Goal: Transaction & Acquisition: Book appointment/travel/reservation

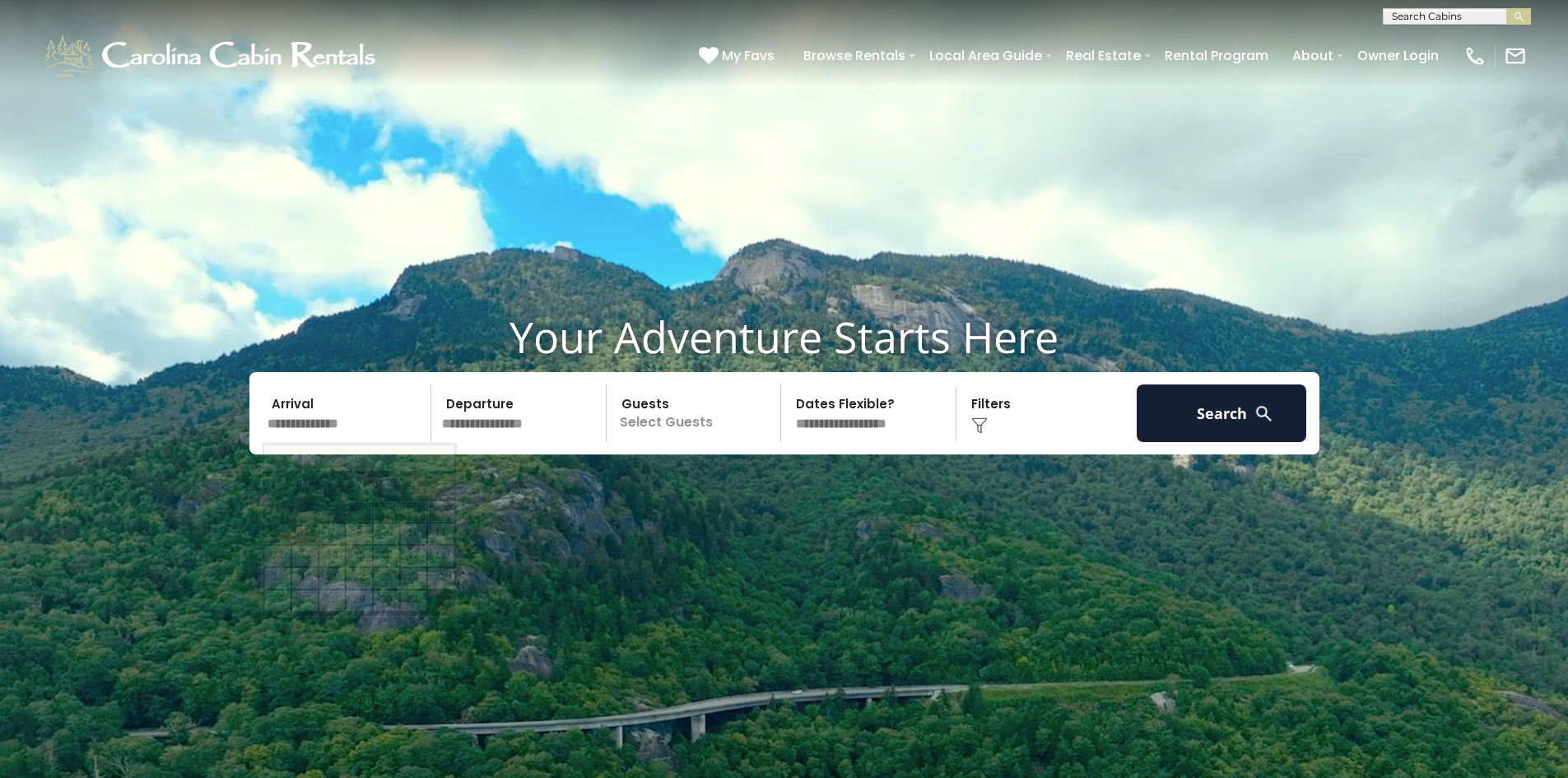
click at [370, 414] on input "text" at bounding box center [347, 413] width 170 height 58
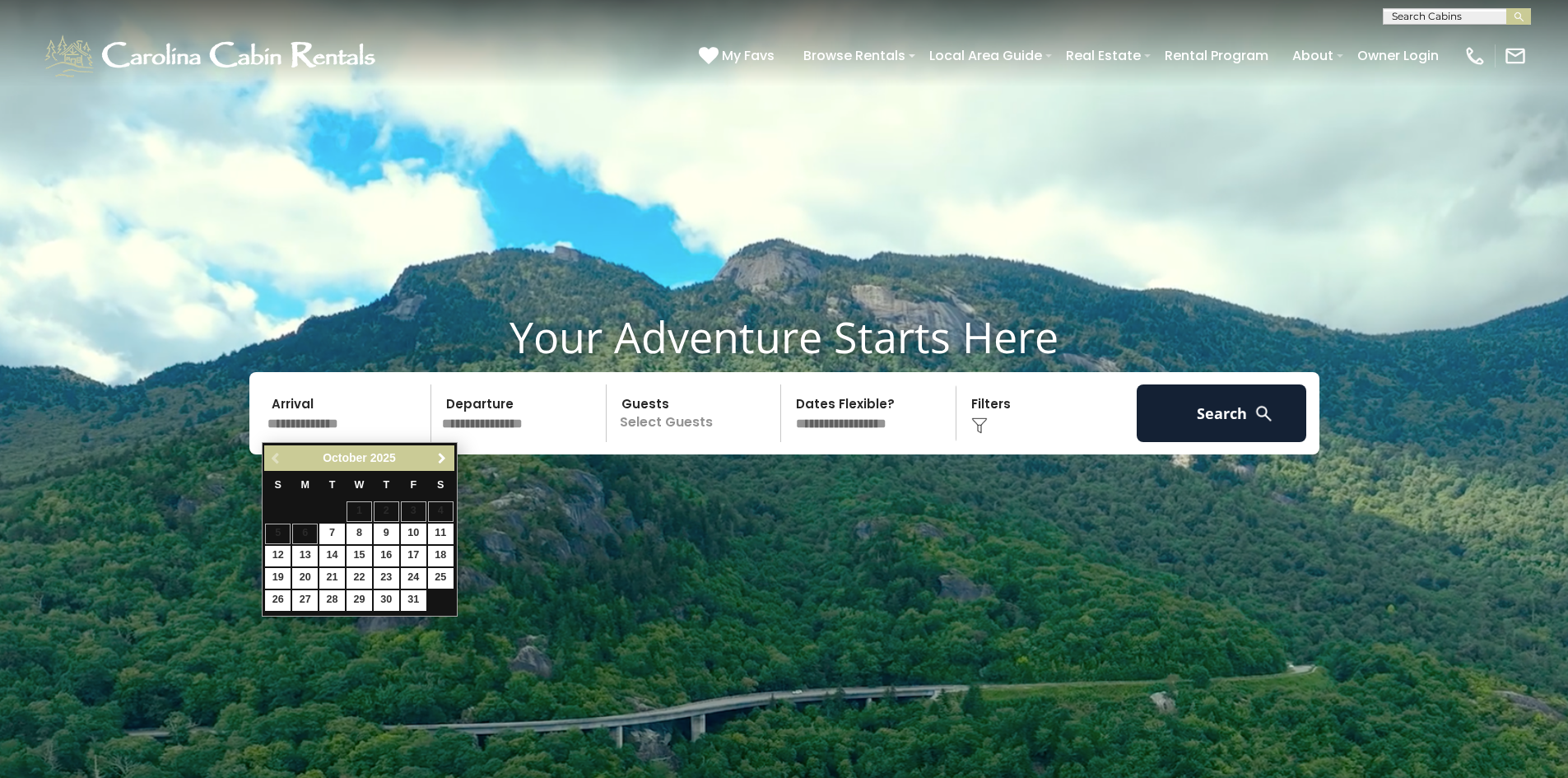
click at [448, 453] on span "Next" at bounding box center [441, 458] width 13 height 13
click at [435, 463] on span "Next" at bounding box center [441, 458] width 13 height 13
click at [409, 575] on link "23" at bounding box center [414, 578] width 26 height 21
type input "*******"
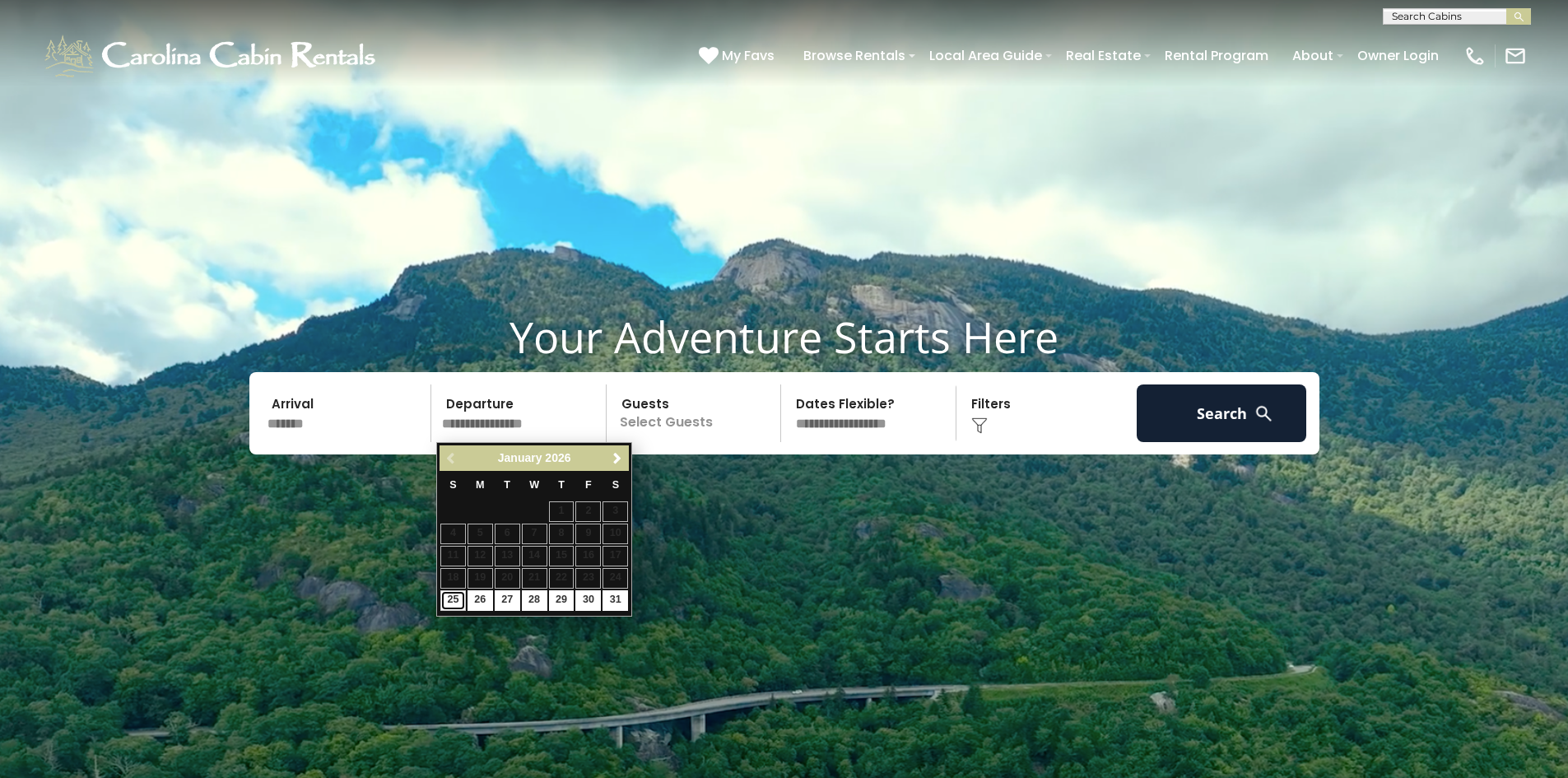
click at [462, 599] on link "25" at bounding box center [453, 600] width 26 height 21
type input "*******"
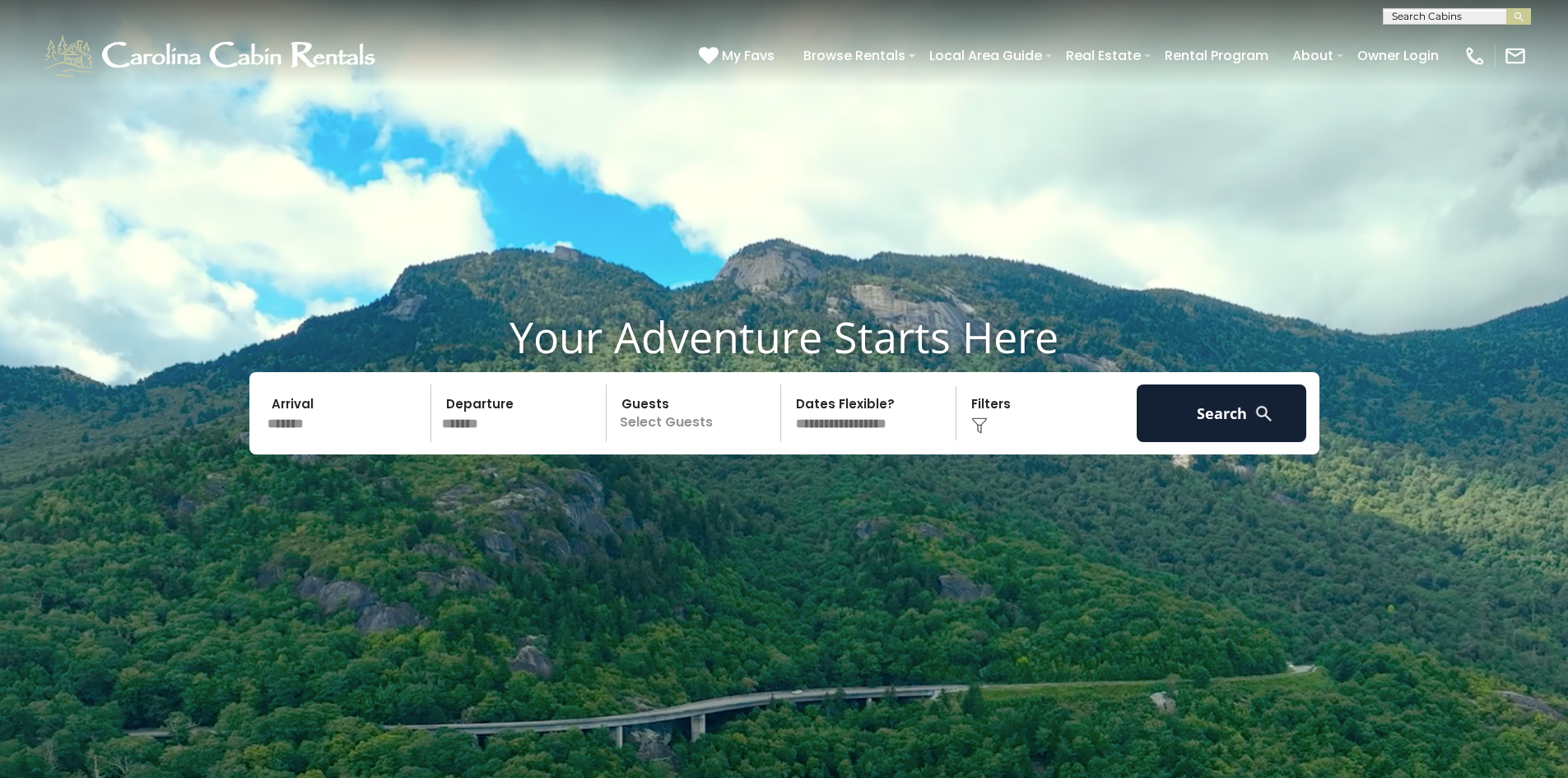
click at [679, 400] on p "Select Guests" at bounding box center [696, 413] width 169 height 58
click at [774, 488] on span "+" at bounding box center [775, 481] width 7 height 17
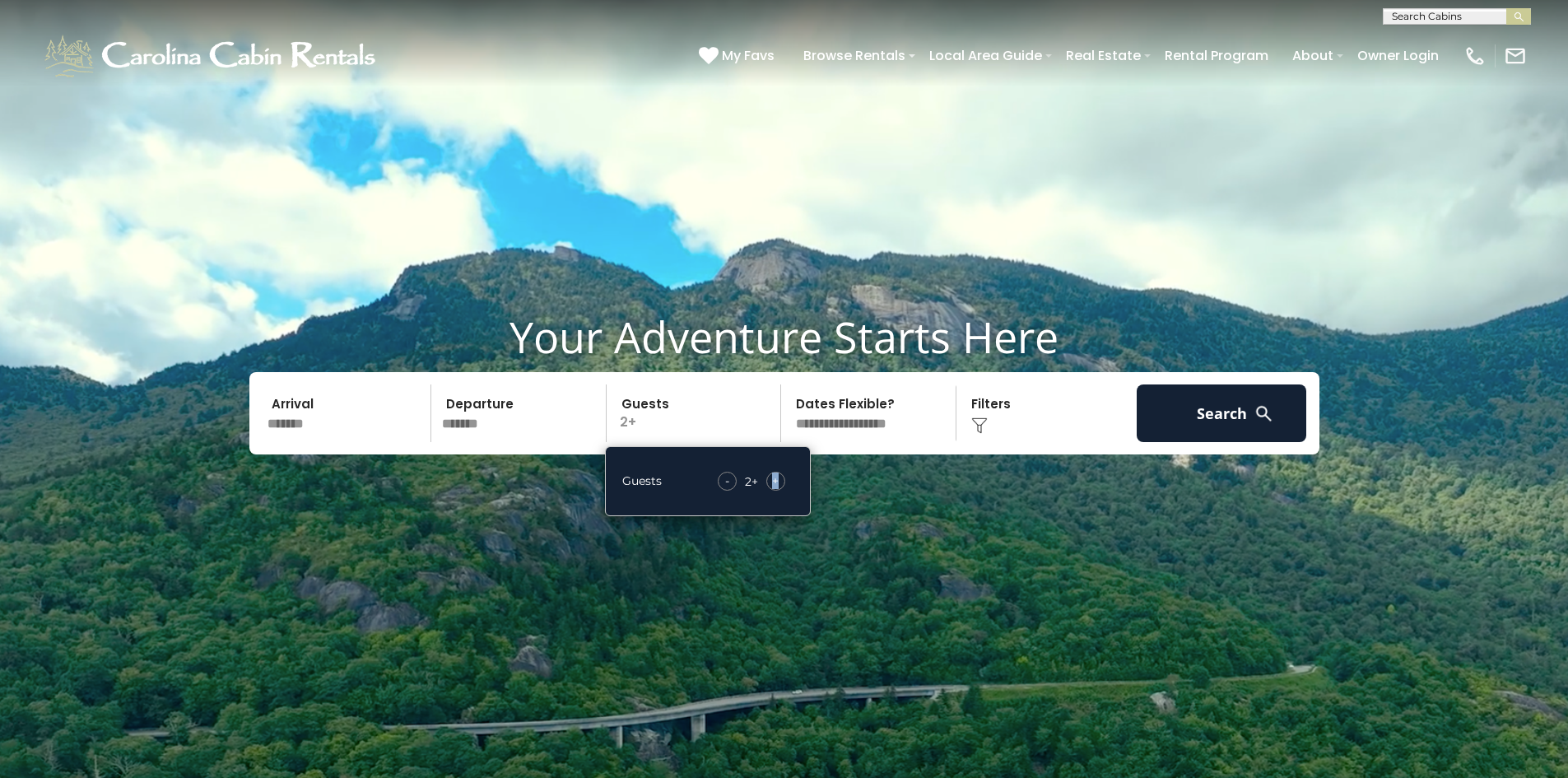
click at [770, 488] on div "+" at bounding box center [775, 481] width 19 height 19
click at [771, 484] on div "+" at bounding box center [775, 481] width 19 height 19
click at [1279, 414] on button "Search" at bounding box center [1221, 413] width 170 height 58
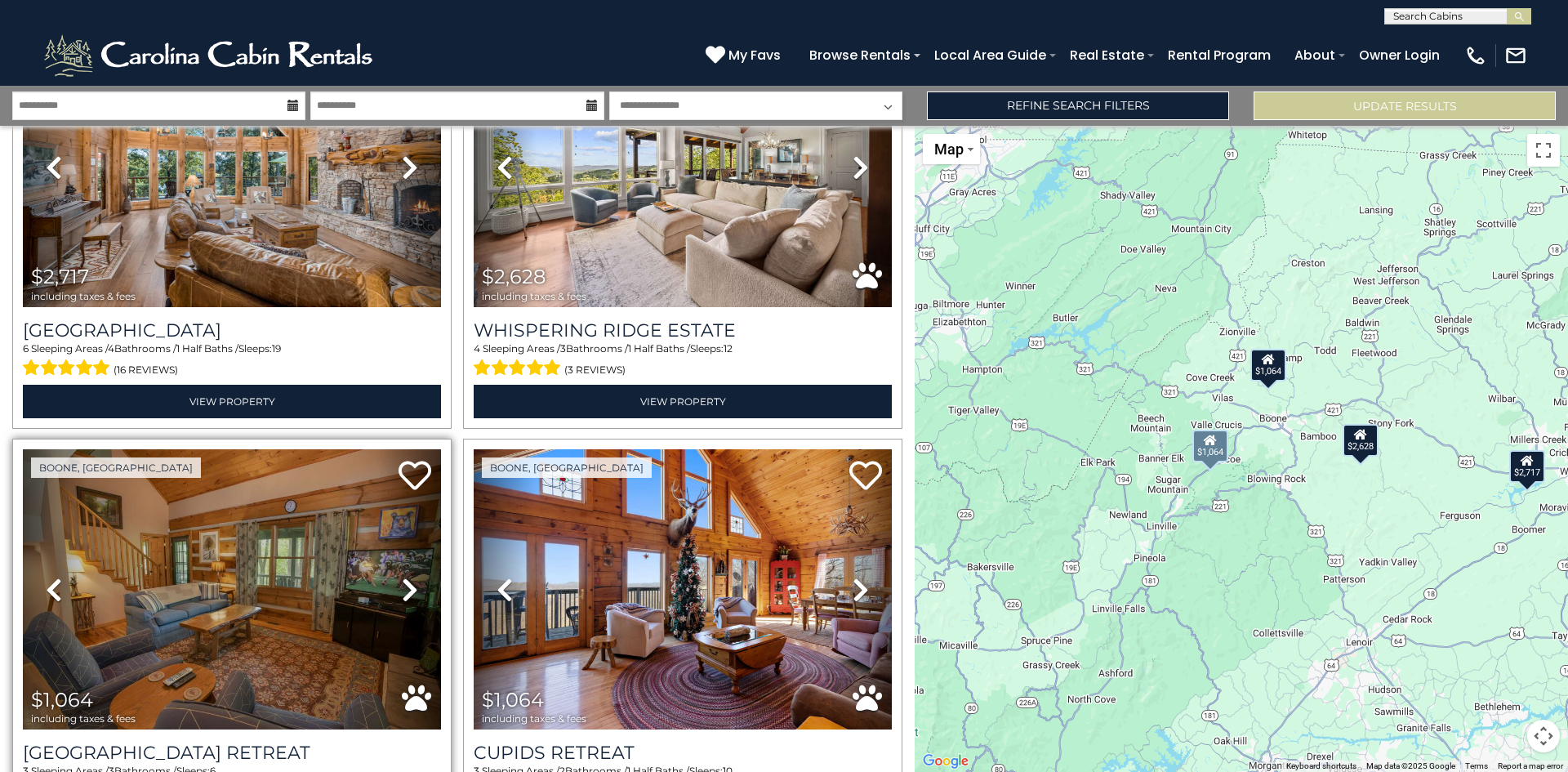
scroll to position [305, 0]
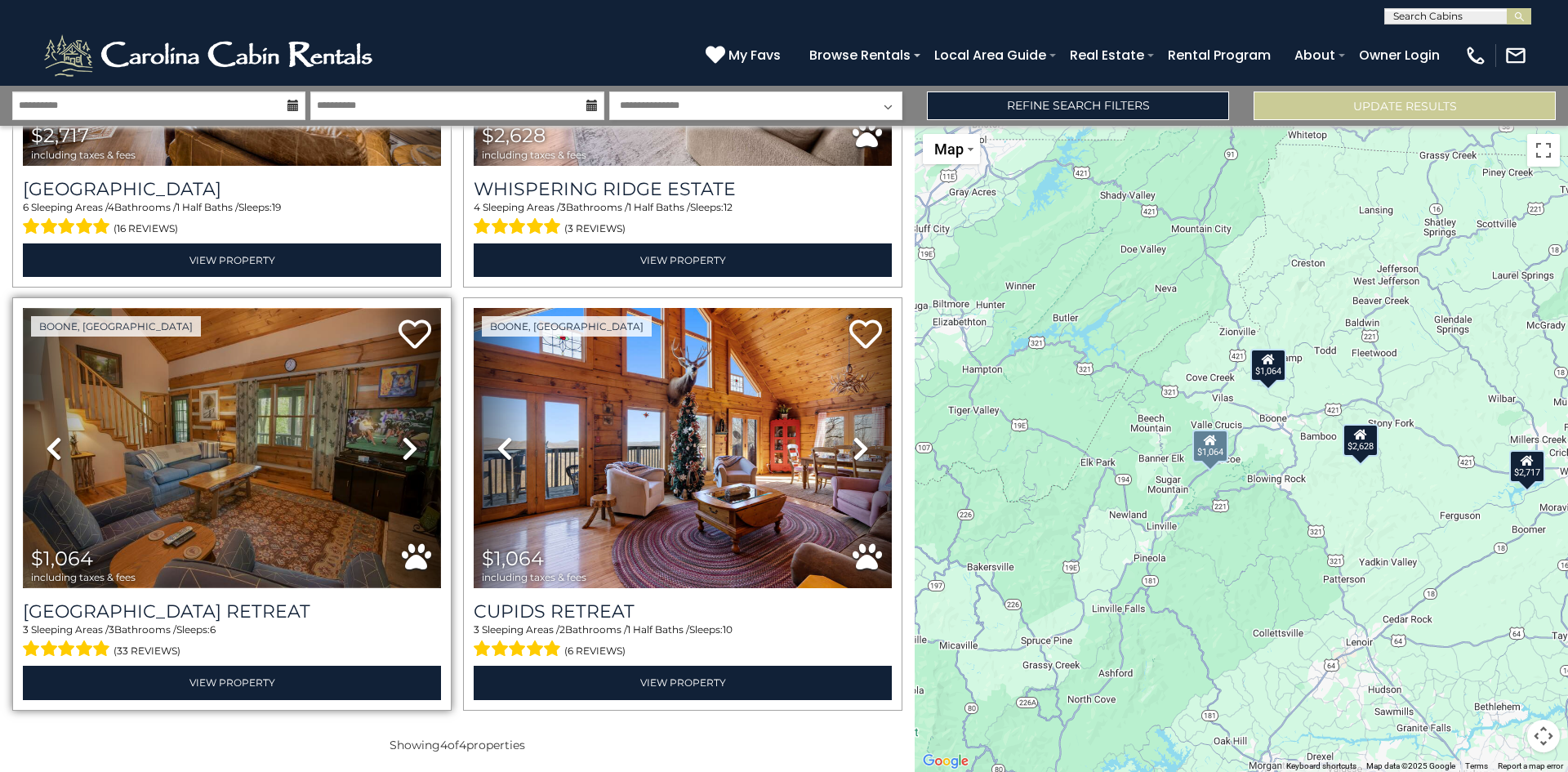
click at [238, 443] on img at bounding box center [232, 448] width 418 height 280
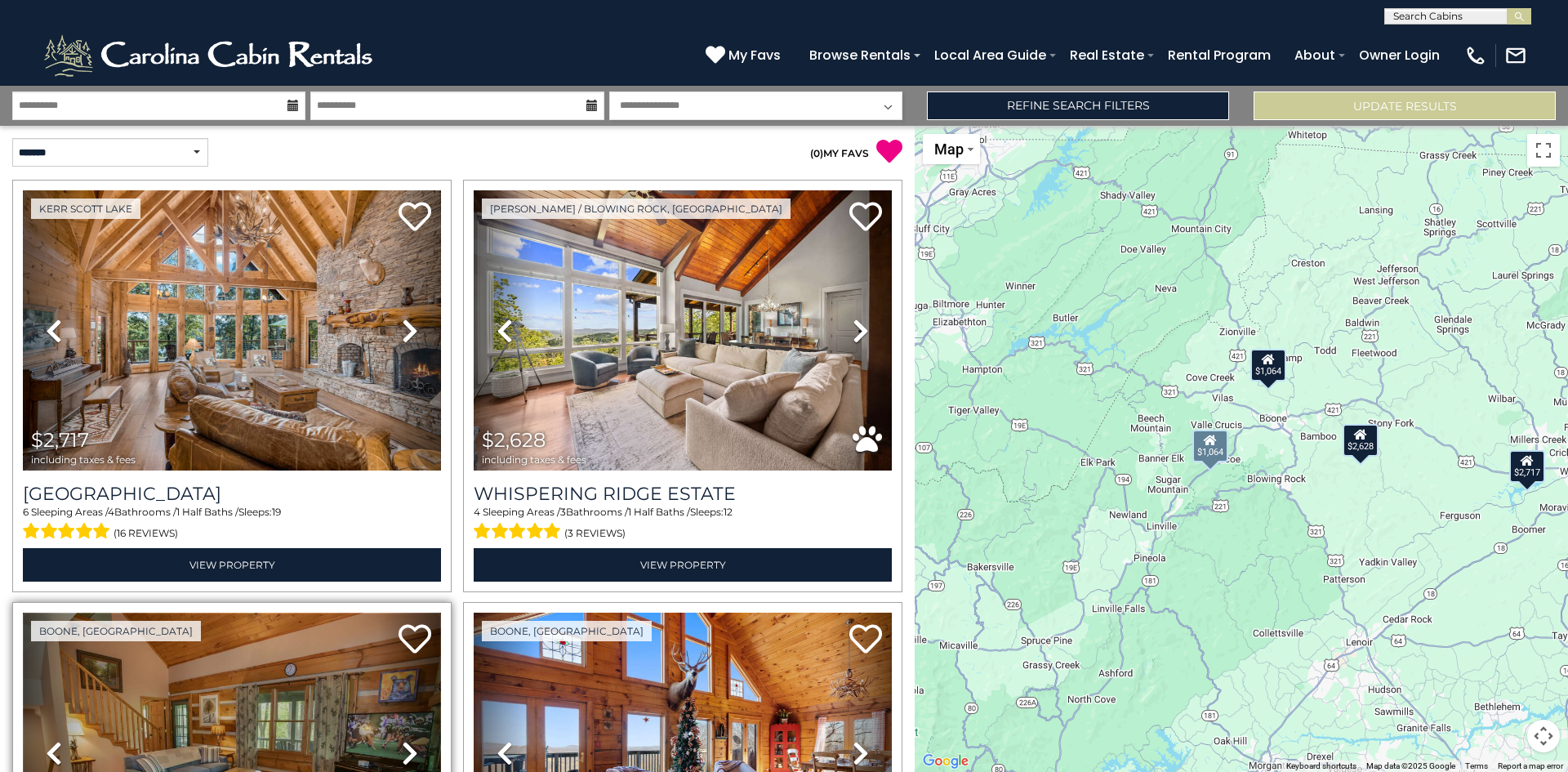
scroll to position [245, 0]
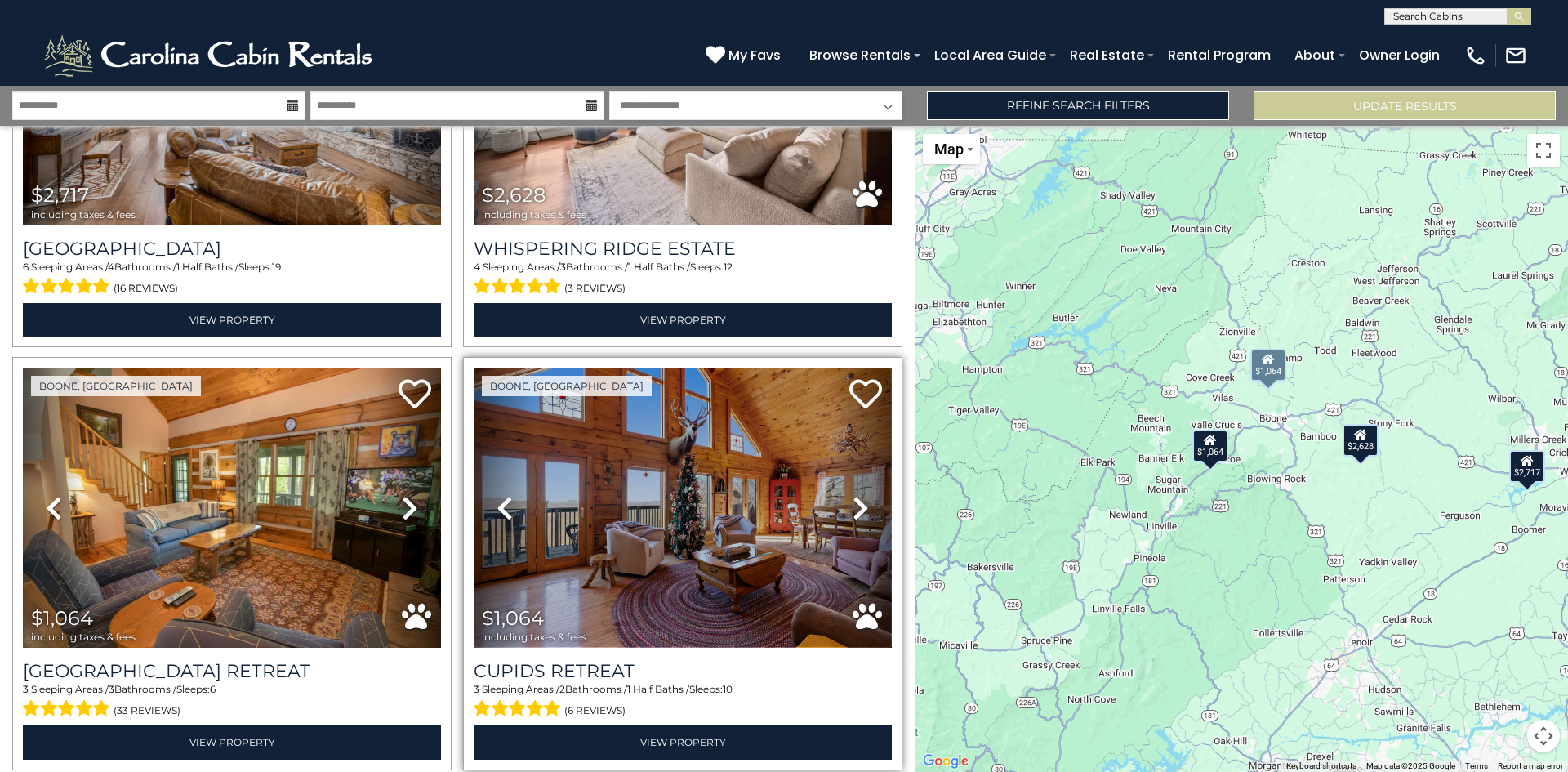
click at [693, 528] on img at bounding box center [683, 507] width 418 height 280
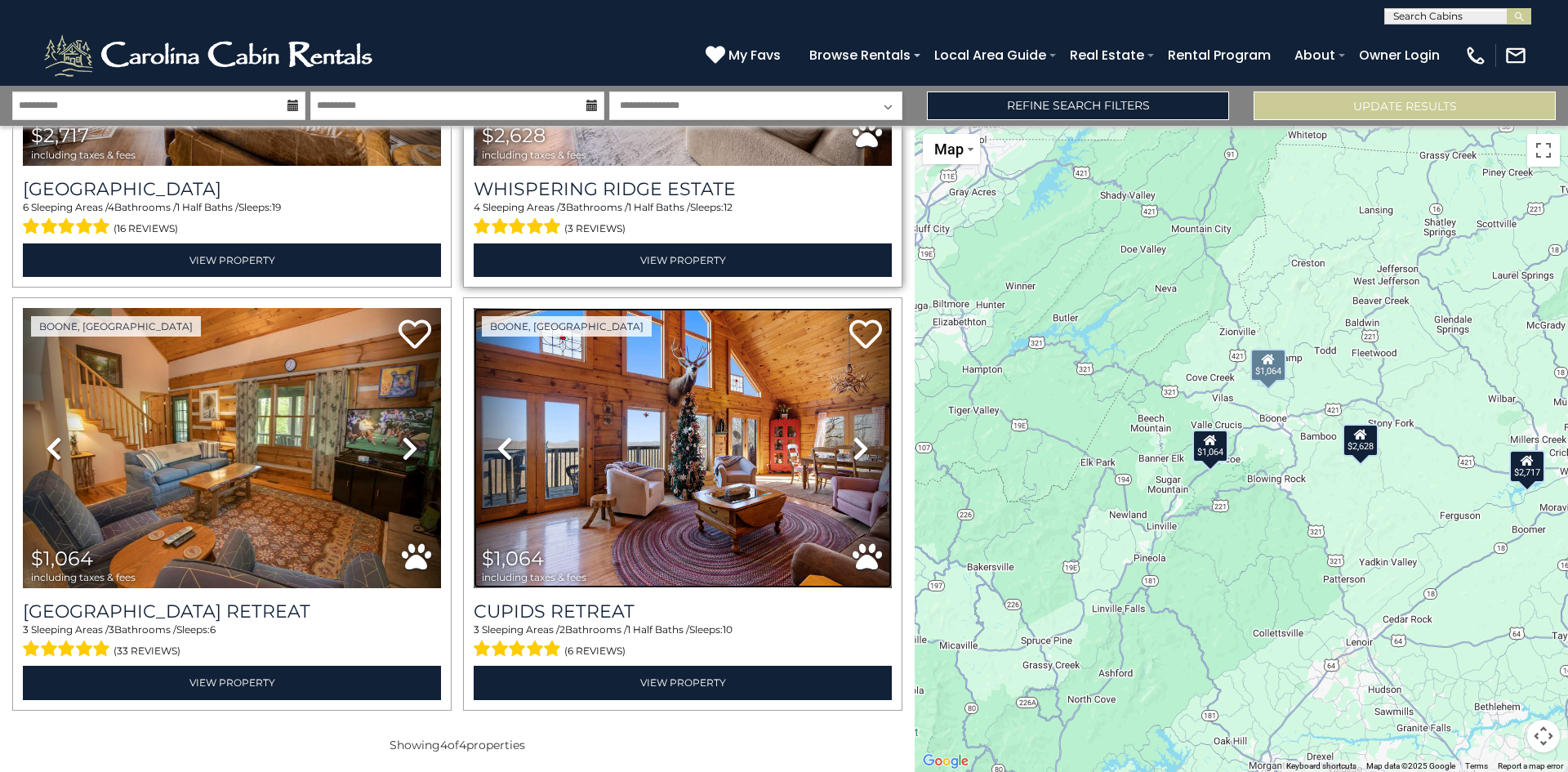
scroll to position [0, 0]
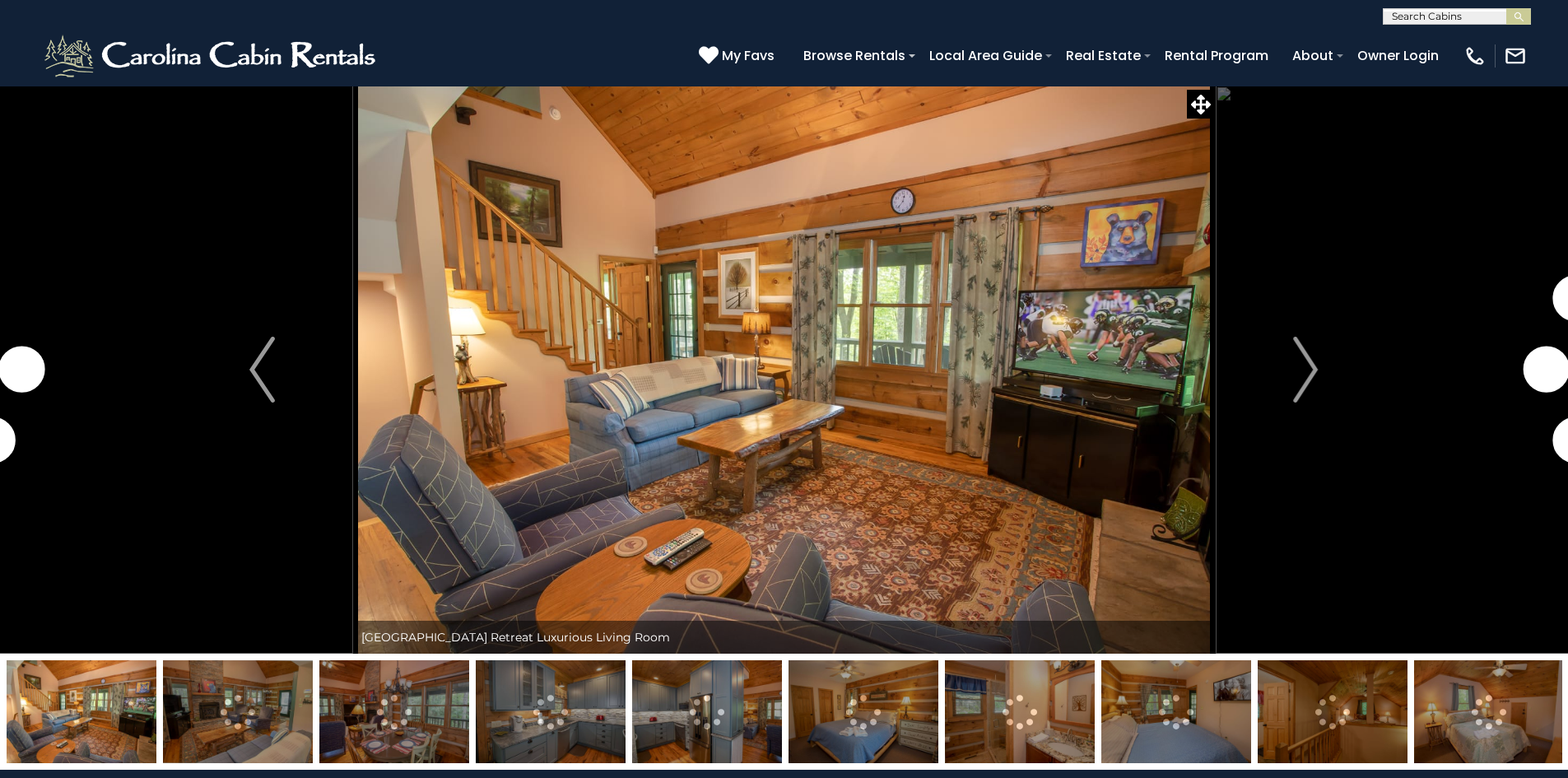
click at [1310, 388] on img "Next" at bounding box center [1305, 369] width 25 height 66
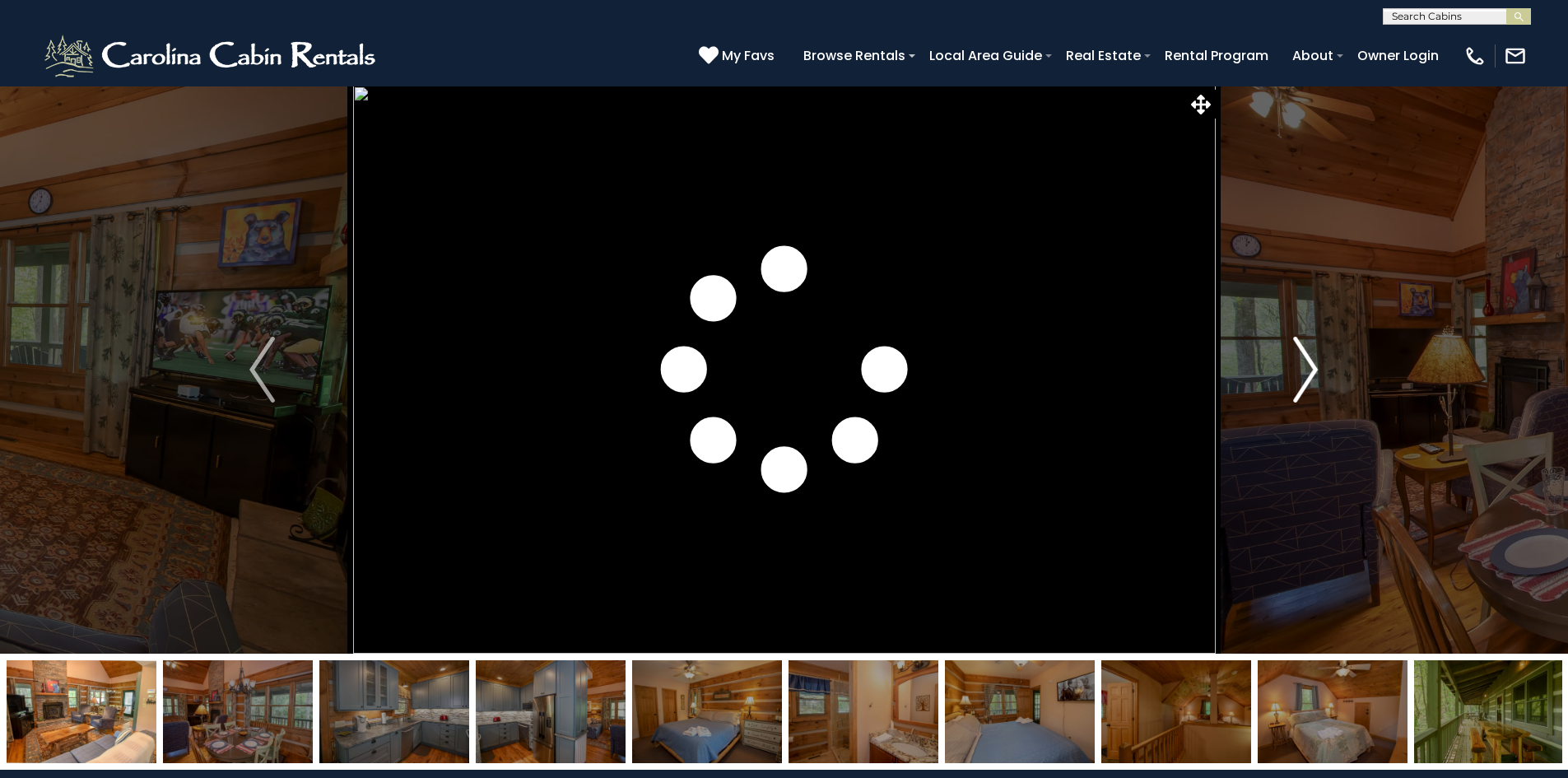
click at [1310, 360] on img "Next" at bounding box center [1305, 369] width 25 height 66
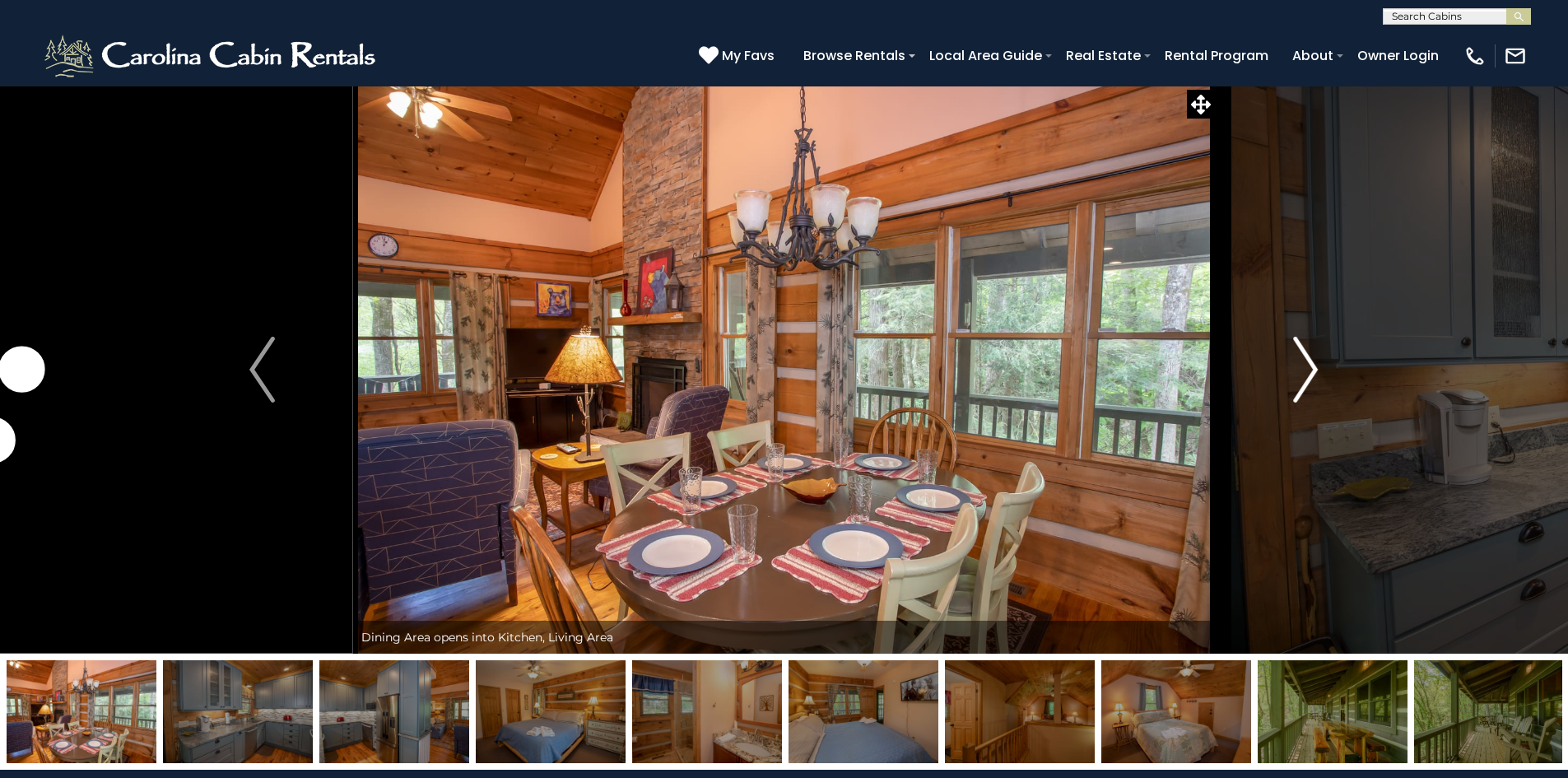
click at [1310, 359] on img "Next" at bounding box center [1305, 369] width 25 height 66
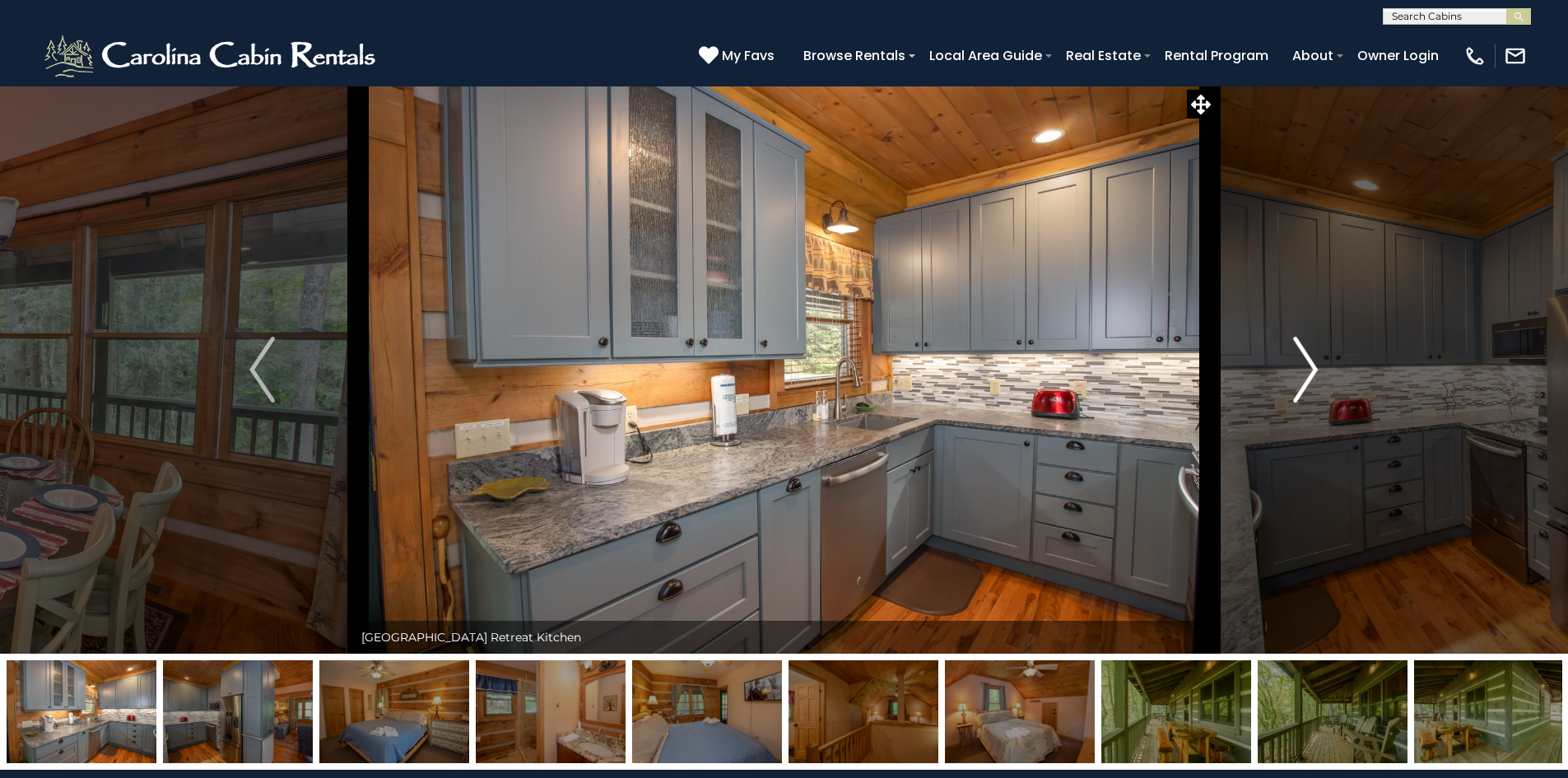
click at [1310, 359] on img "Next" at bounding box center [1305, 369] width 25 height 66
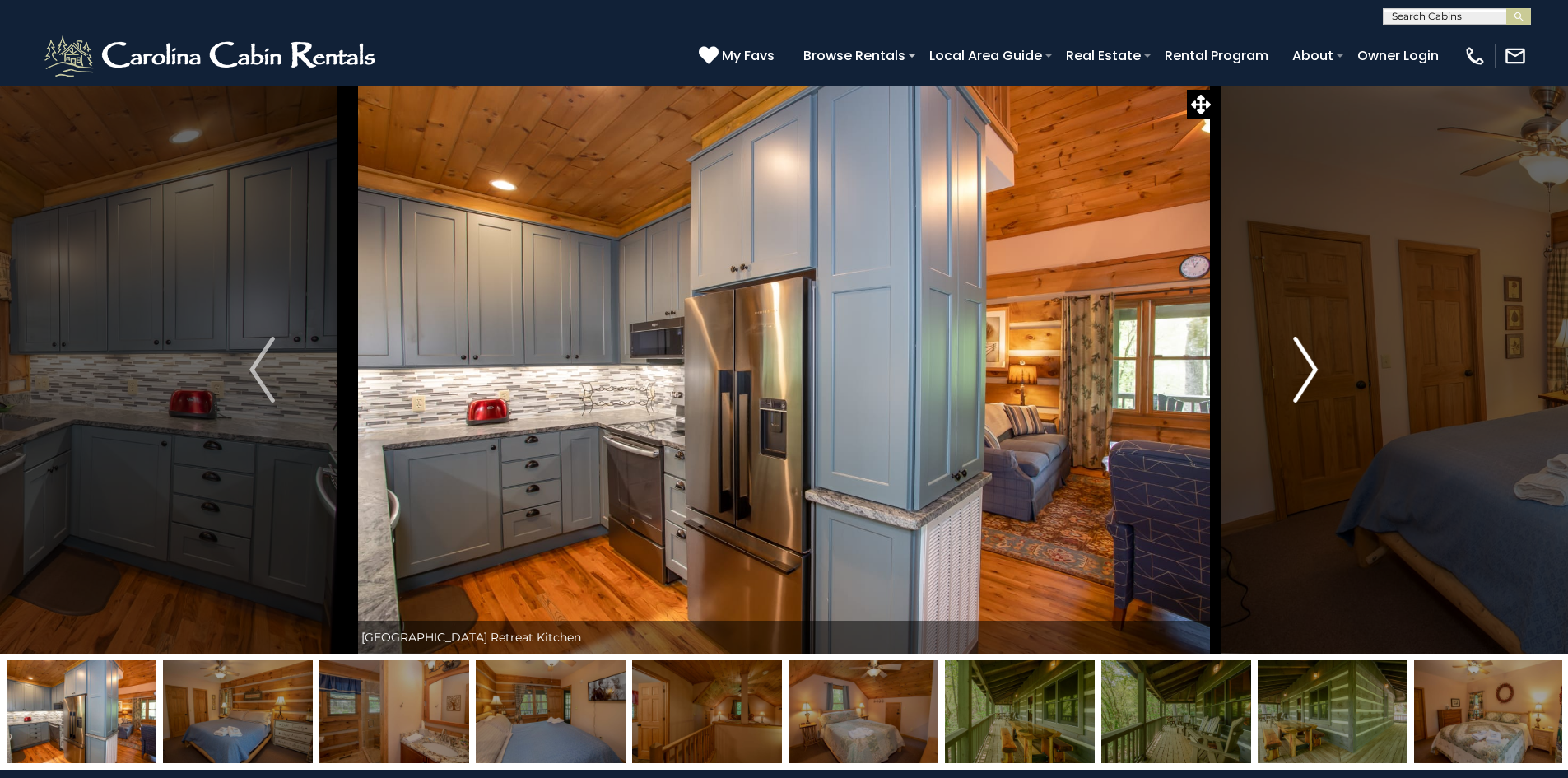
click at [1310, 359] on img "Next" at bounding box center [1305, 369] width 25 height 66
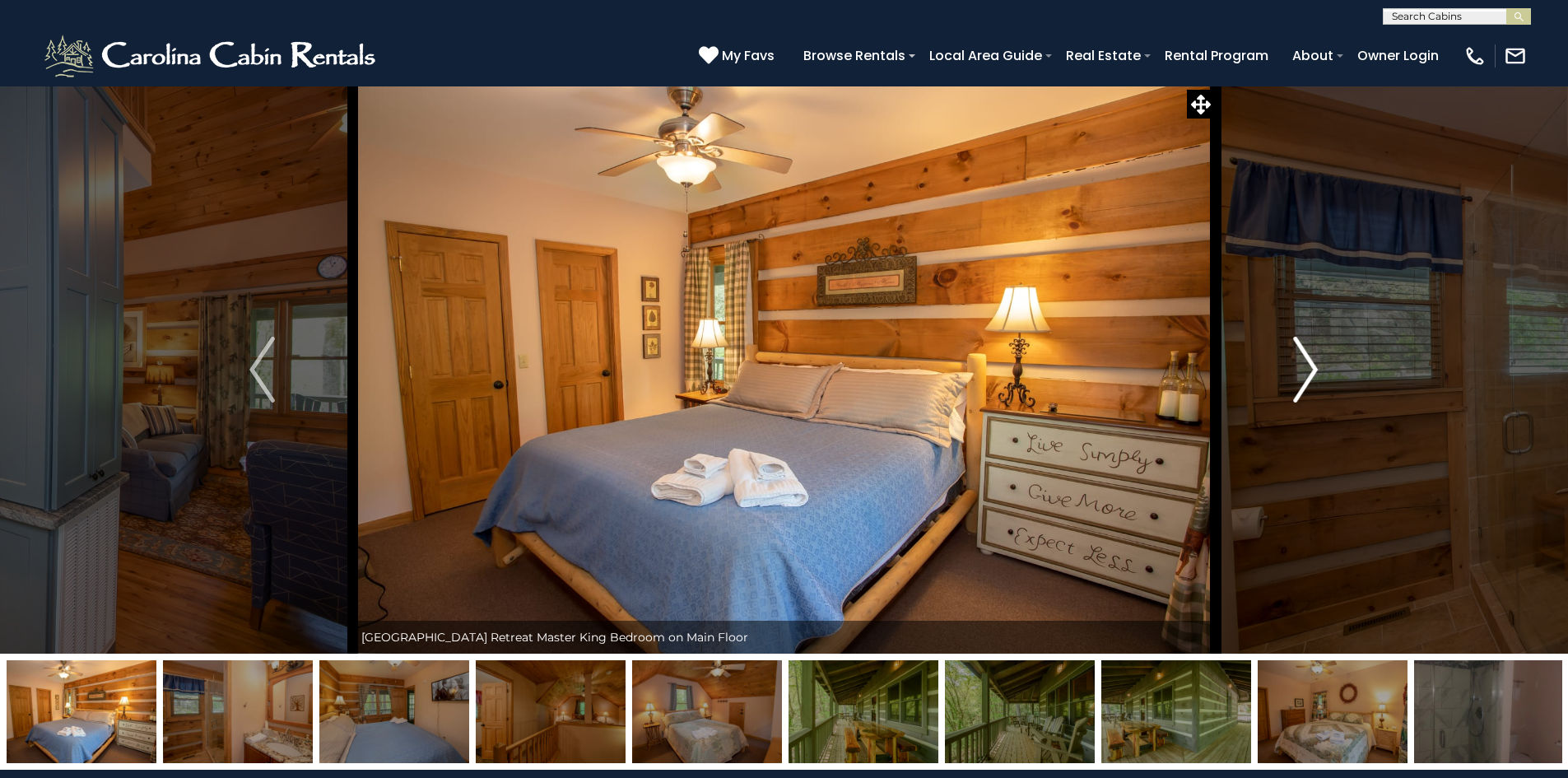
click at [1310, 359] on img "Next" at bounding box center [1305, 369] width 25 height 66
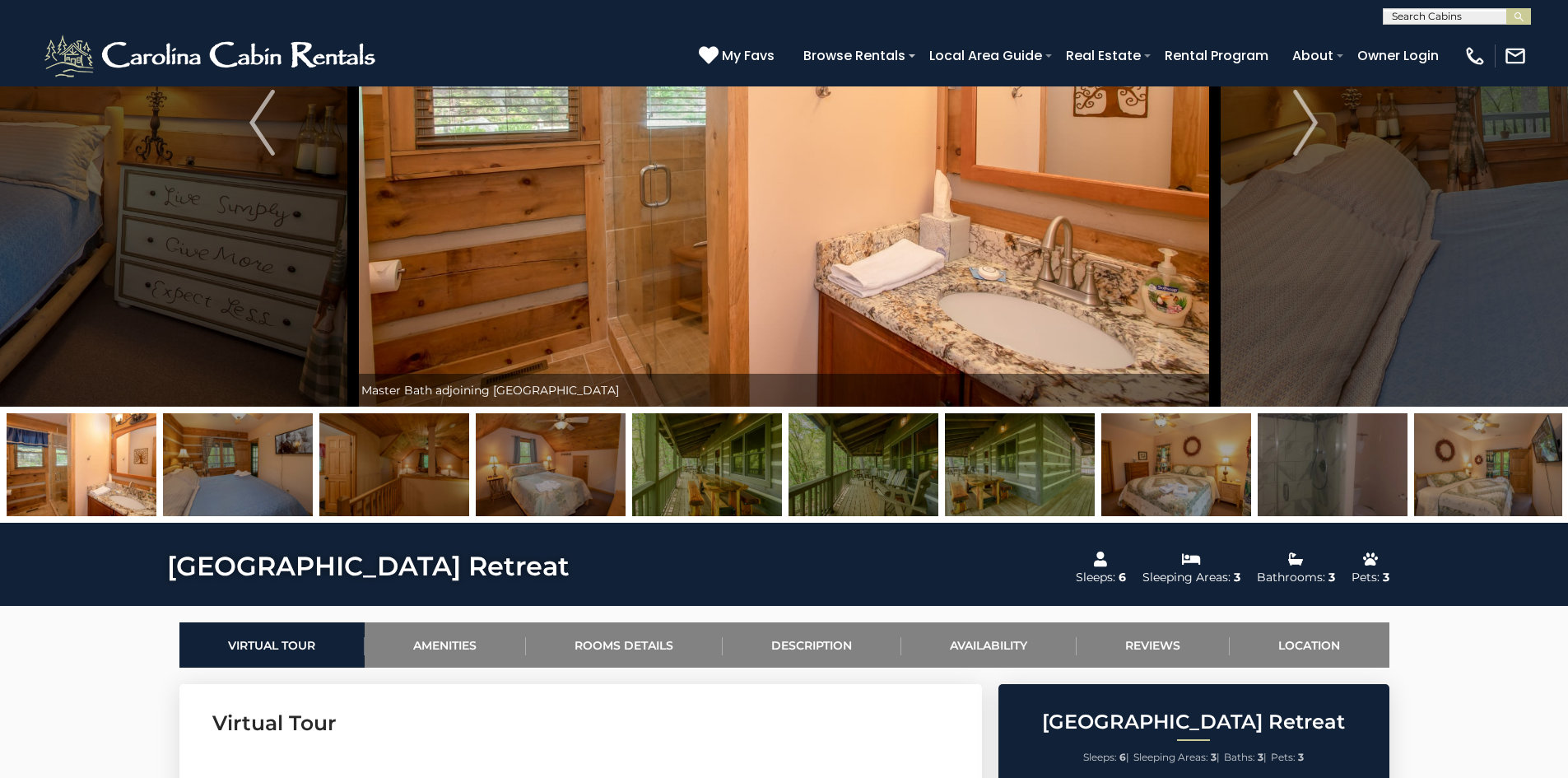
scroll to position [83, 0]
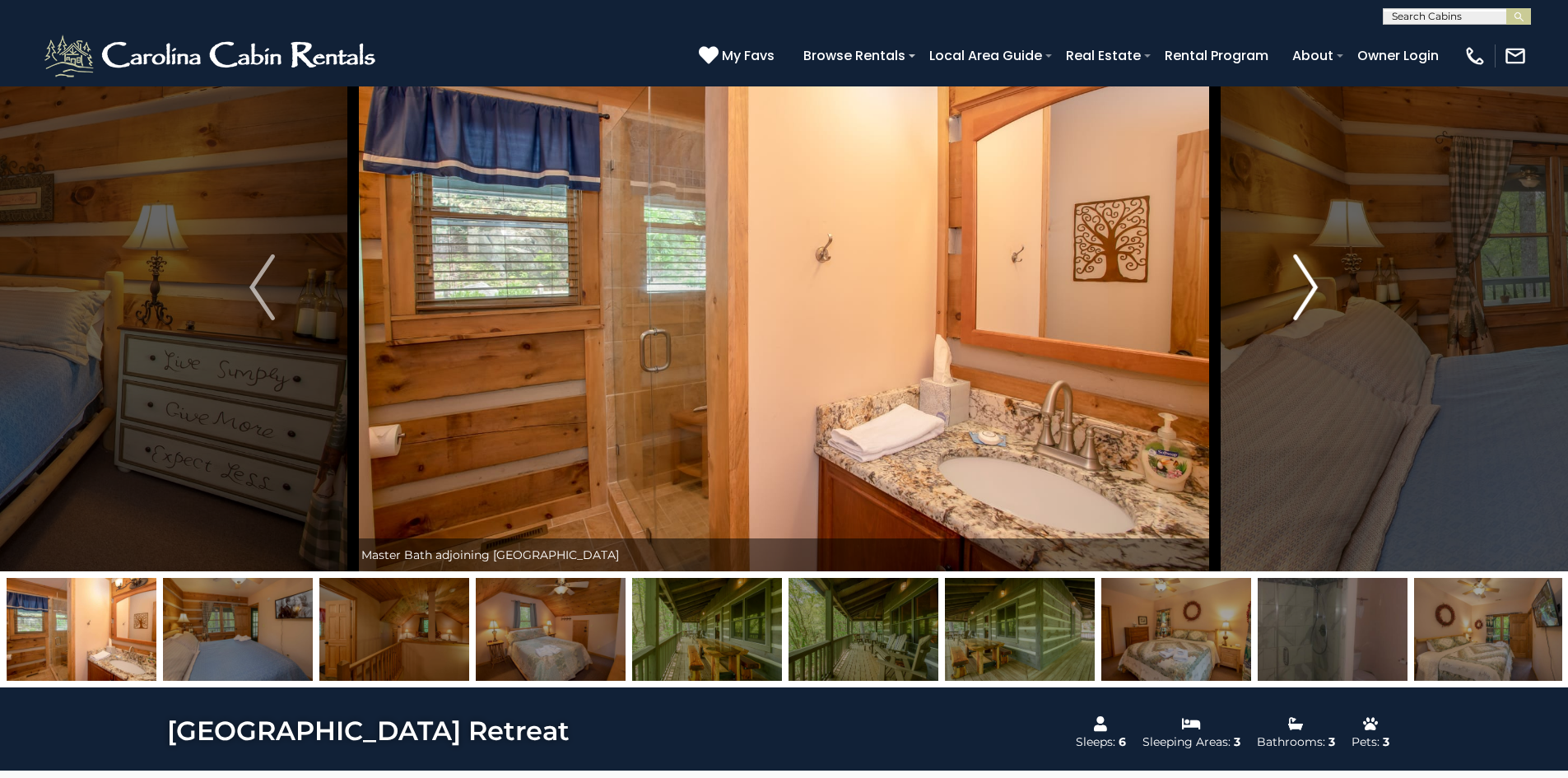
click at [1293, 292] on img "Next" at bounding box center [1305, 287] width 25 height 66
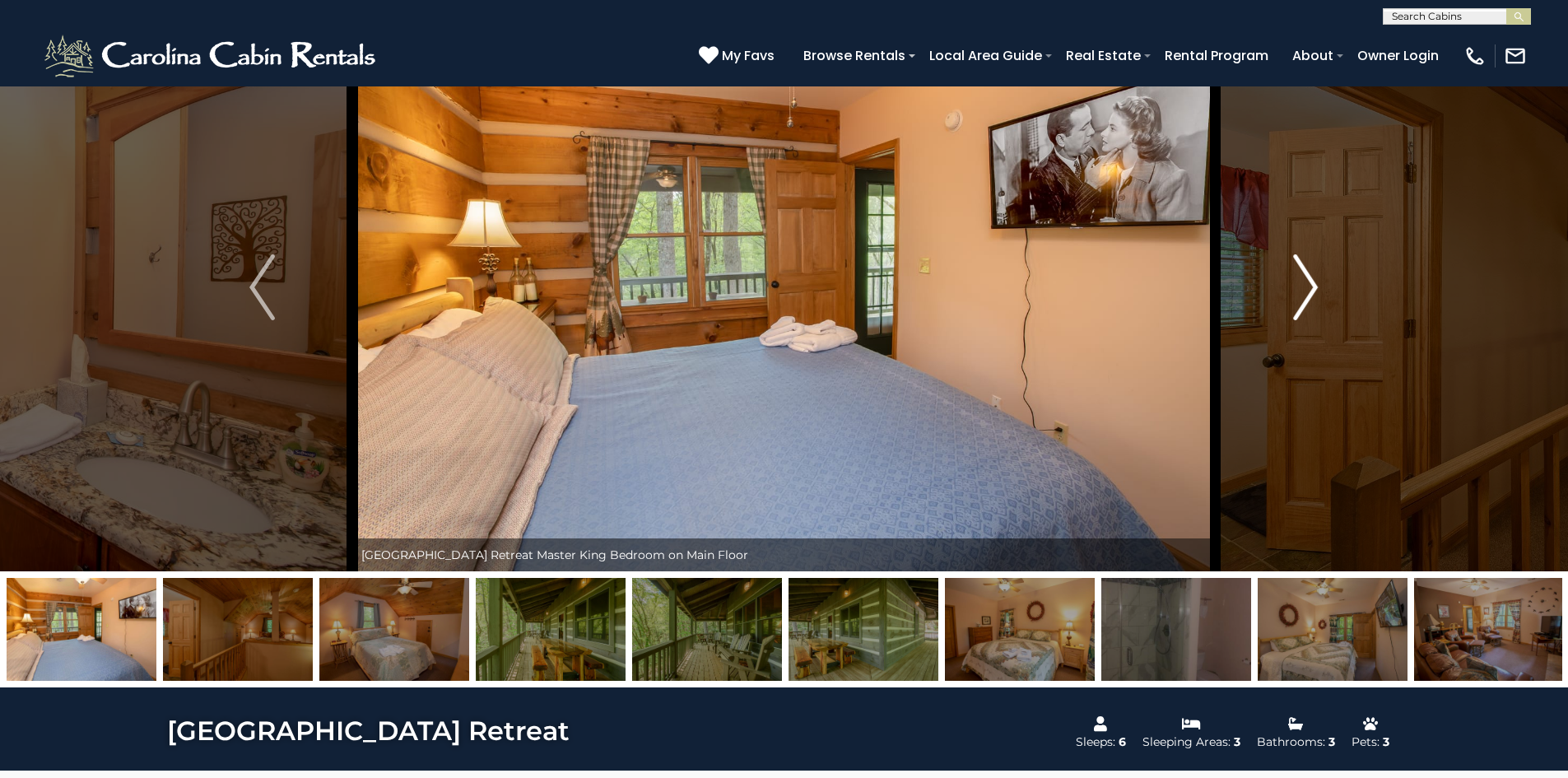
click at [1290, 290] on button "Next" at bounding box center [1306, 287] width 181 height 568
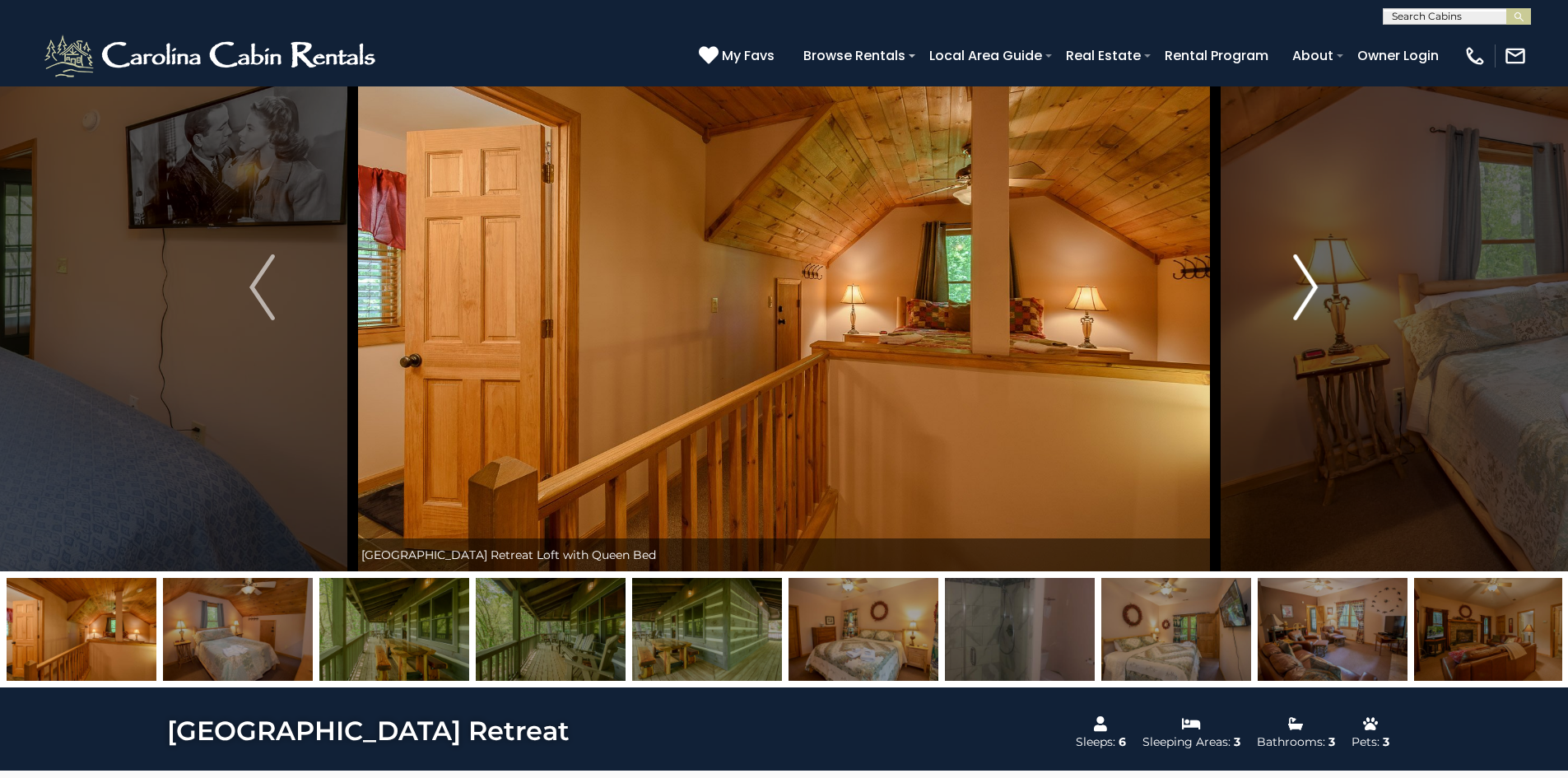
click at [1290, 290] on button "Next" at bounding box center [1306, 287] width 181 height 568
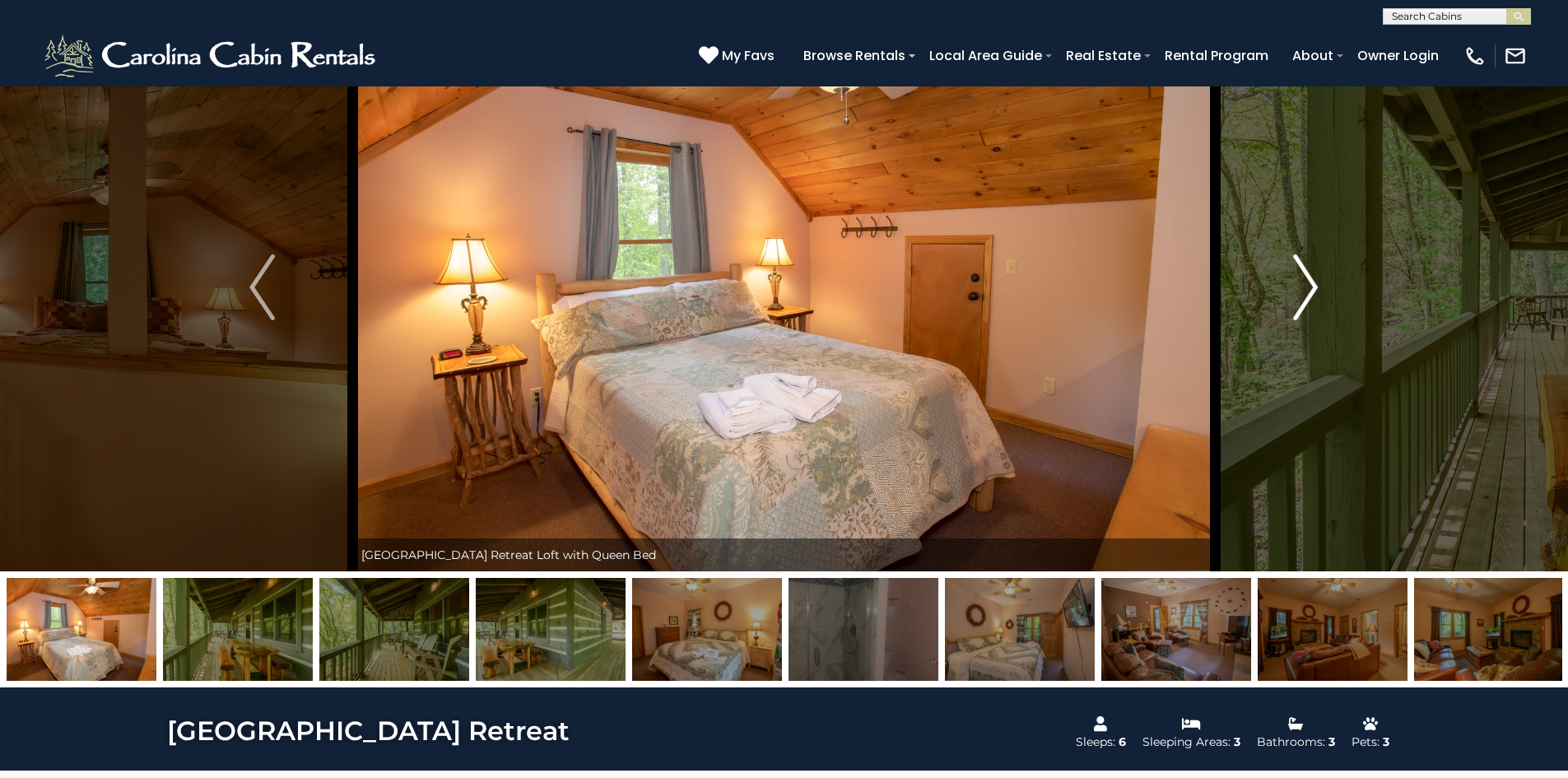
click at [1290, 290] on button "Next" at bounding box center [1306, 287] width 181 height 568
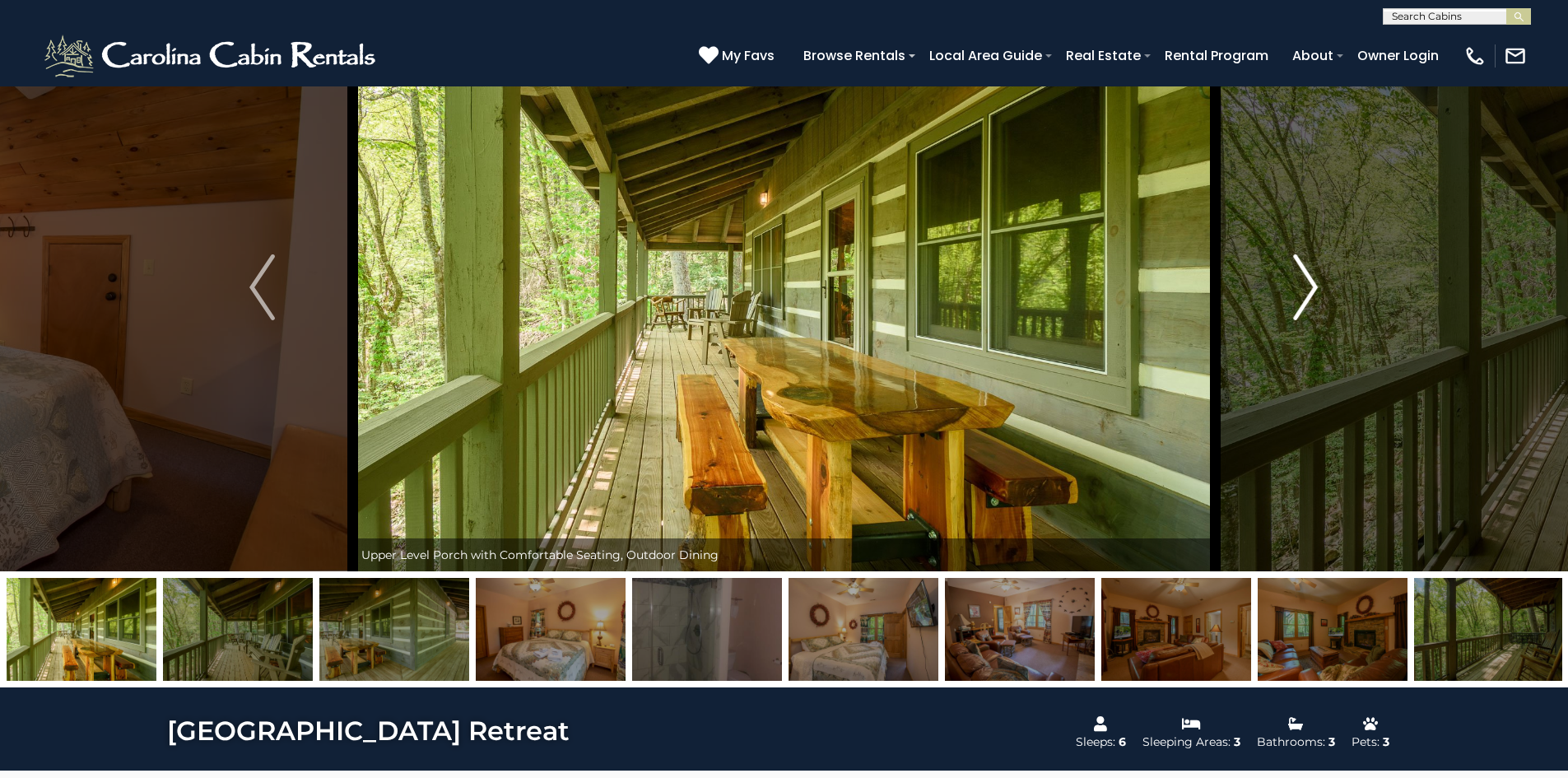
click at [1290, 290] on button "Next" at bounding box center [1306, 287] width 181 height 568
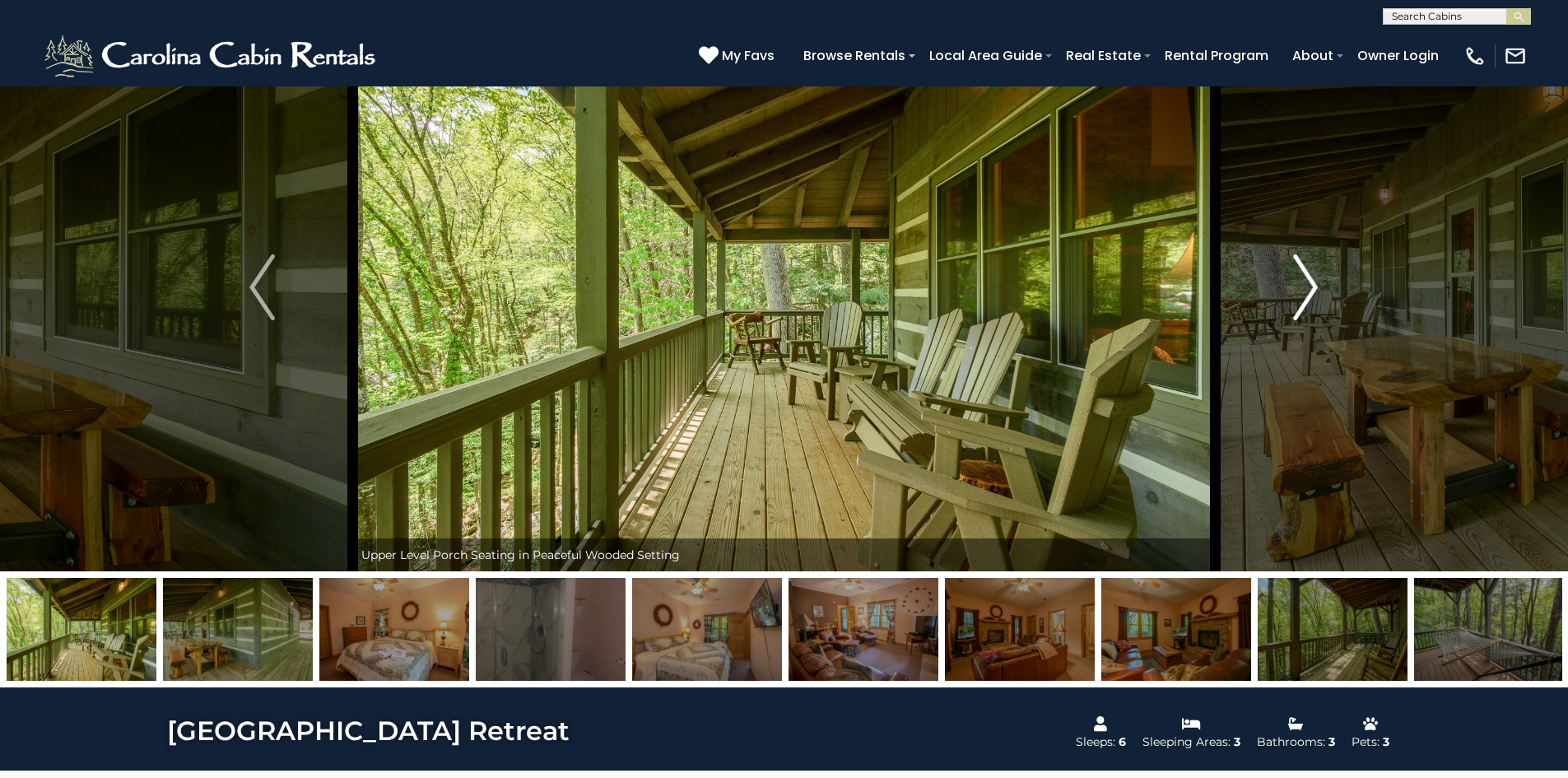
click at [1290, 290] on button "Next" at bounding box center [1306, 287] width 181 height 568
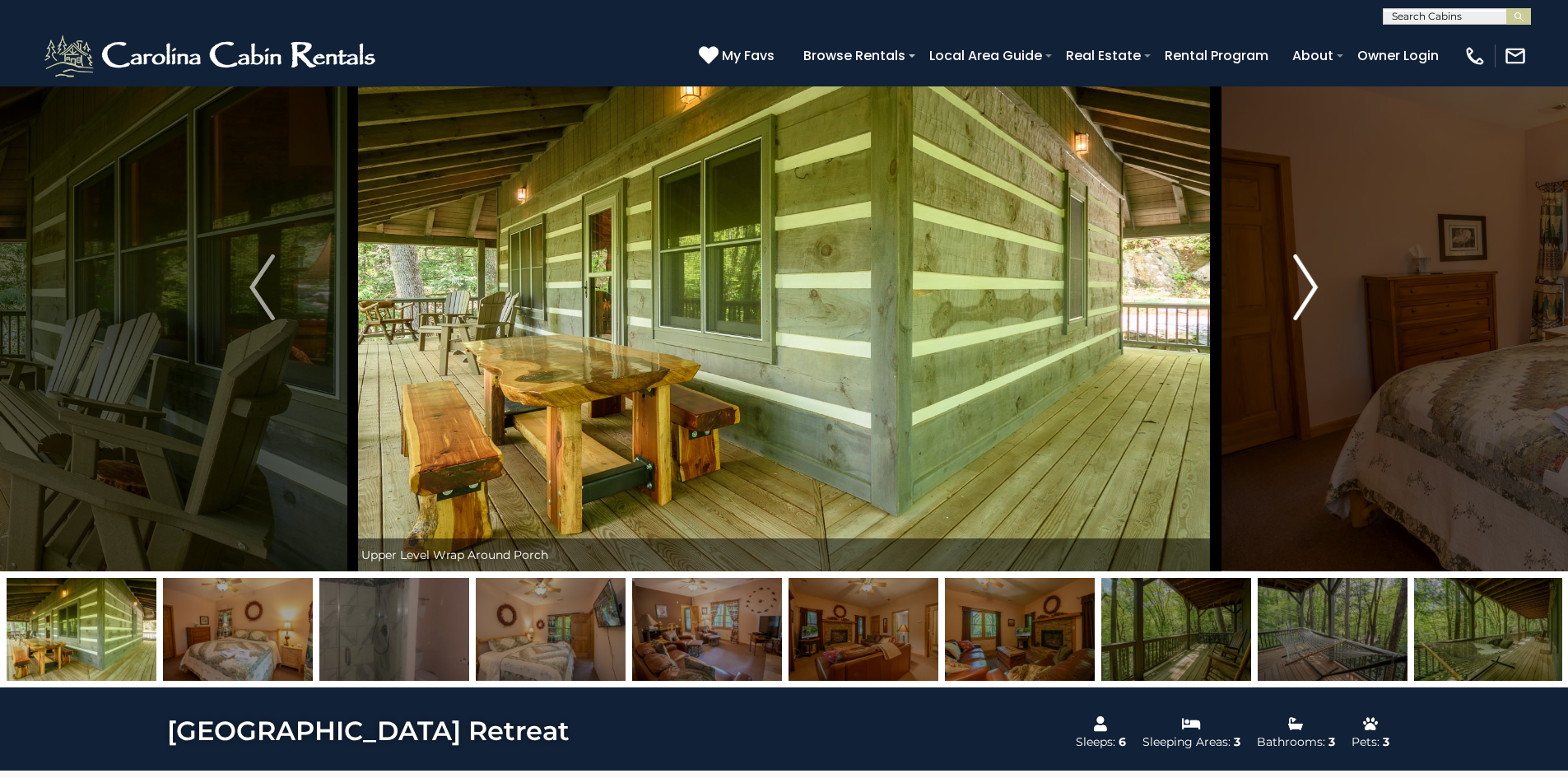
click at [1290, 290] on button "Next" at bounding box center [1306, 287] width 181 height 568
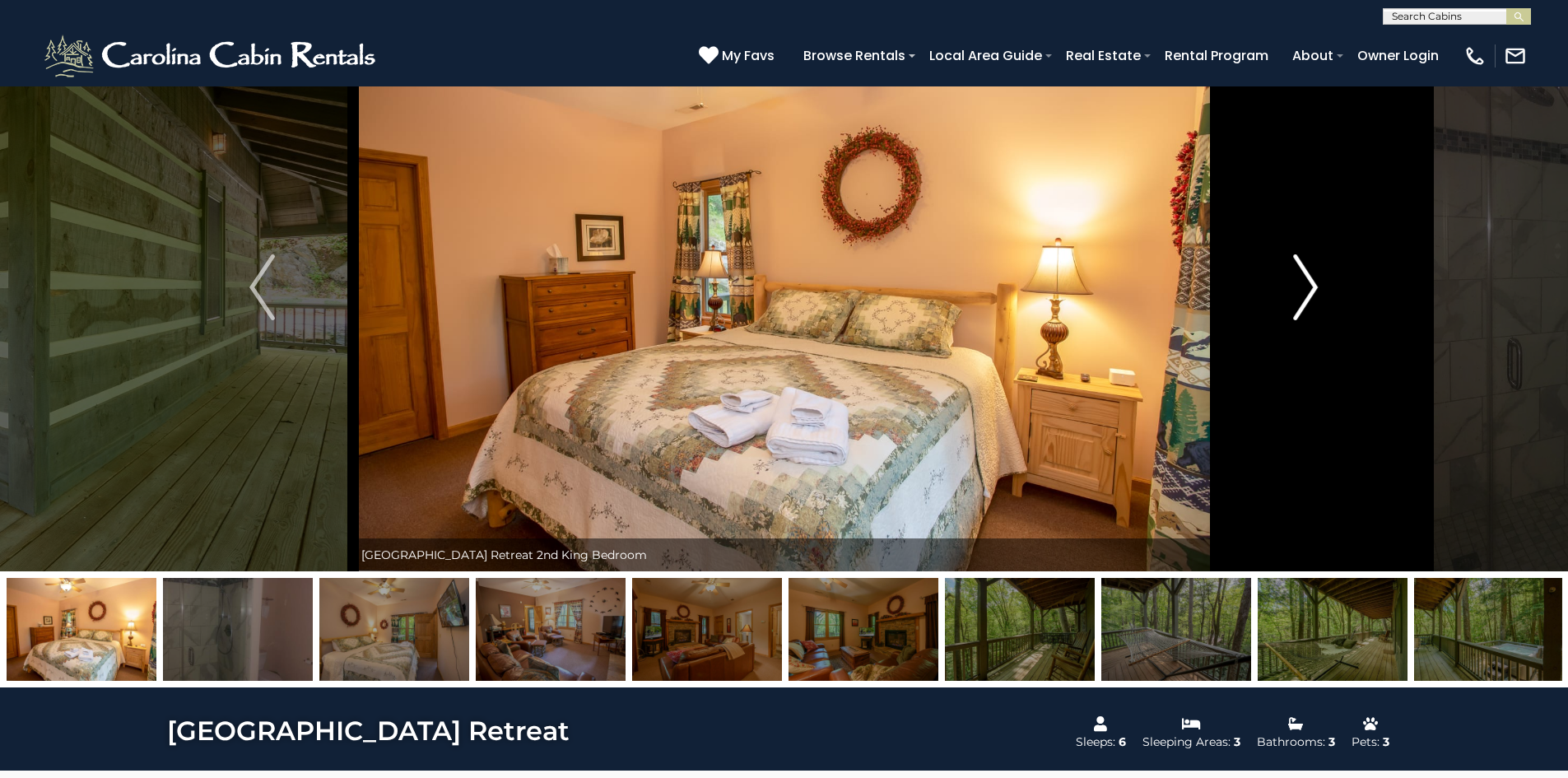
click at [1290, 290] on button "Next" at bounding box center [1306, 287] width 181 height 568
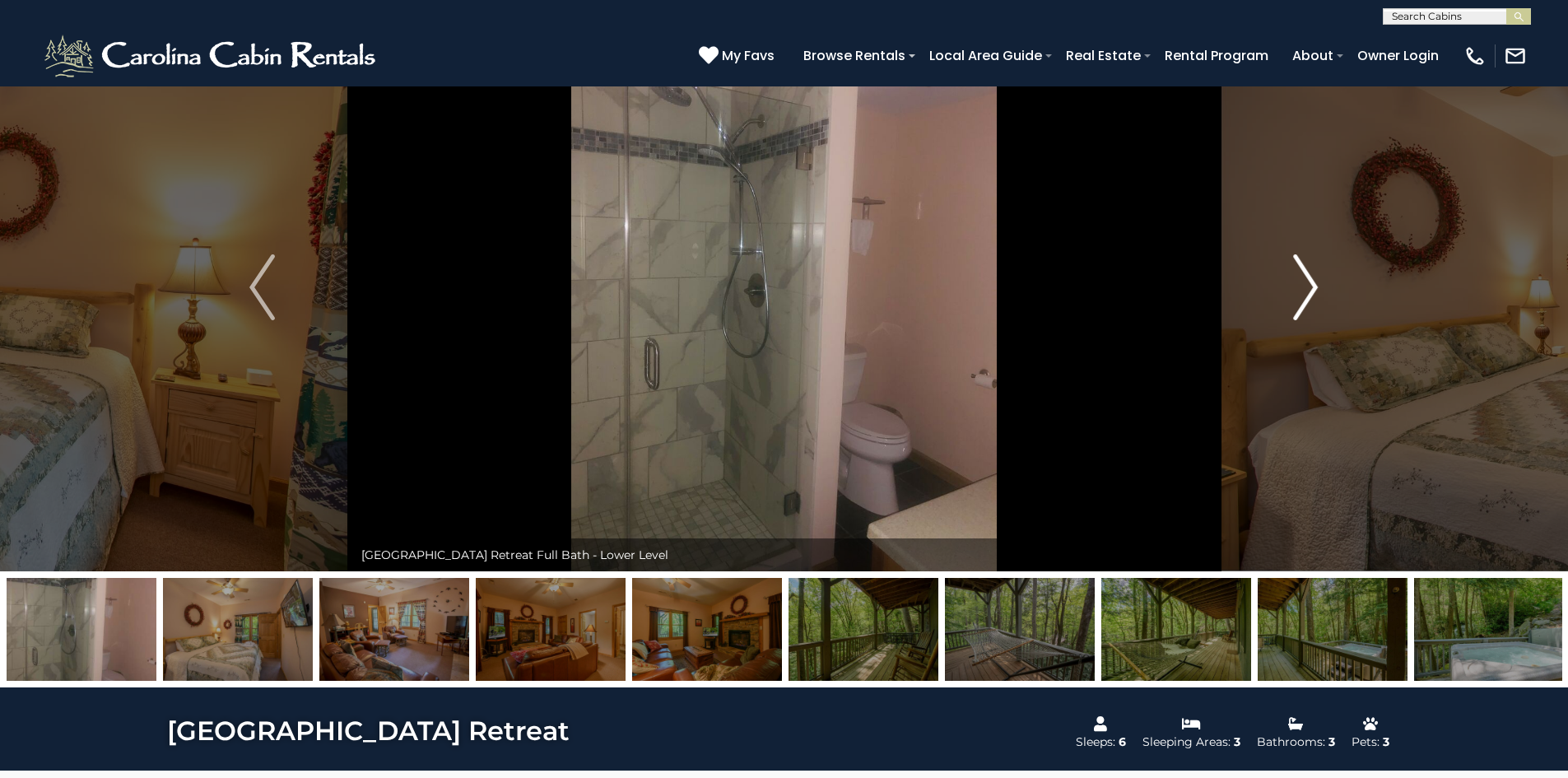
click at [1319, 289] on button "Next" at bounding box center [1306, 287] width 181 height 568
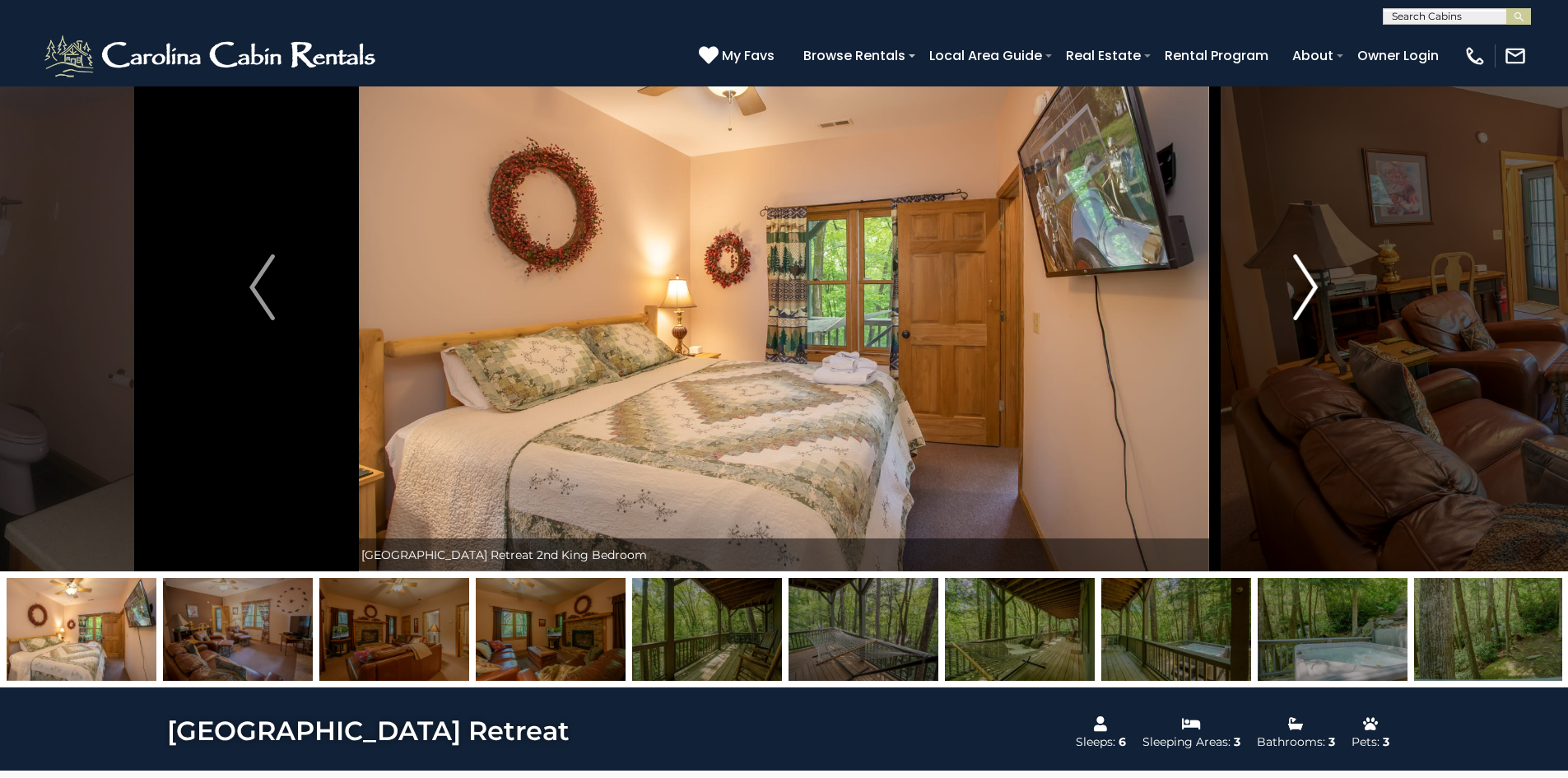
click at [1319, 289] on button "Next" at bounding box center [1306, 287] width 181 height 568
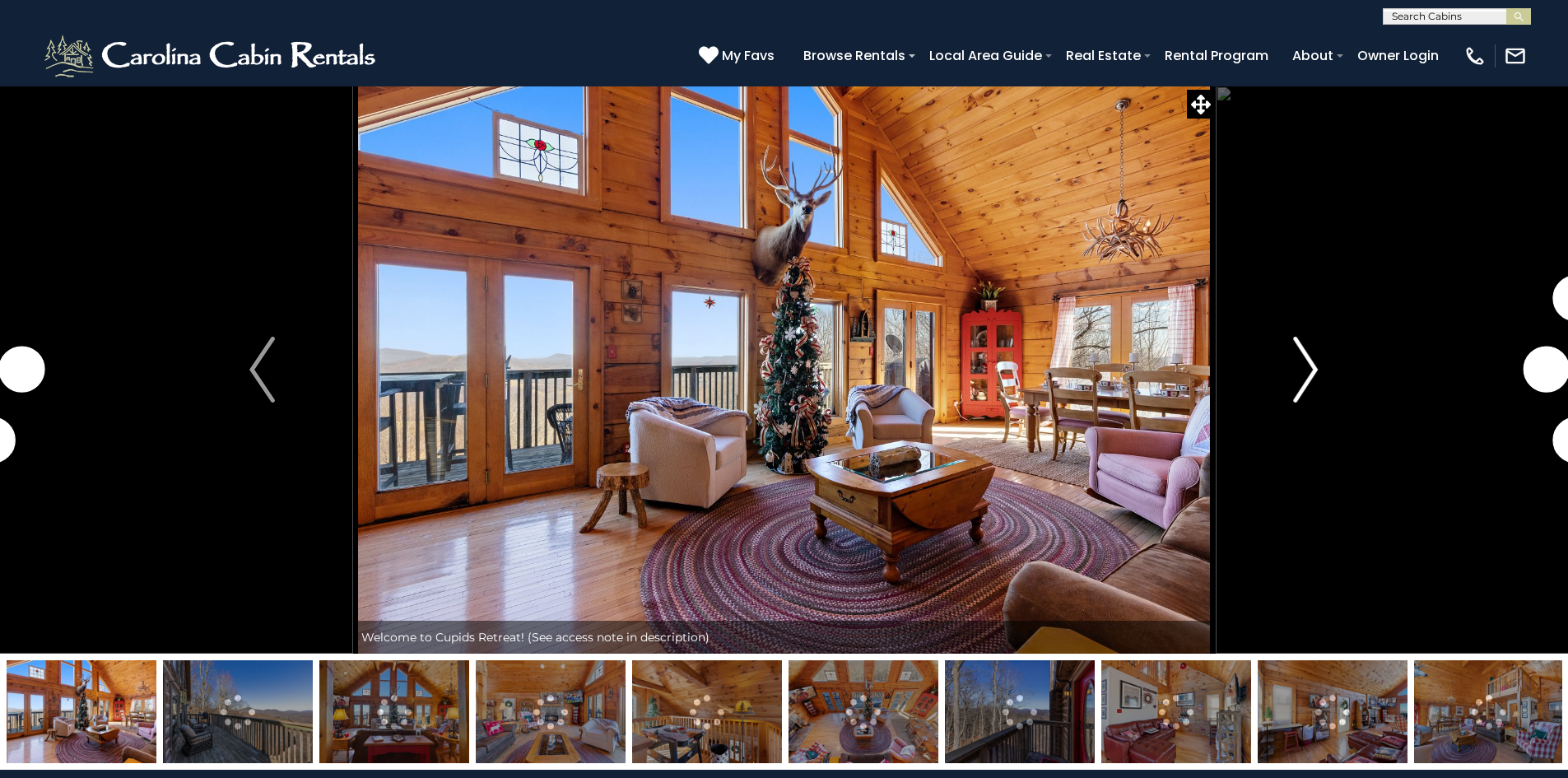
click at [1315, 357] on img "Next" at bounding box center [1305, 369] width 25 height 66
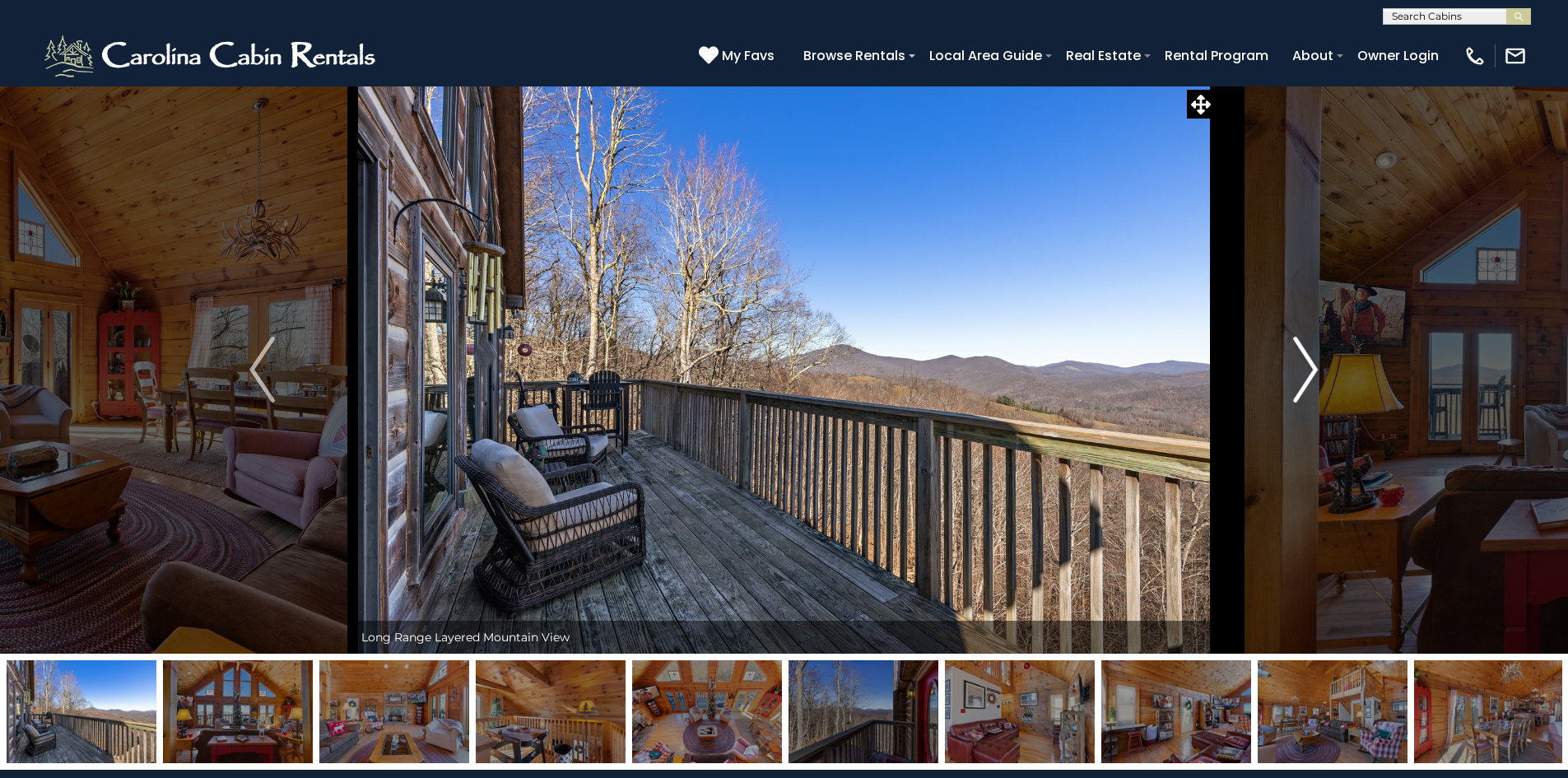
click at [1290, 371] on button "Next" at bounding box center [1306, 369] width 181 height 568
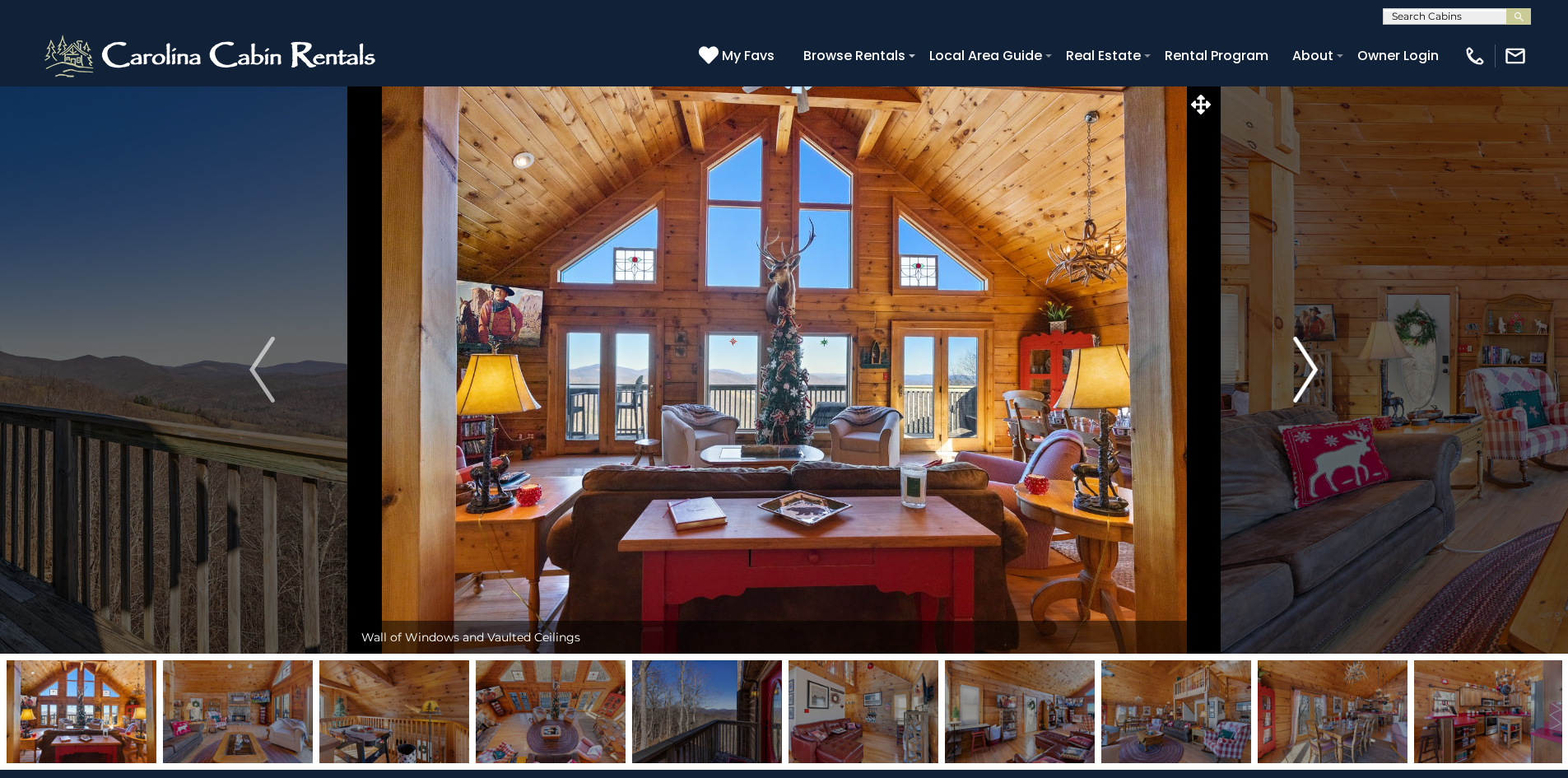
click at [1290, 371] on button "Next" at bounding box center [1306, 369] width 181 height 568
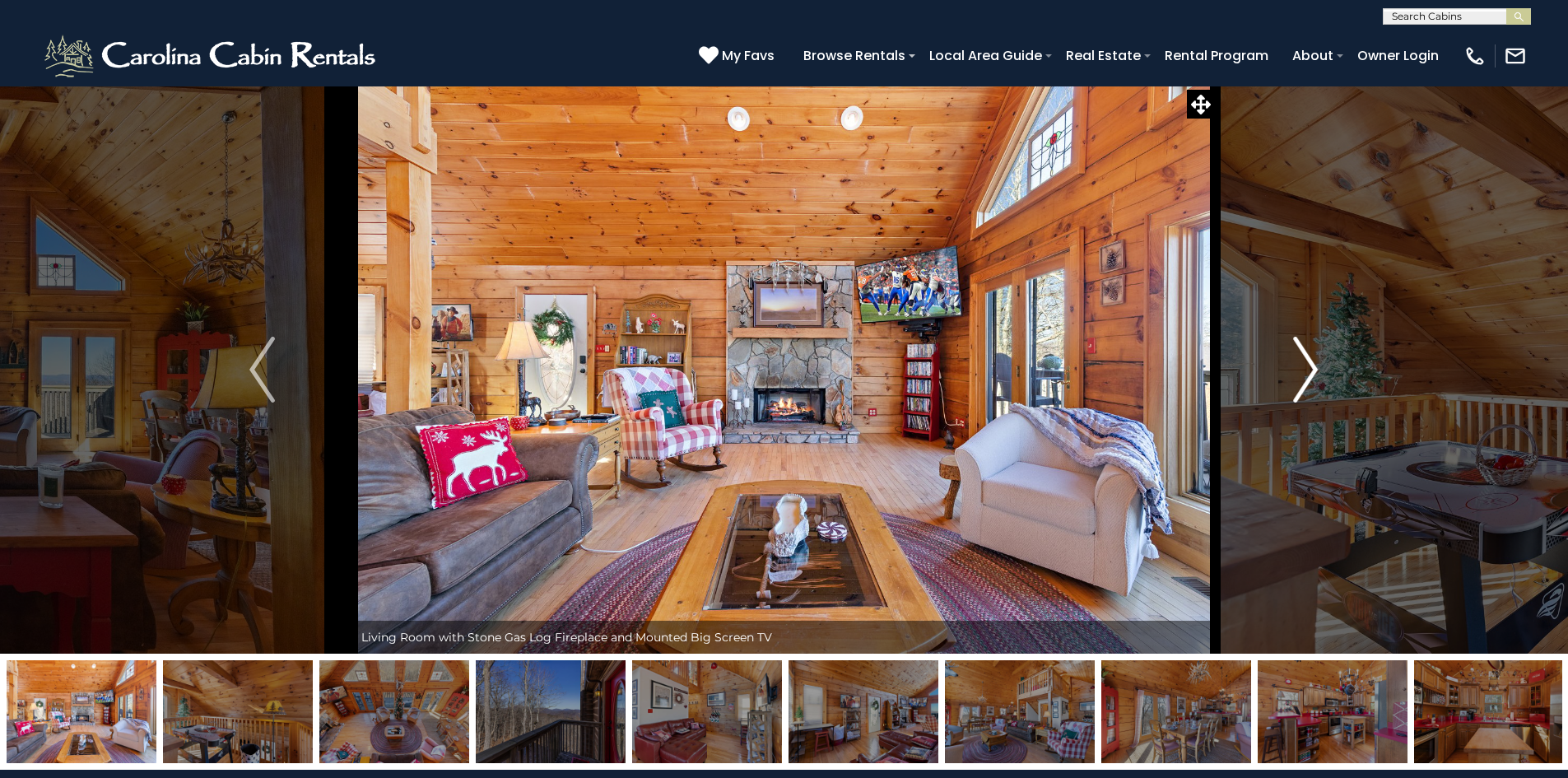
click at [1290, 371] on button "Next" at bounding box center [1306, 369] width 181 height 568
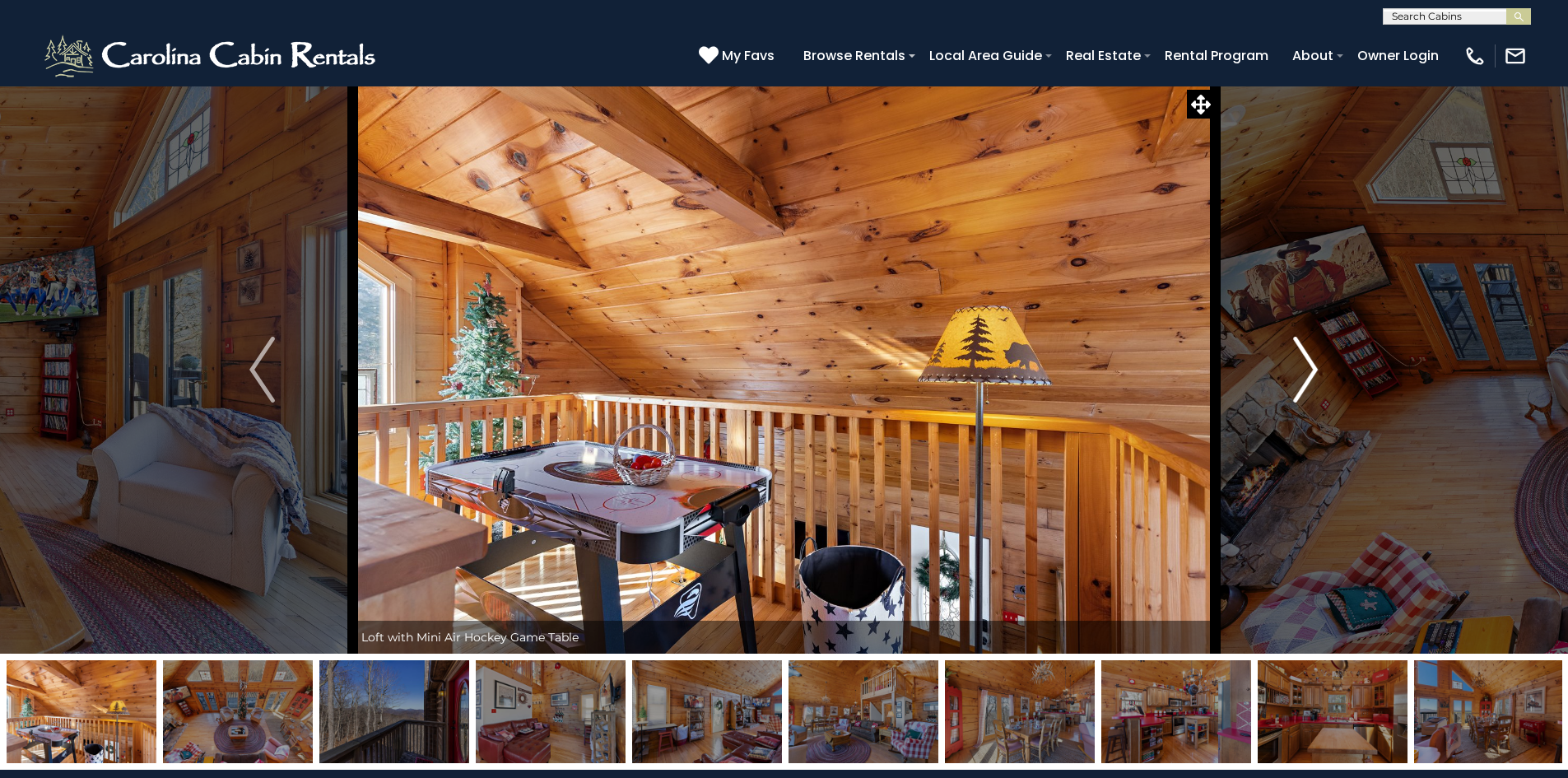
click at [1290, 371] on button "Next" at bounding box center [1306, 369] width 181 height 568
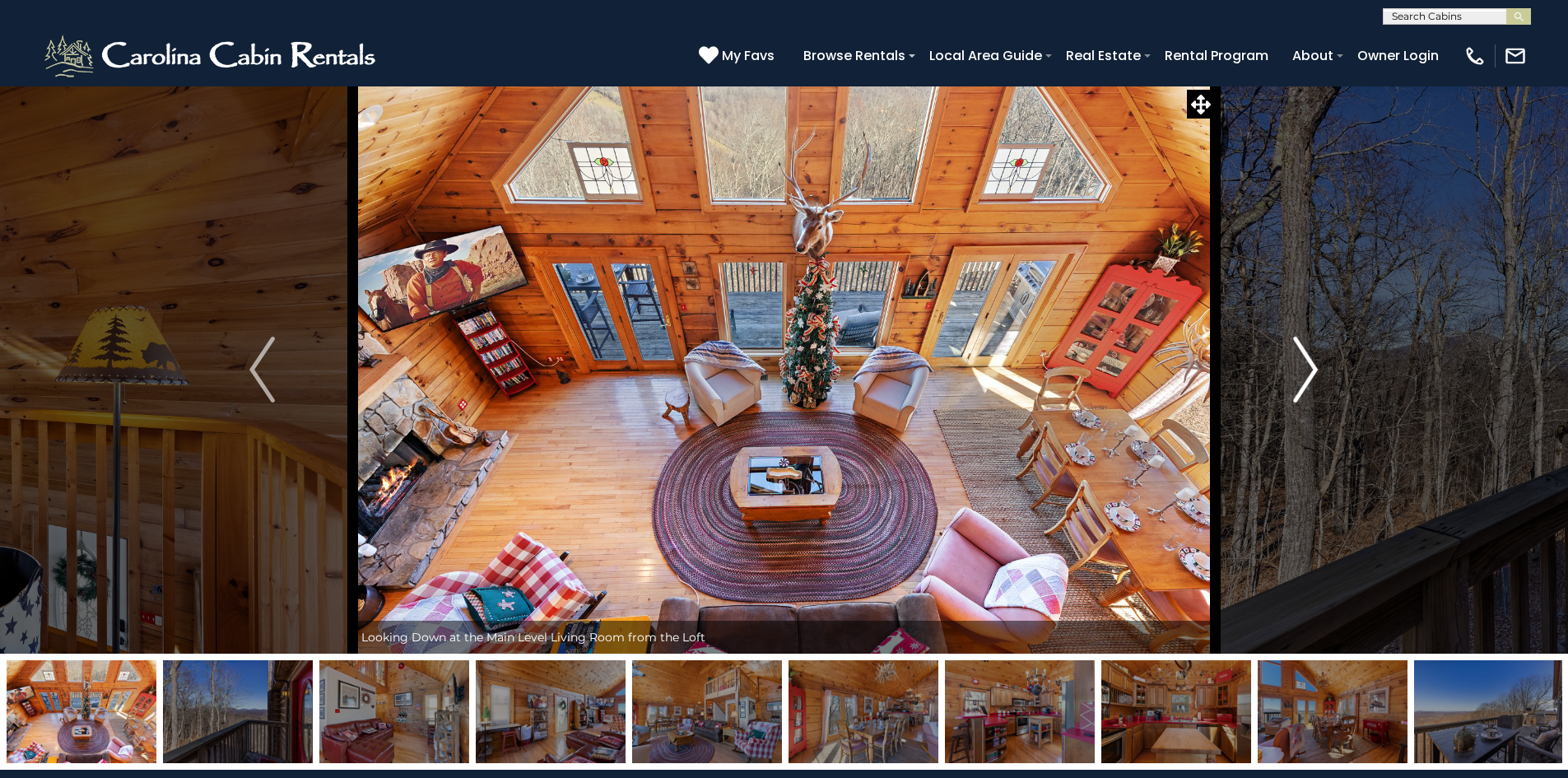
click at [1291, 371] on button "Next" at bounding box center [1306, 369] width 181 height 568
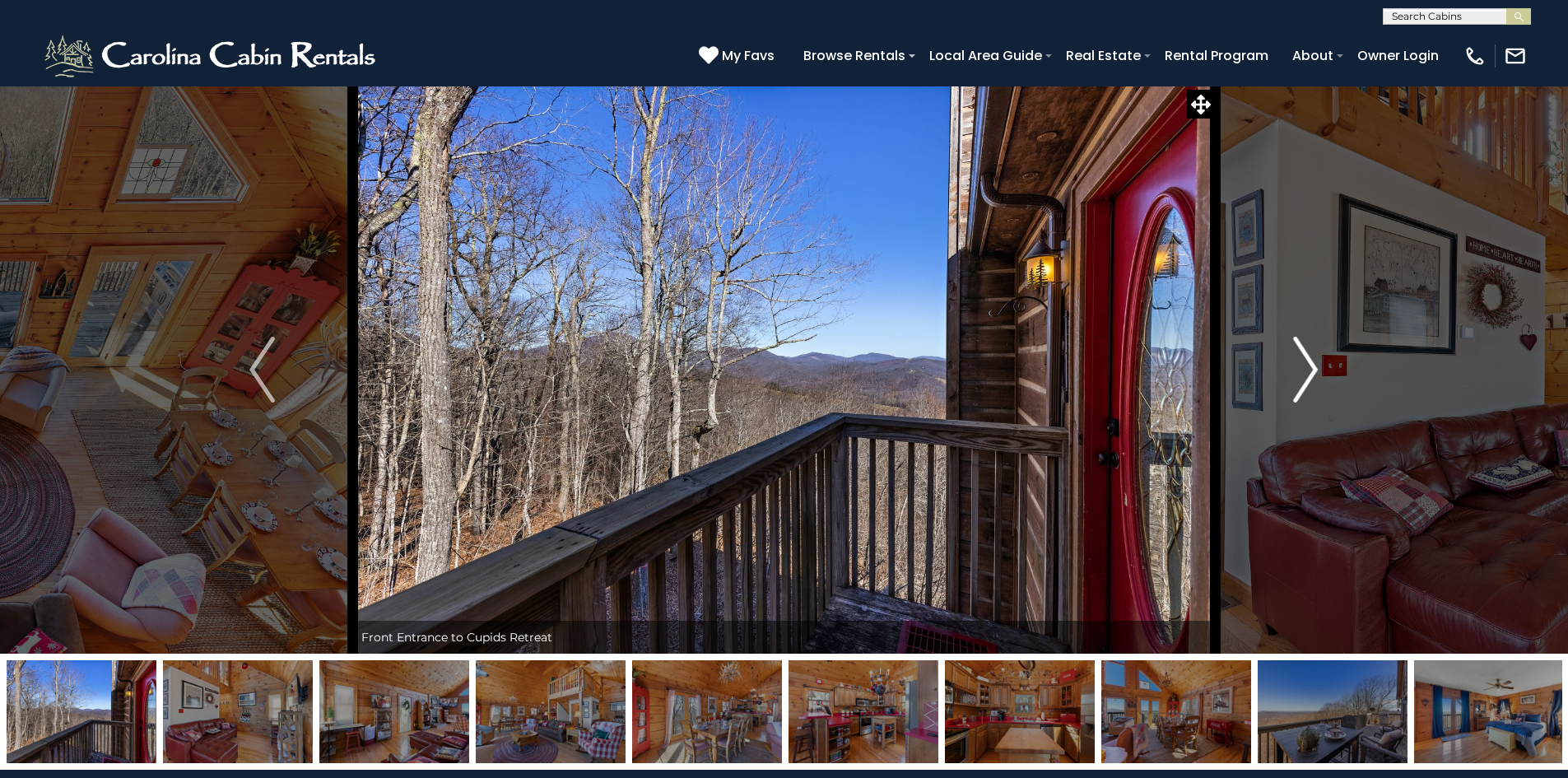
click at [1291, 371] on button "Next" at bounding box center [1306, 369] width 181 height 568
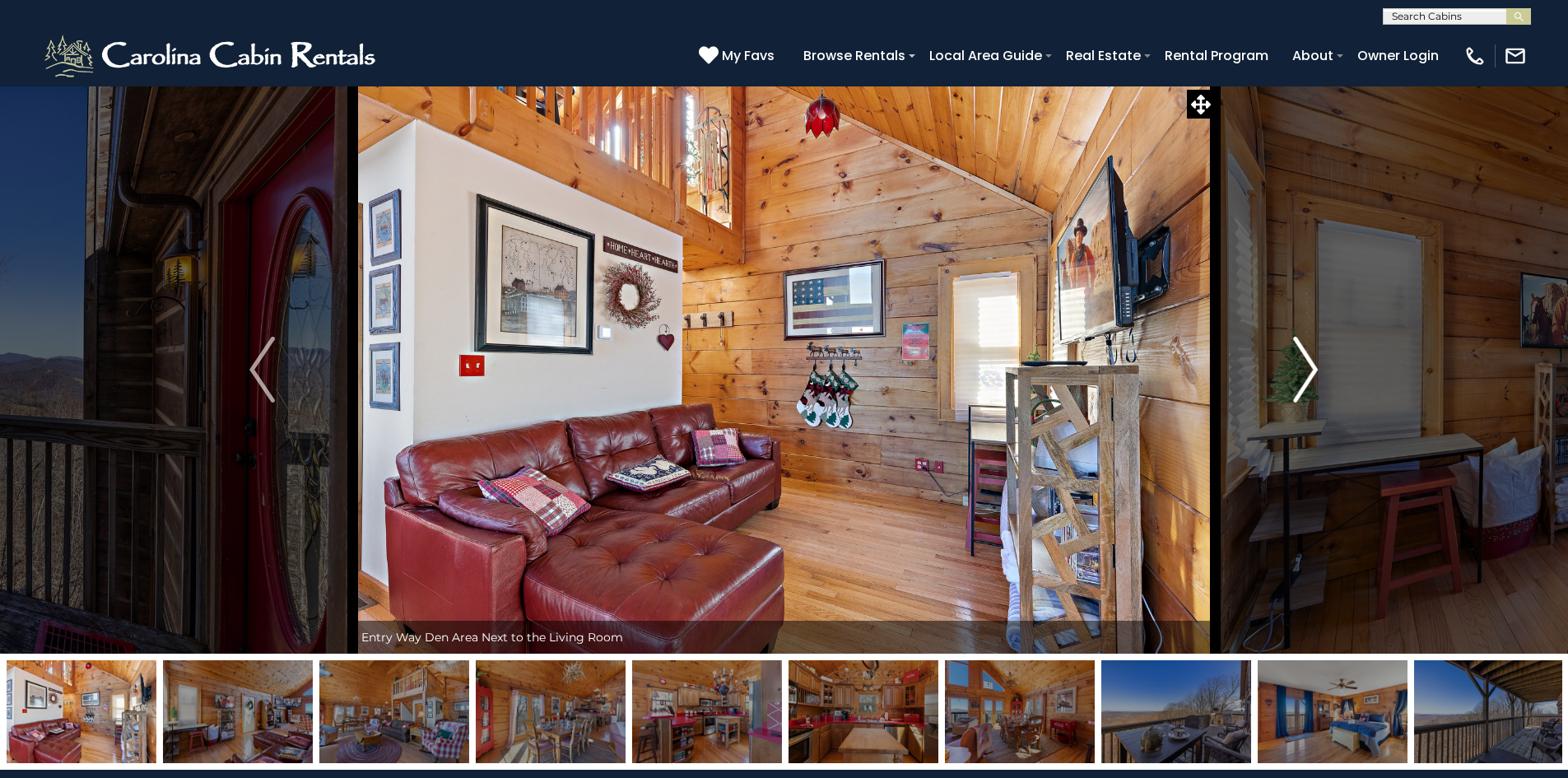
click at [1283, 348] on button "Next" at bounding box center [1306, 369] width 181 height 568
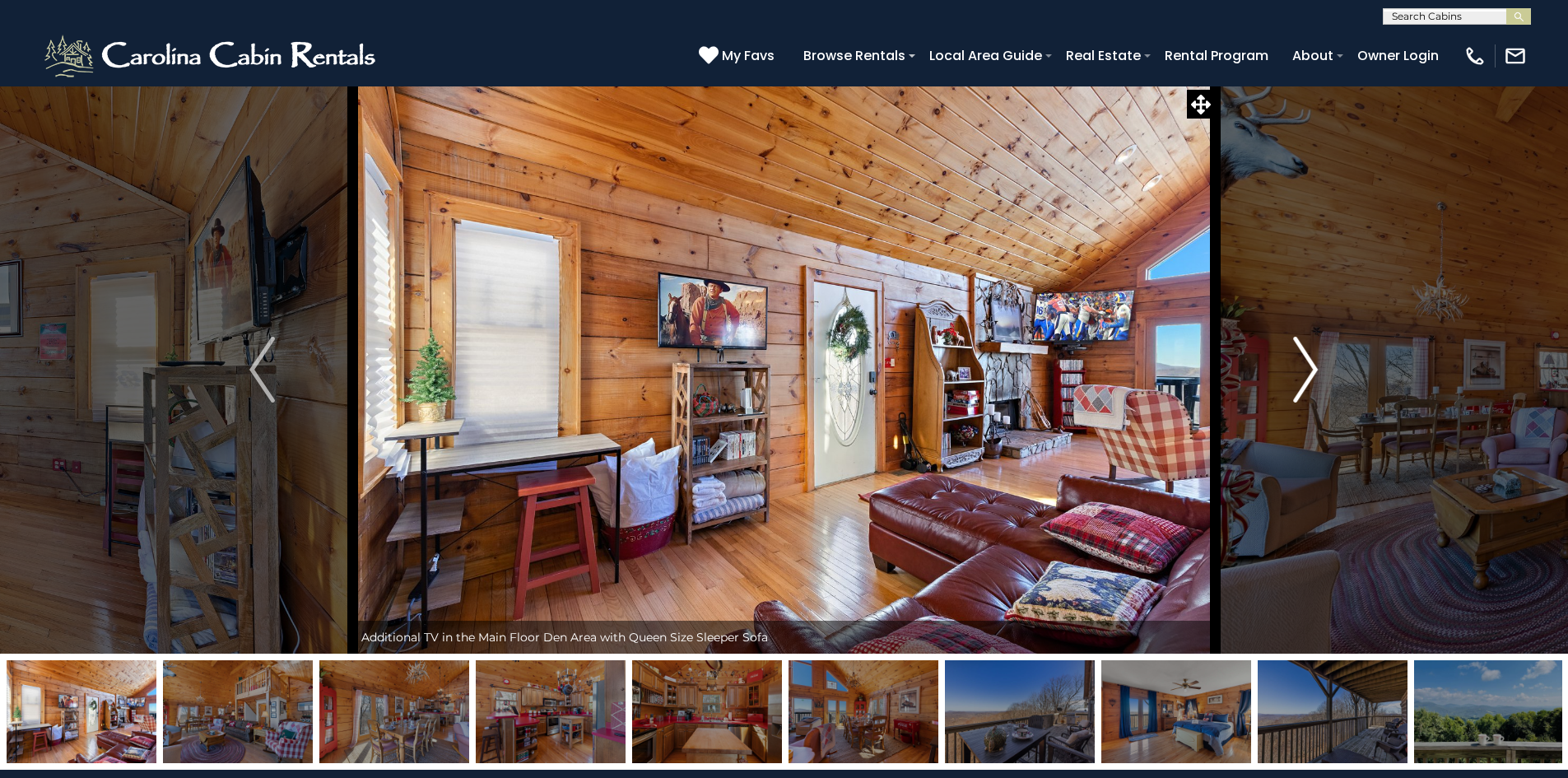
click at [1283, 348] on button "Next" at bounding box center [1306, 369] width 181 height 568
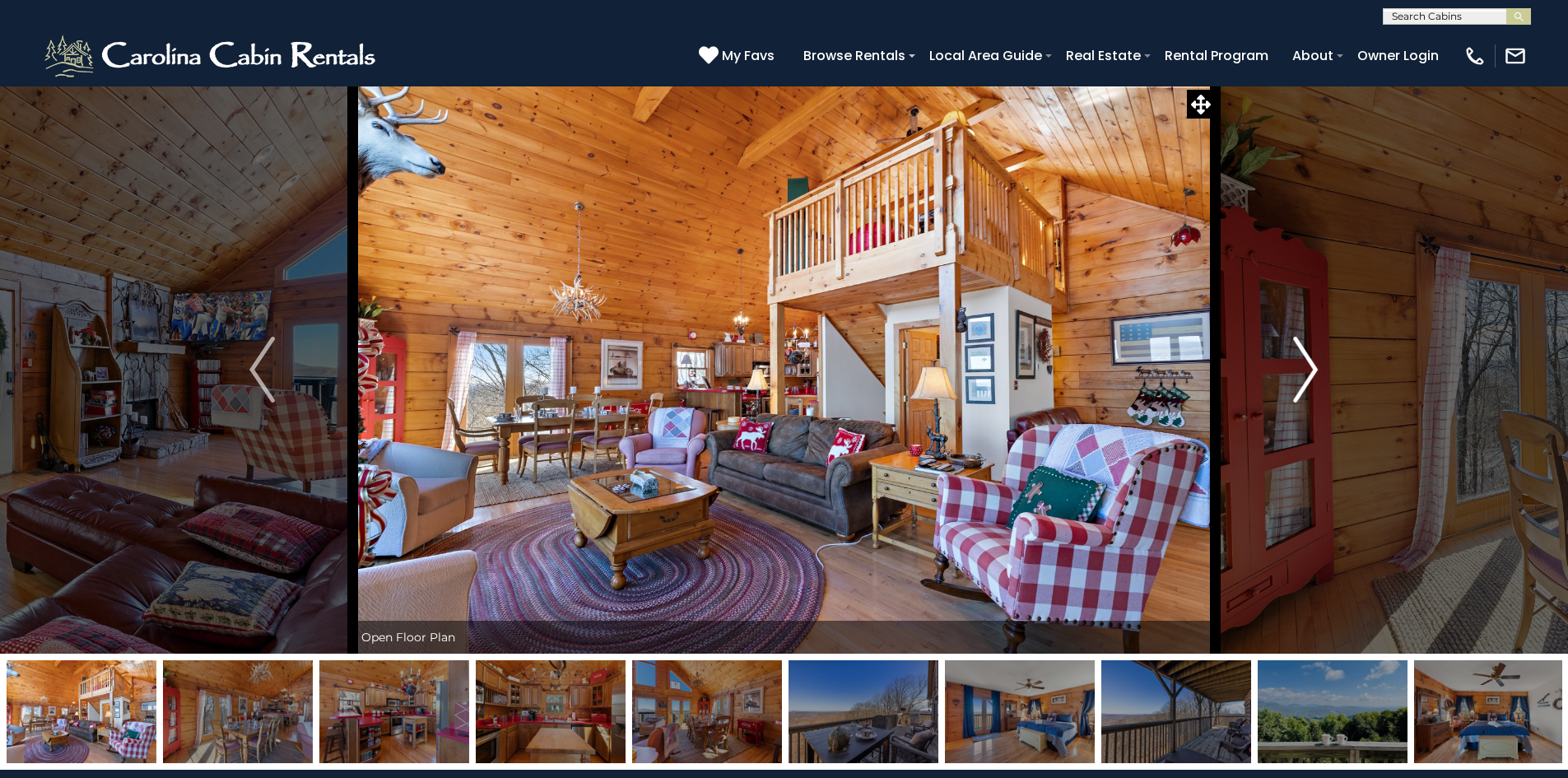
click at [1283, 348] on button "Next" at bounding box center [1306, 369] width 181 height 568
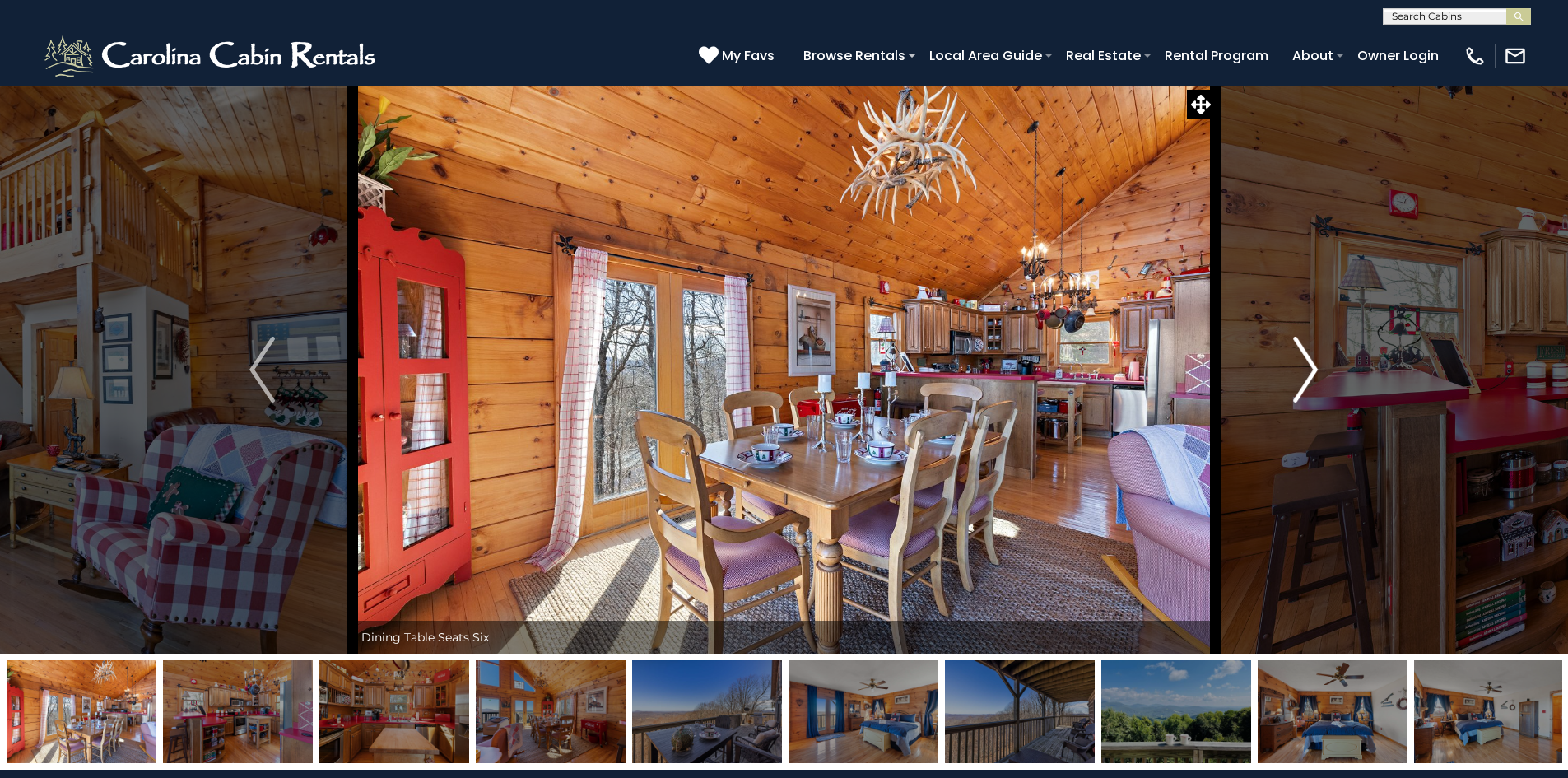
click at [1283, 345] on button "Next" at bounding box center [1306, 369] width 181 height 568
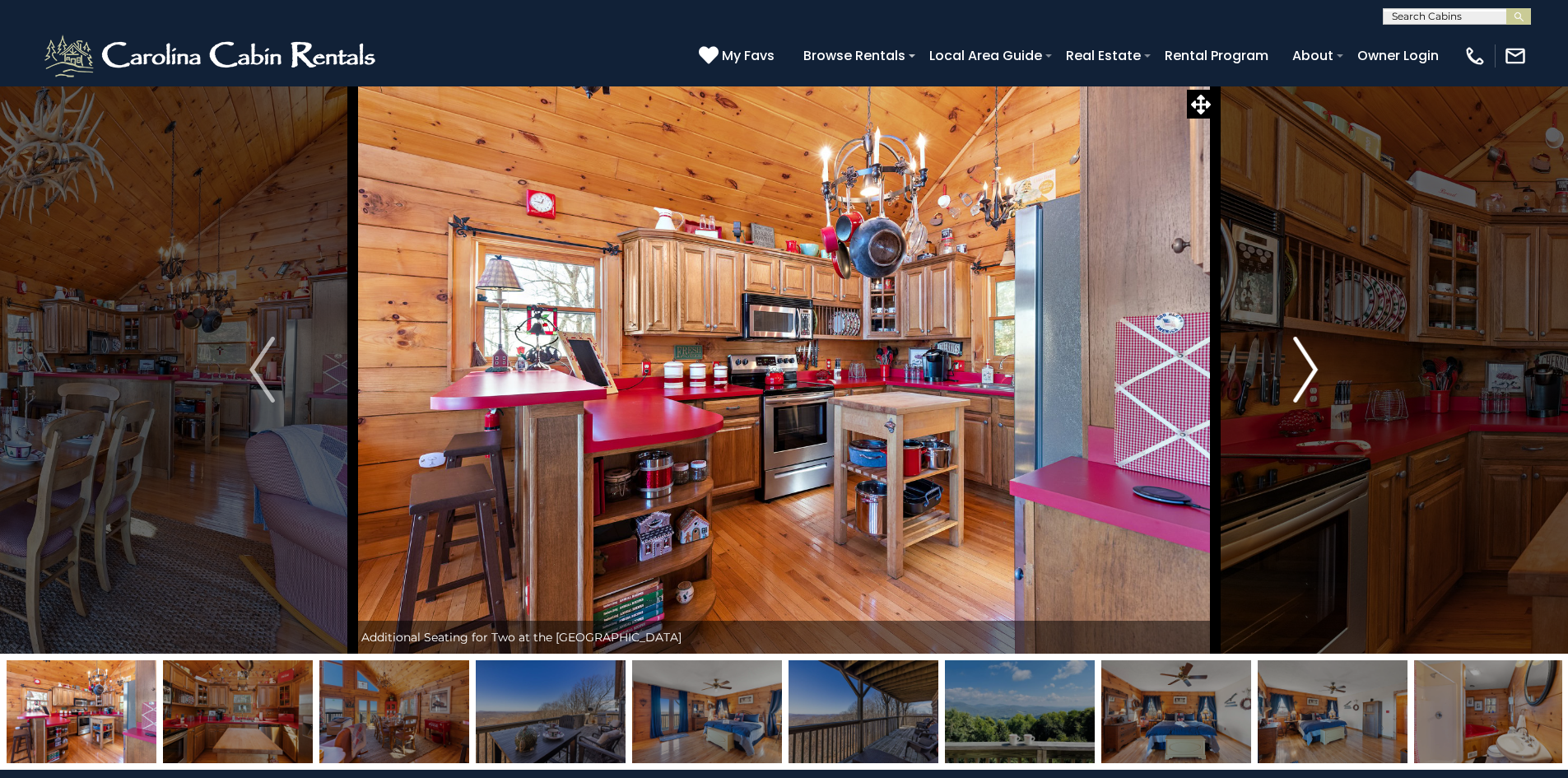
click at [1293, 352] on img "Next" at bounding box center [1305, 369] width 25 height 66
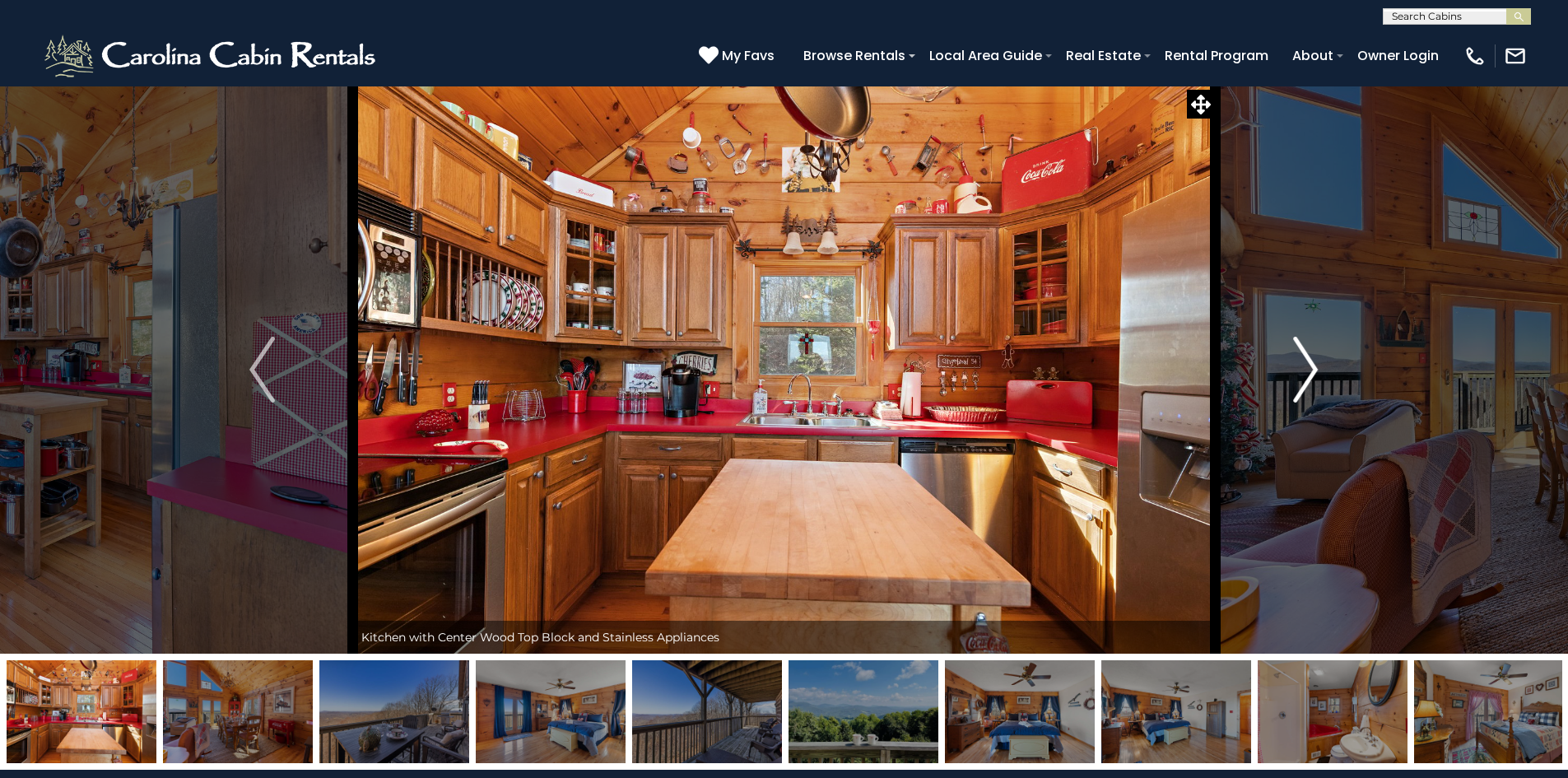
click at [1293, 352] on img "Next" at bounding box center [1305, 369] width 25 height 66
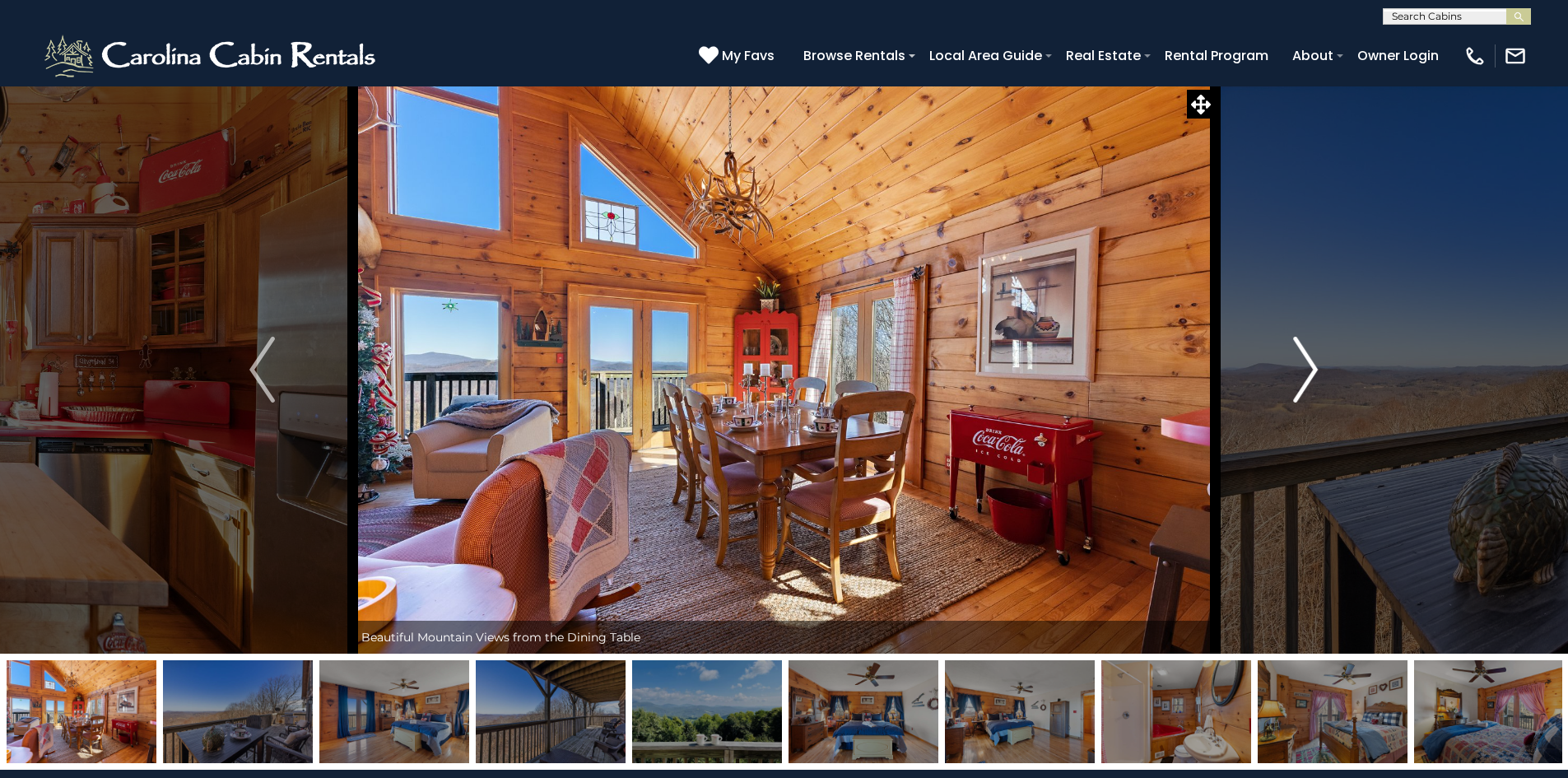
click at [1302, 357] on img "Next" at bounding box center [1305, 369] width 25 height 66
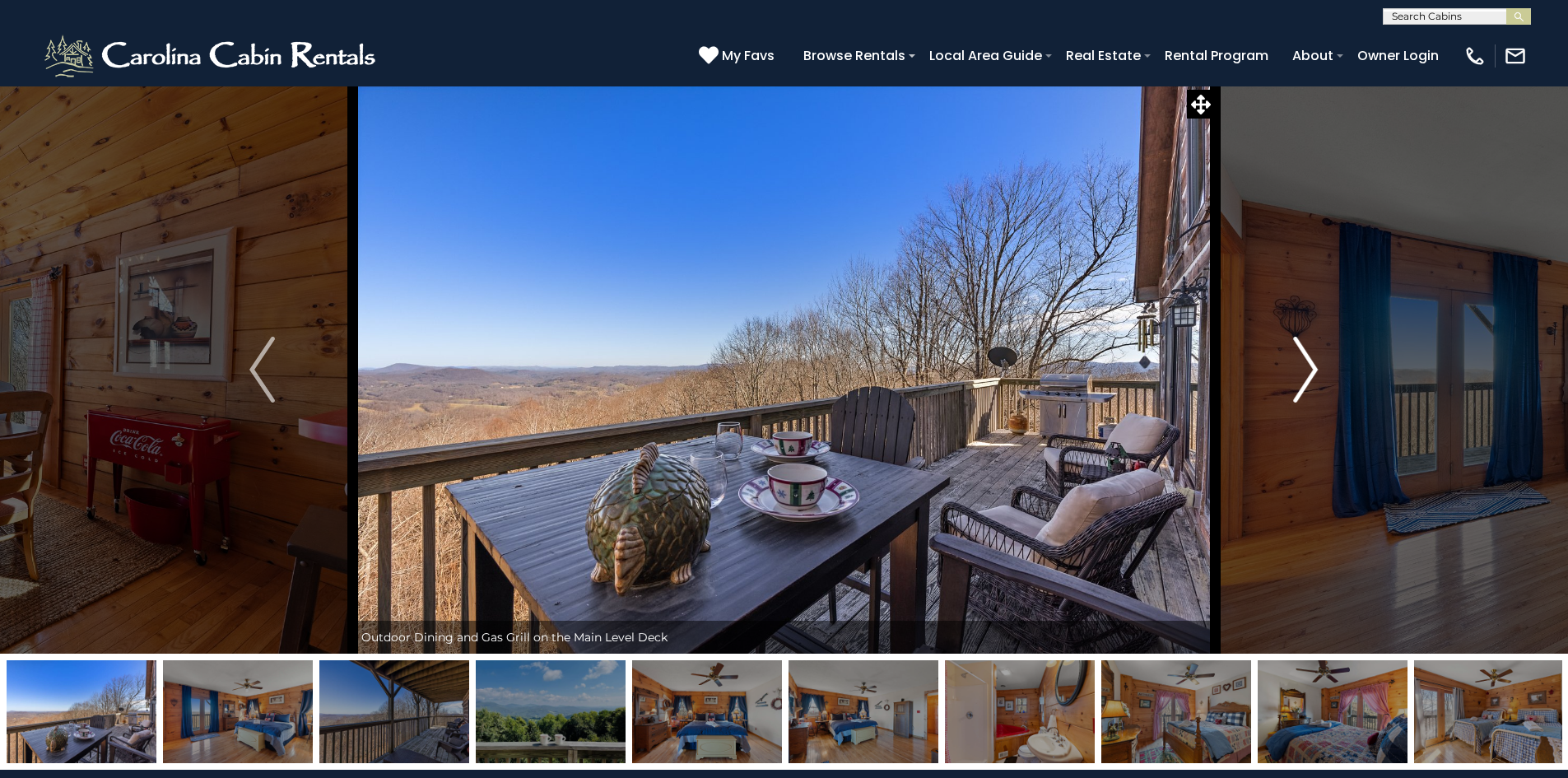
click at [1300, 359] on img "Next" at bounding box center [1305, 369] width 25 height 66
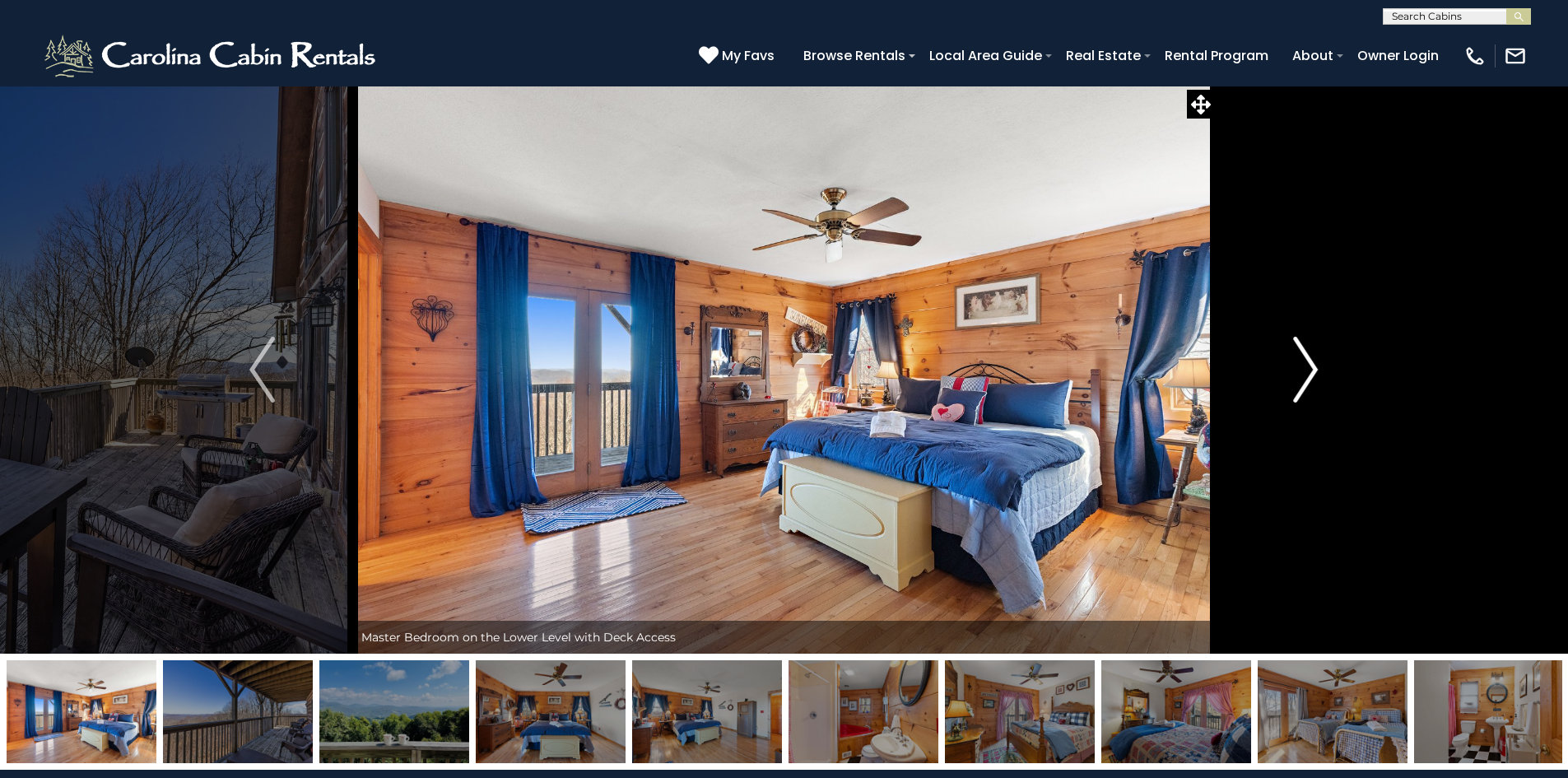
click at [1298, 354] on img "Next" at bounding box center [1305, 369] width 25 height 66
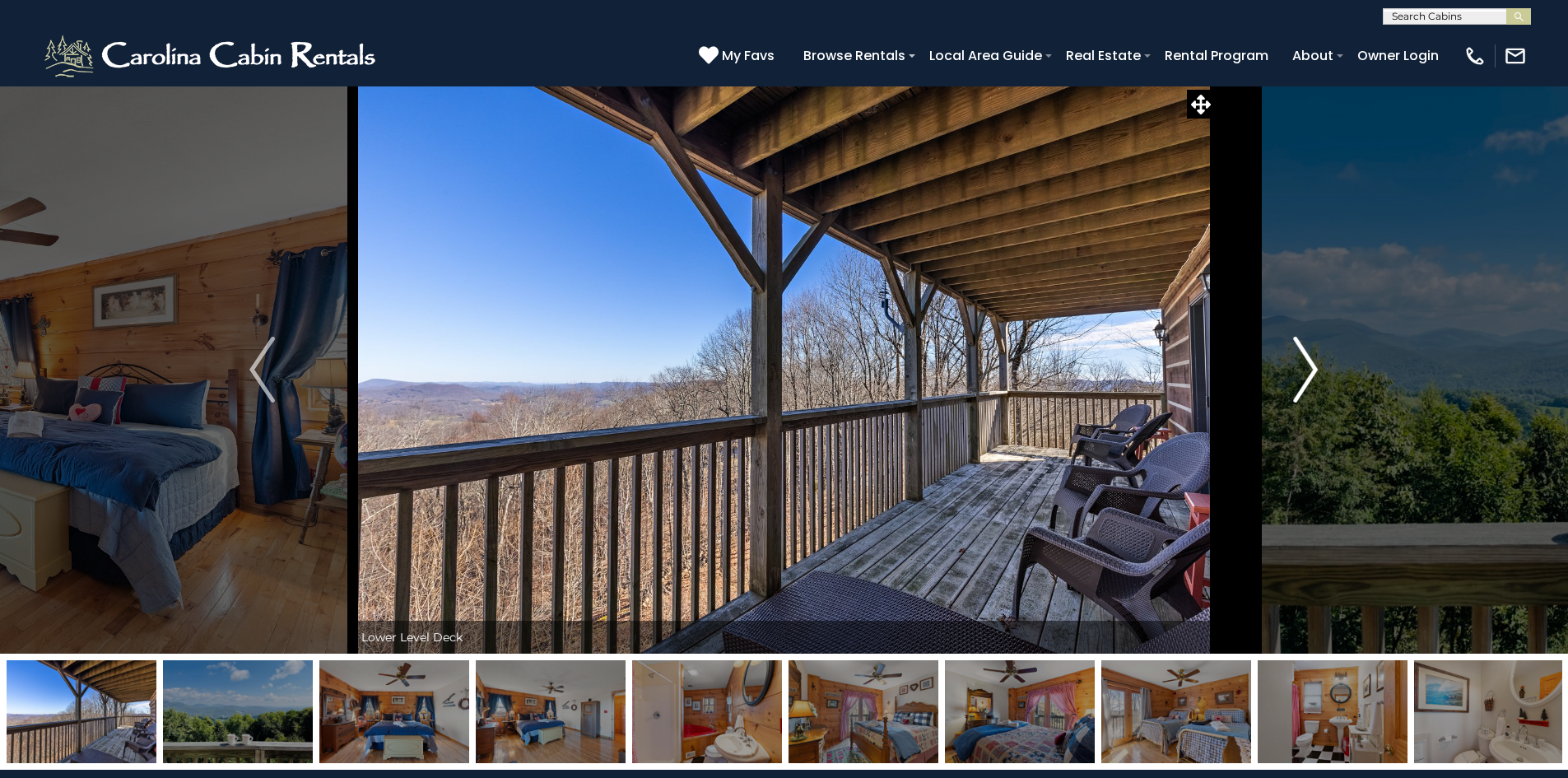
click at [1298, 354] on img "Next" at bounding box center [1305, 369] width 25 height 66
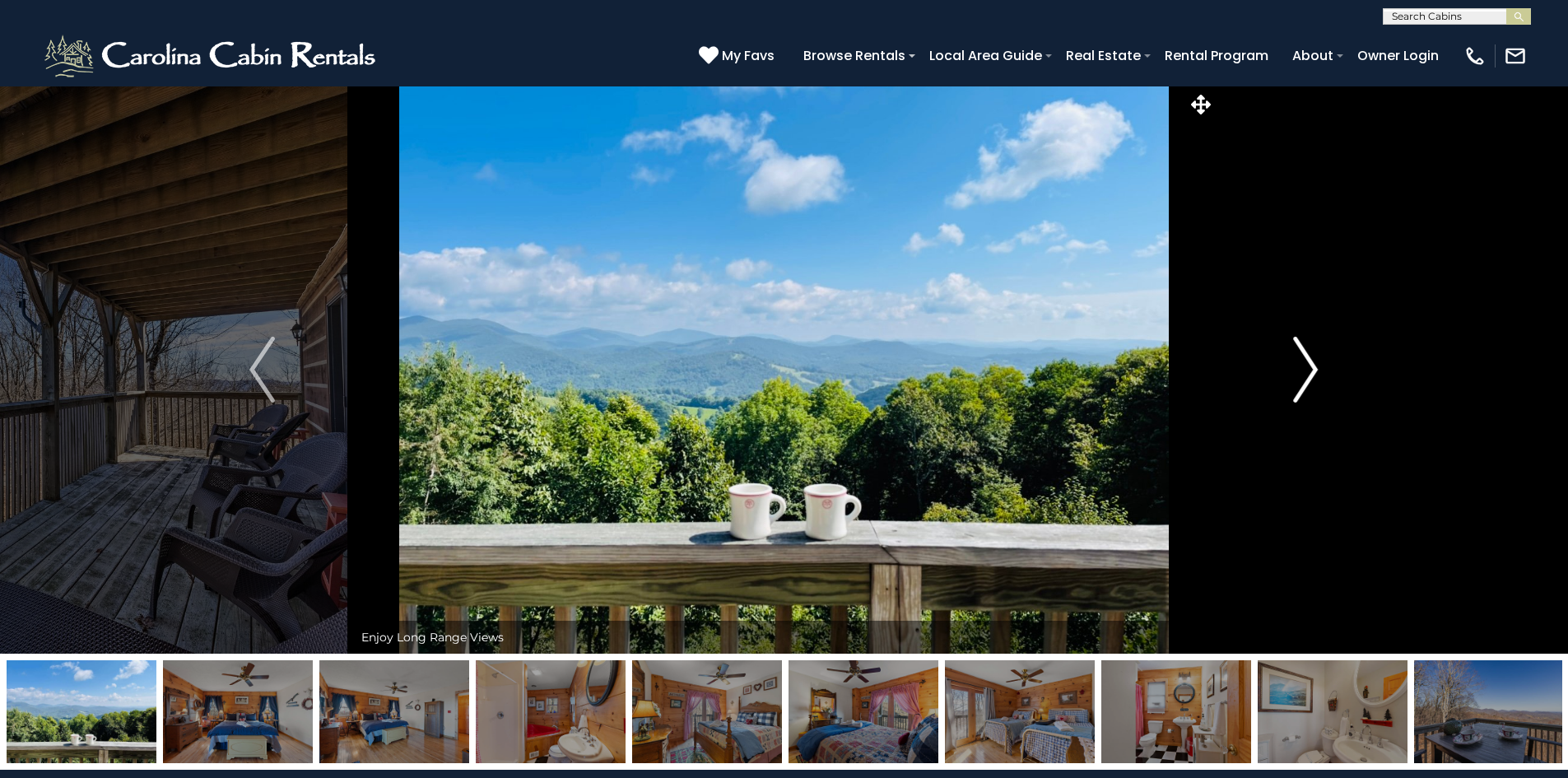
click at [1298, 354] on img "Next" at bounding box center [1305, 369] width 25 height 66
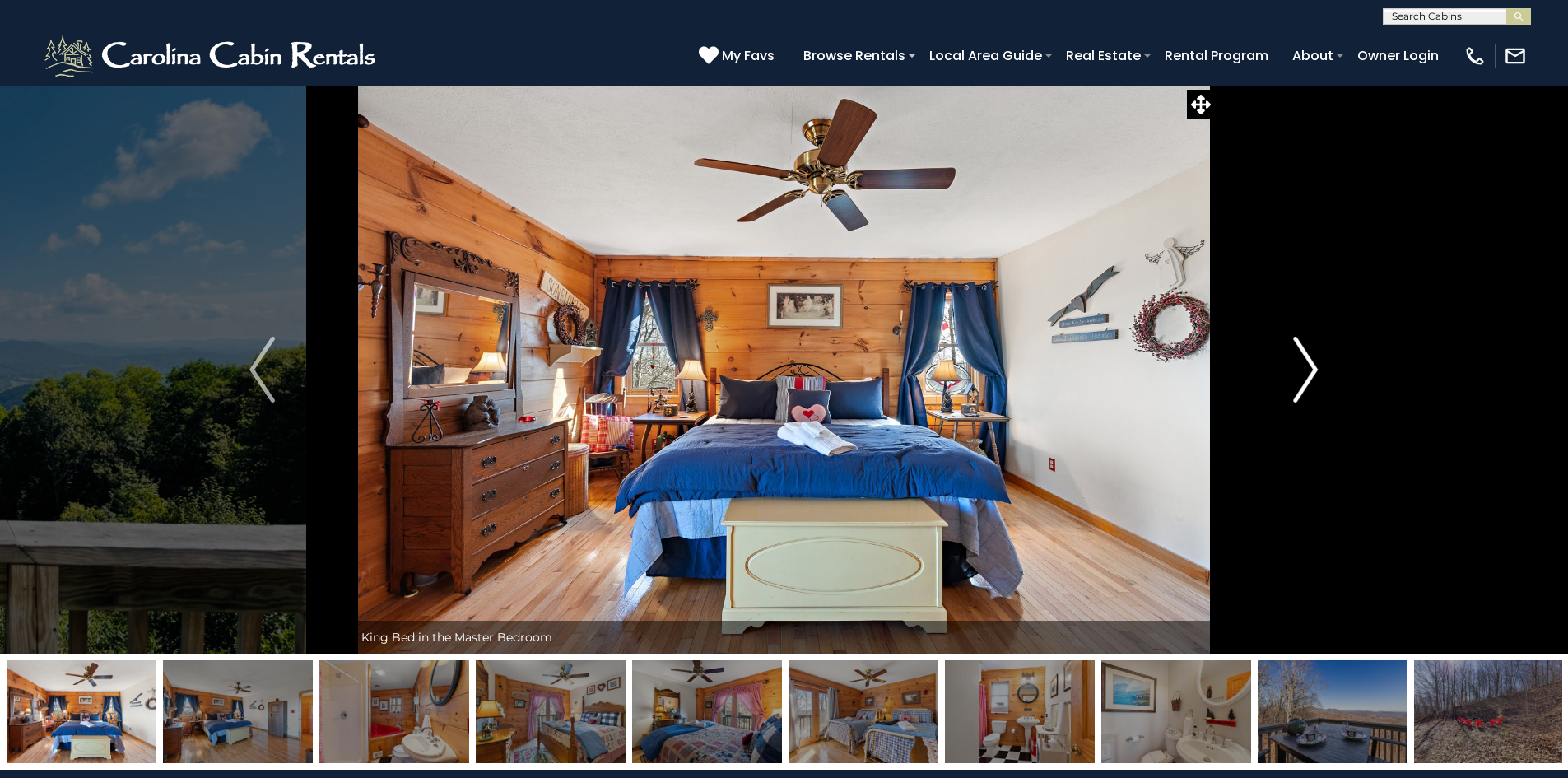
click at [1300, 349] on img "Next" at bounding box center [1305, 369] width 25 height 66
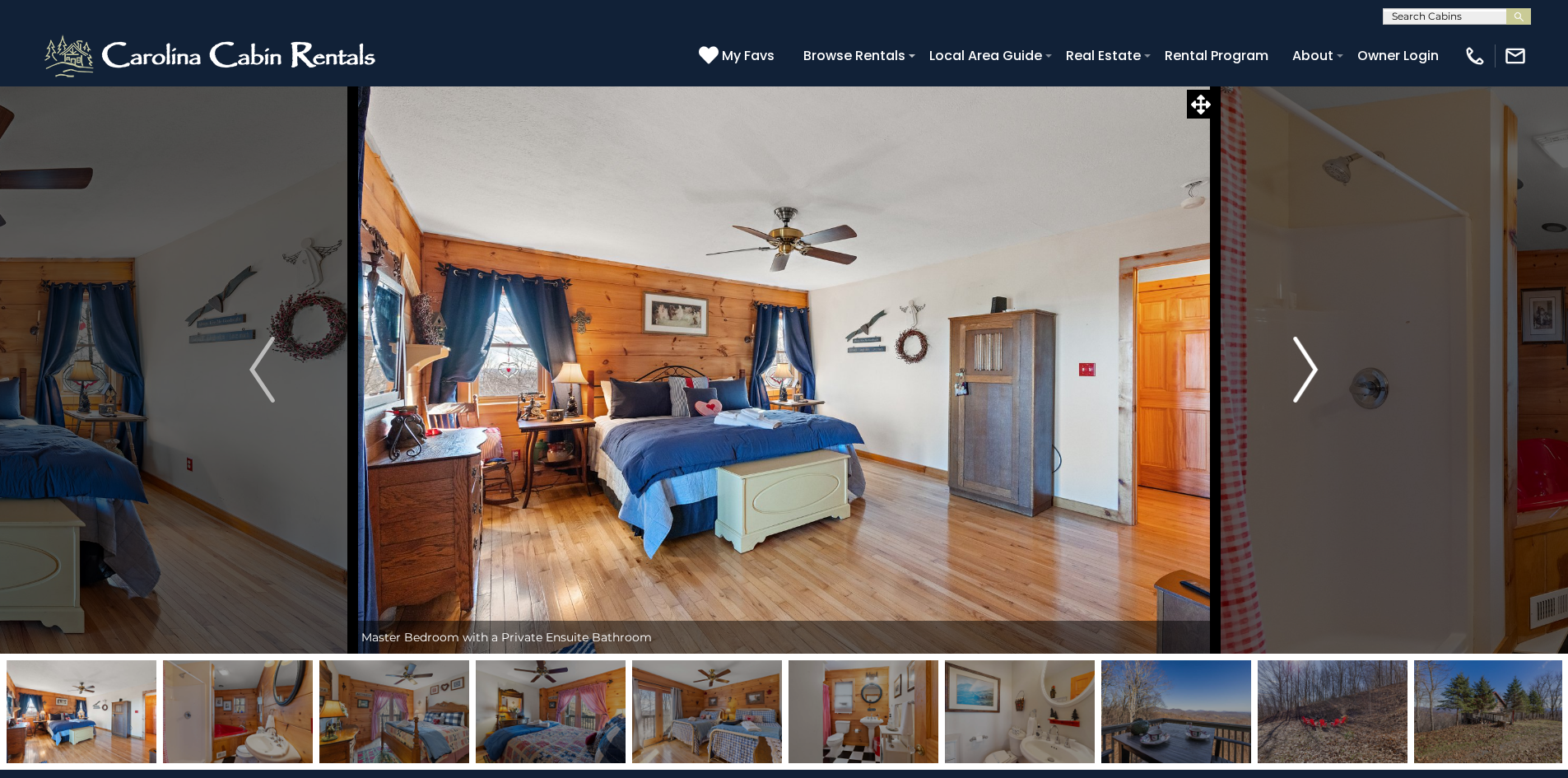
click at [1300, 349] on img "Next" at bounding box center [1305, 369] width 25 height 66
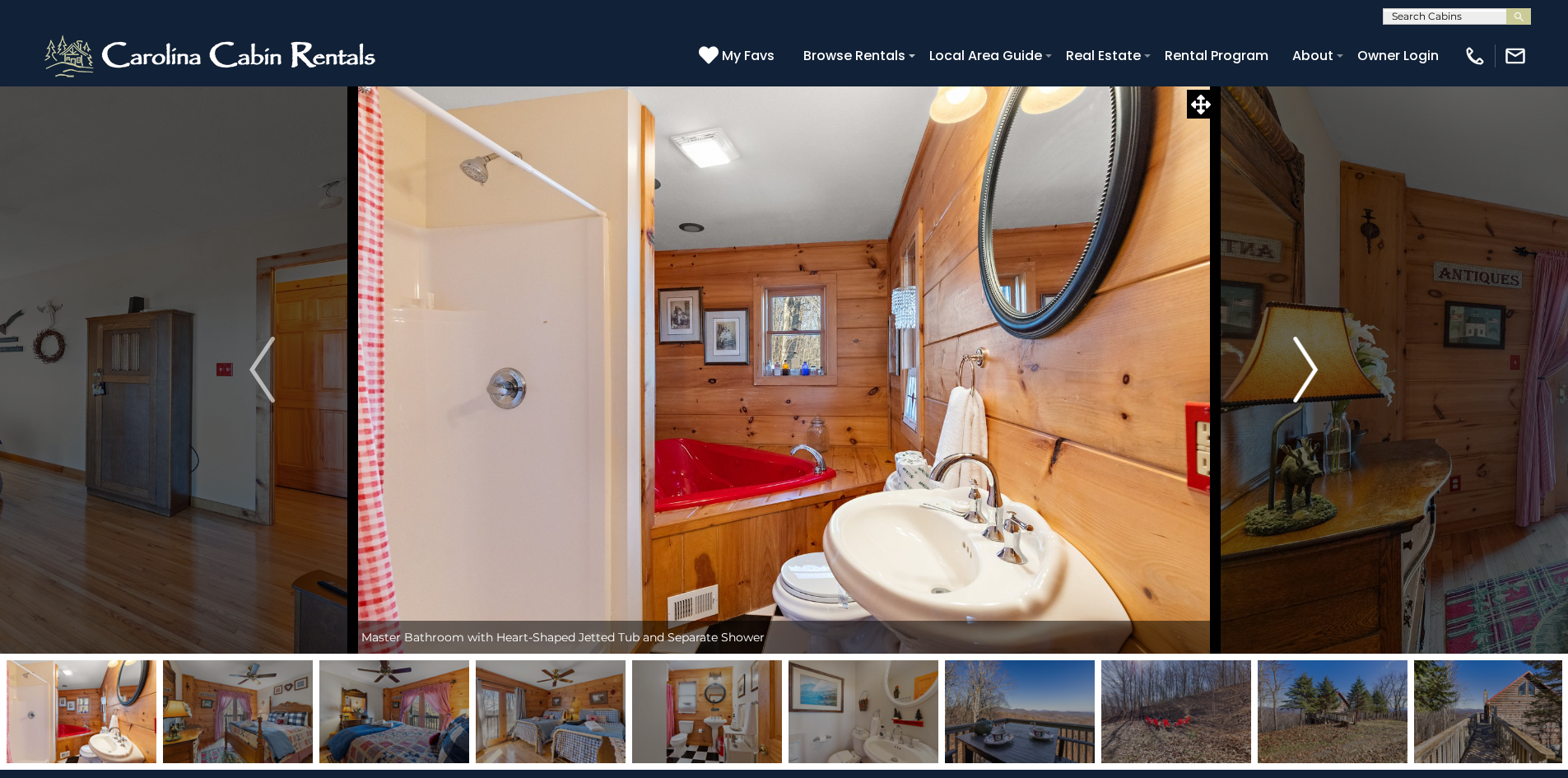
click at [1300, 349] on img "Next" at bounding box center [1305, 369] width 25 height 66
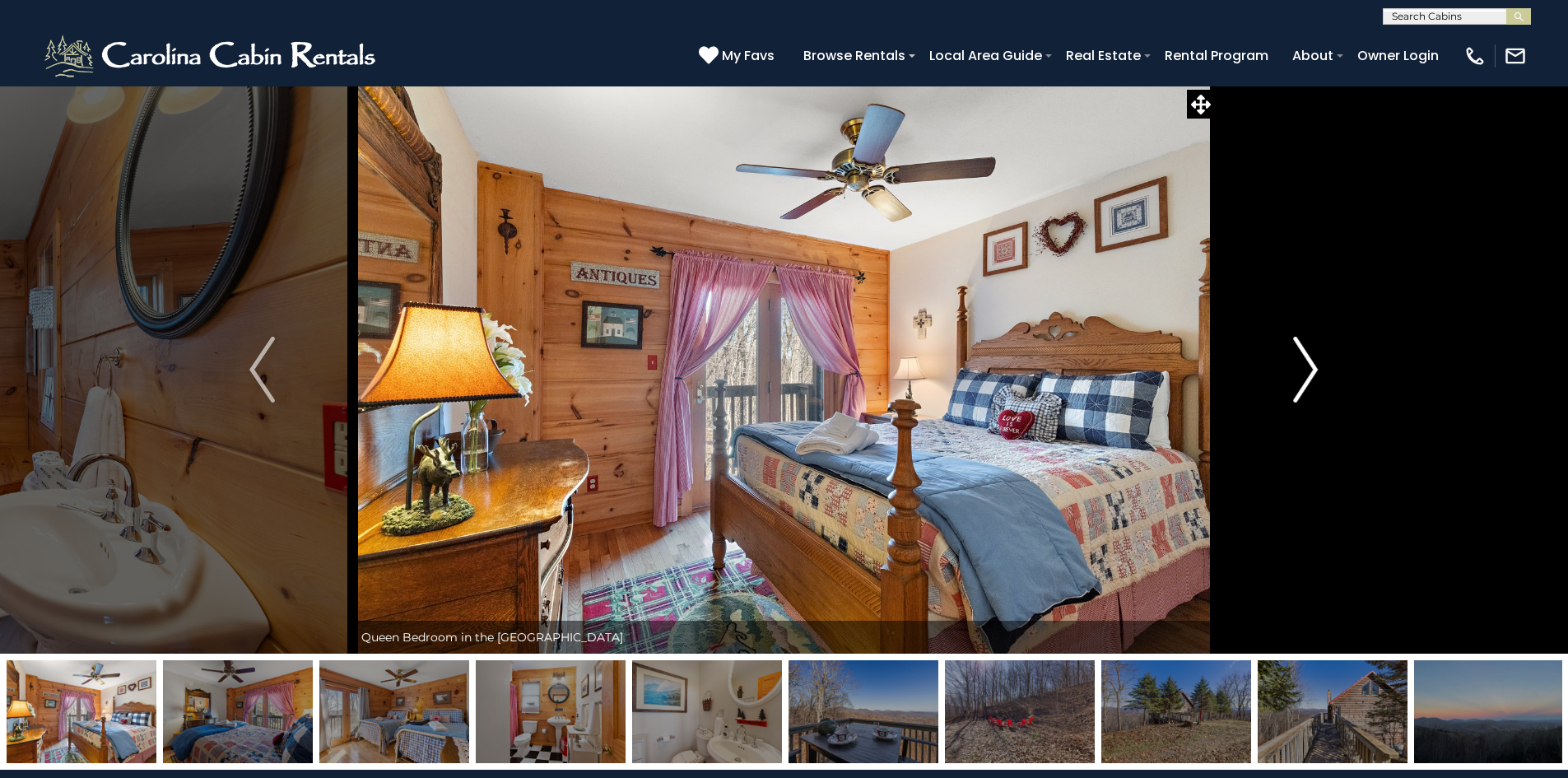
click at [1300, 349] on img "Next" at bounding box center [1305, 369] width 25 height 66
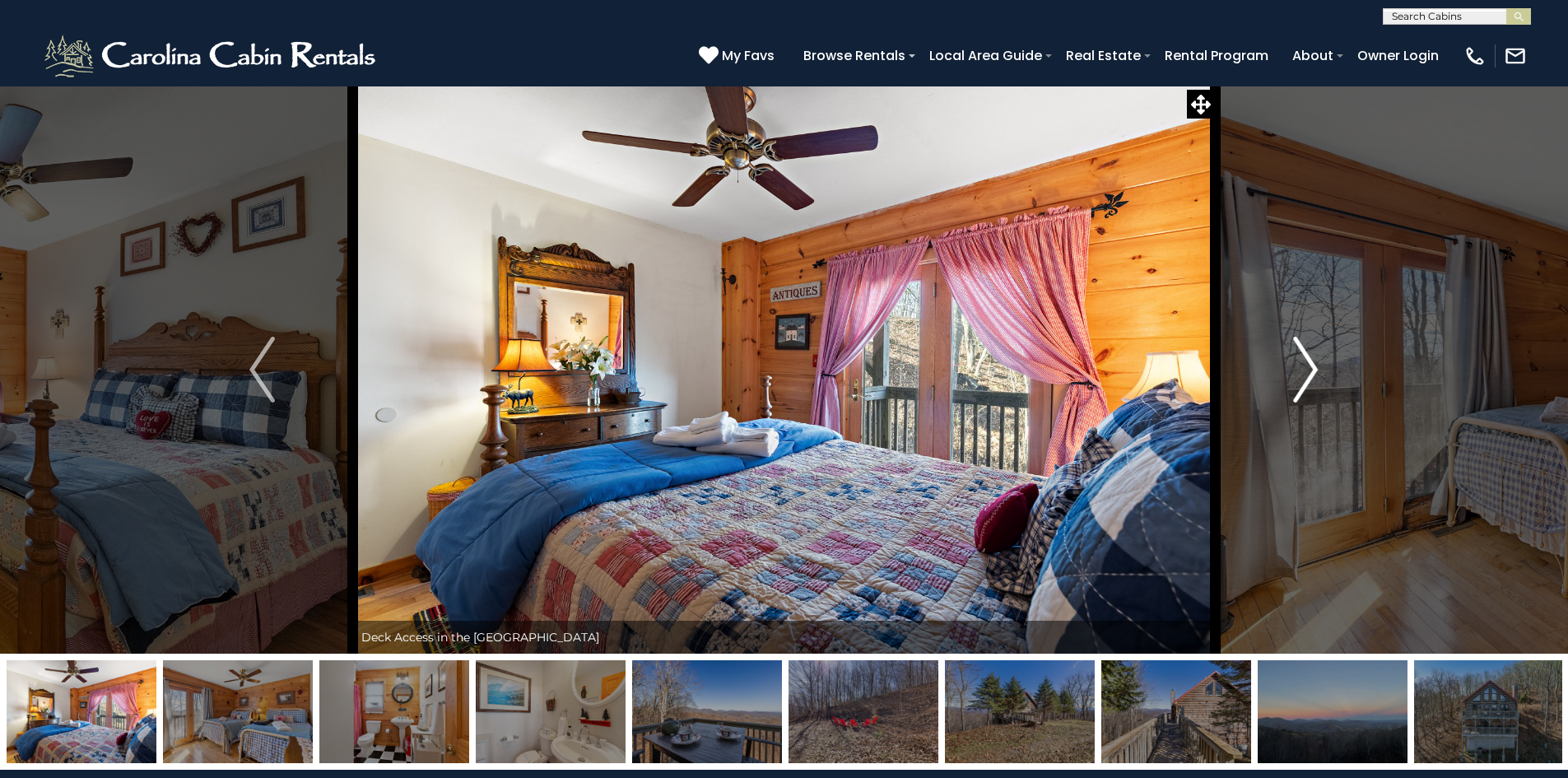
click at [1260, 344] on button "Next" at bounding box center [1306, 369] width 181 height 568
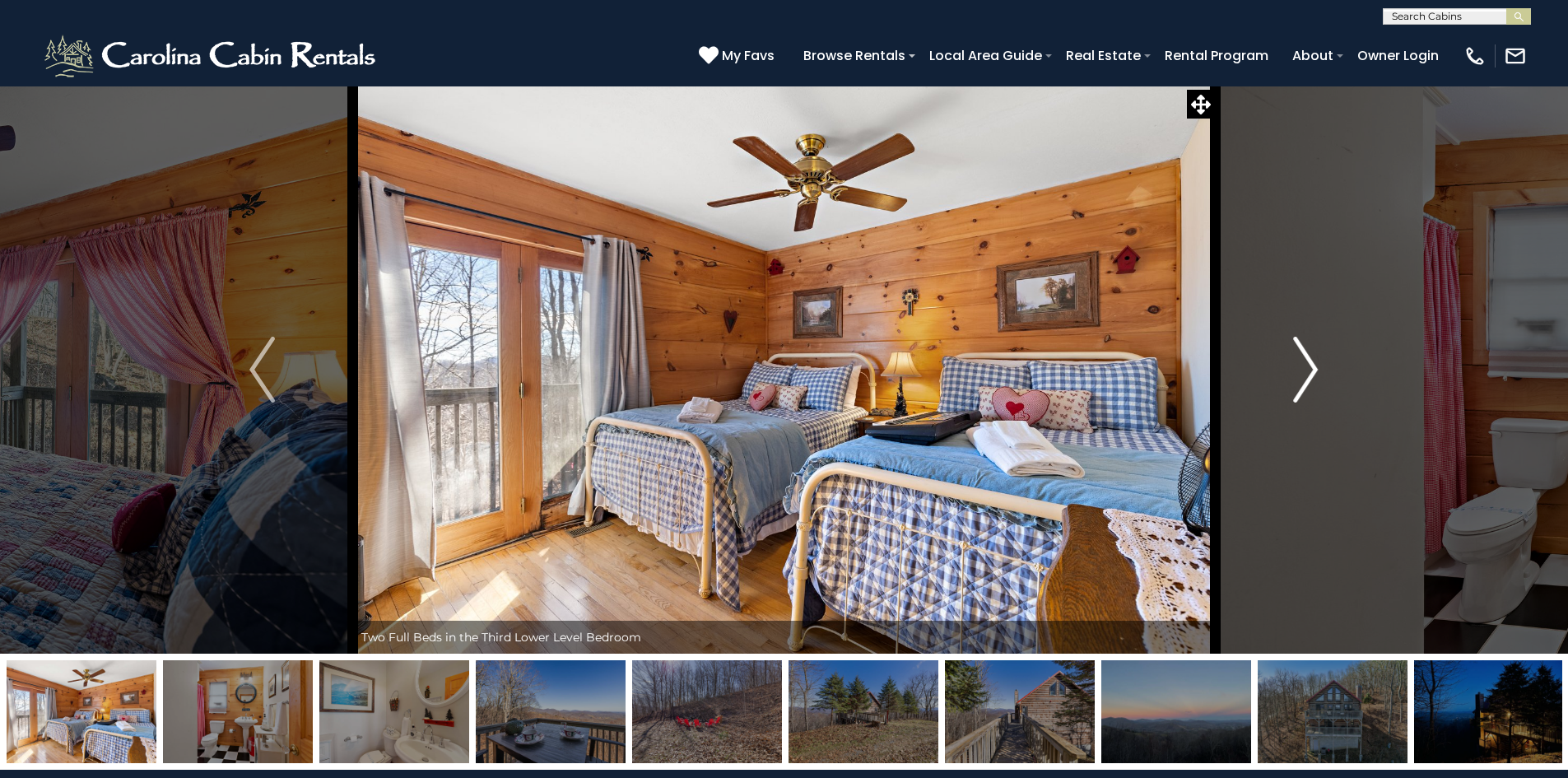
click at [1305, 357] on img "Next" at bounding box center [1305, 369] width 25 height 66
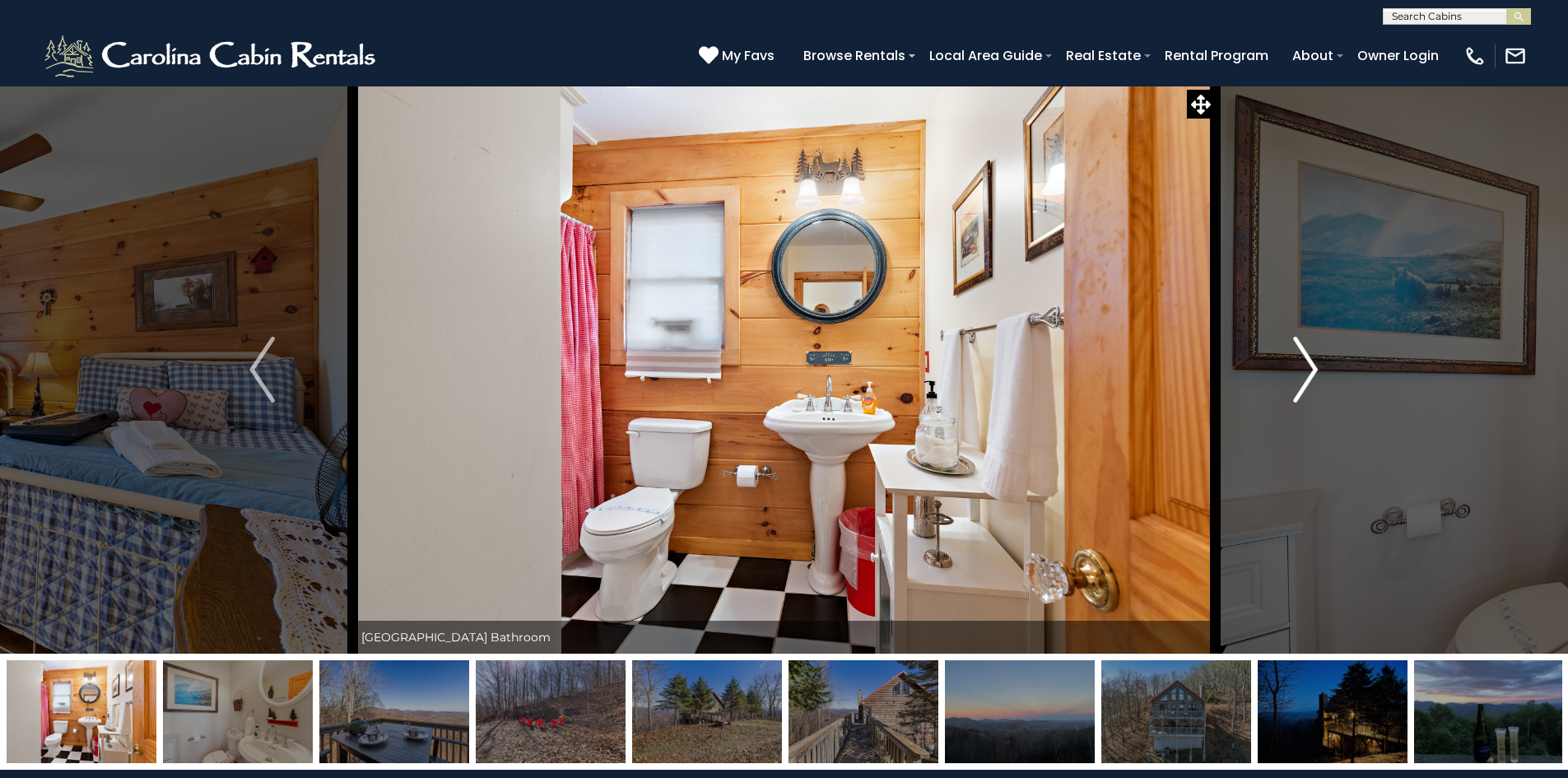
click at [1305, 357] on img "Next" at bounding box center [1305, 369] width 25 height 66
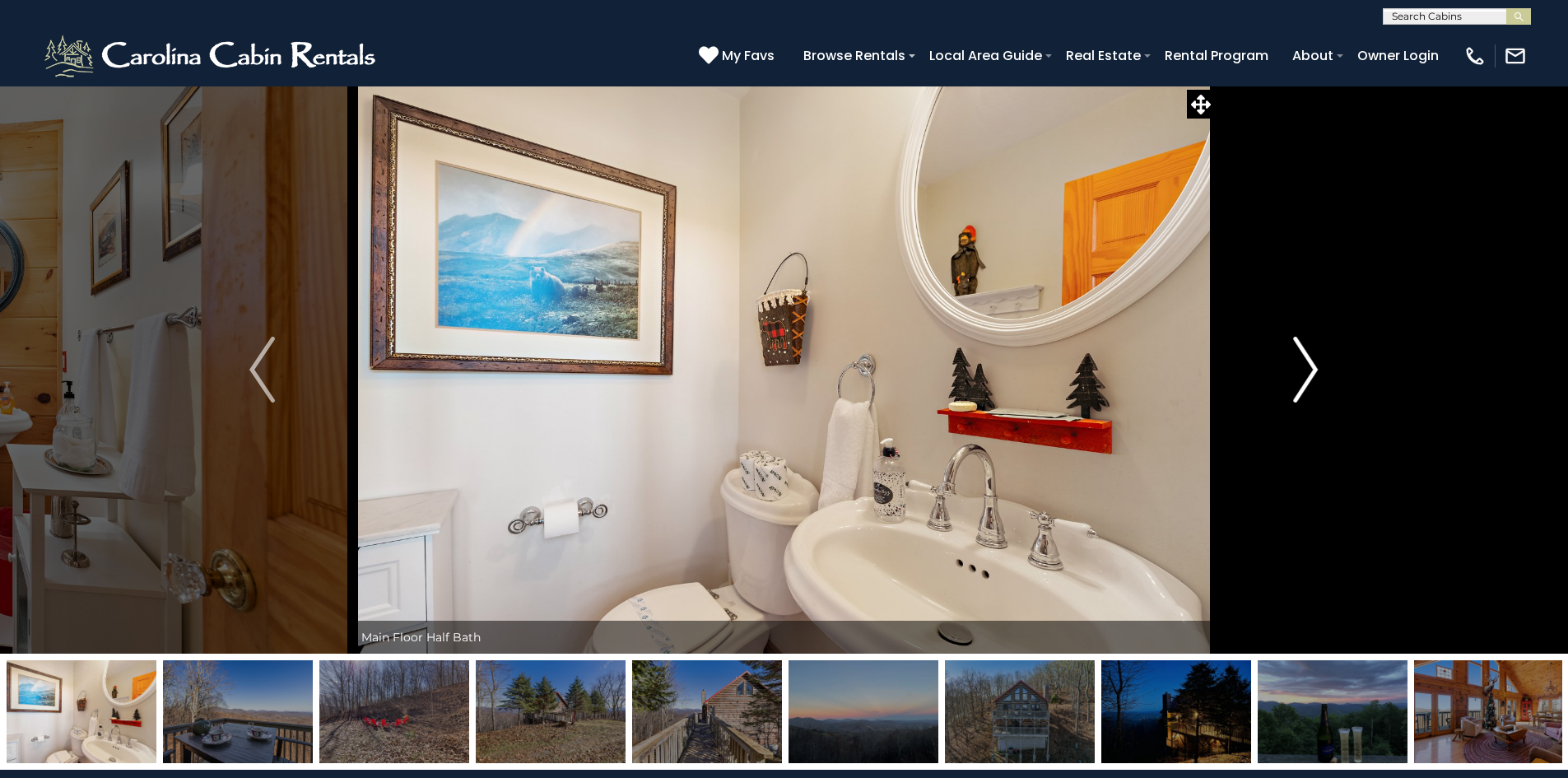
click at [1301, 398] on img "Next" at bounding box center [1305, 369] width 25 height 66
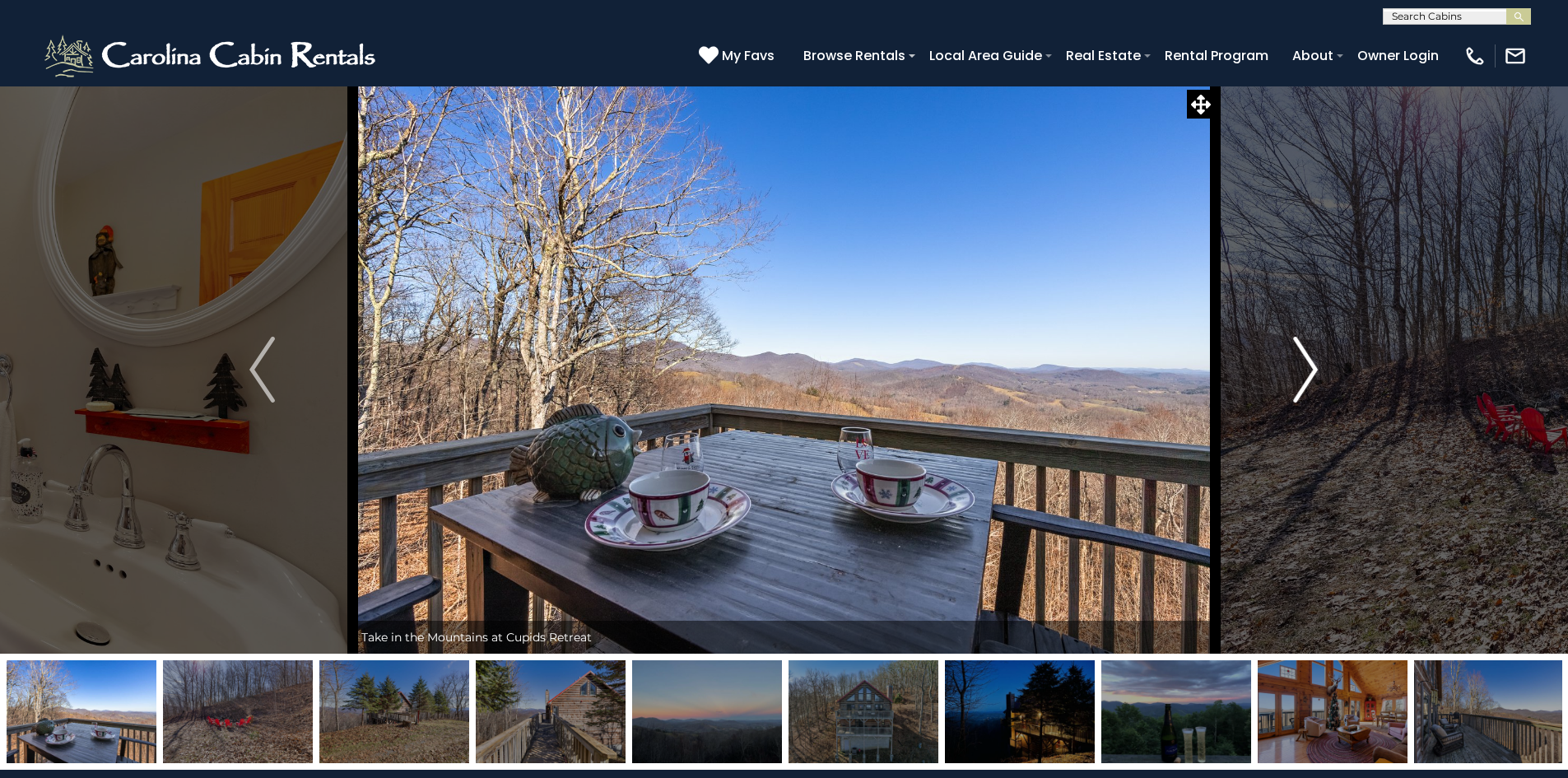
click at [1300, 393] on img "Next" at bounding box center [1305, 369] width 25 height 66
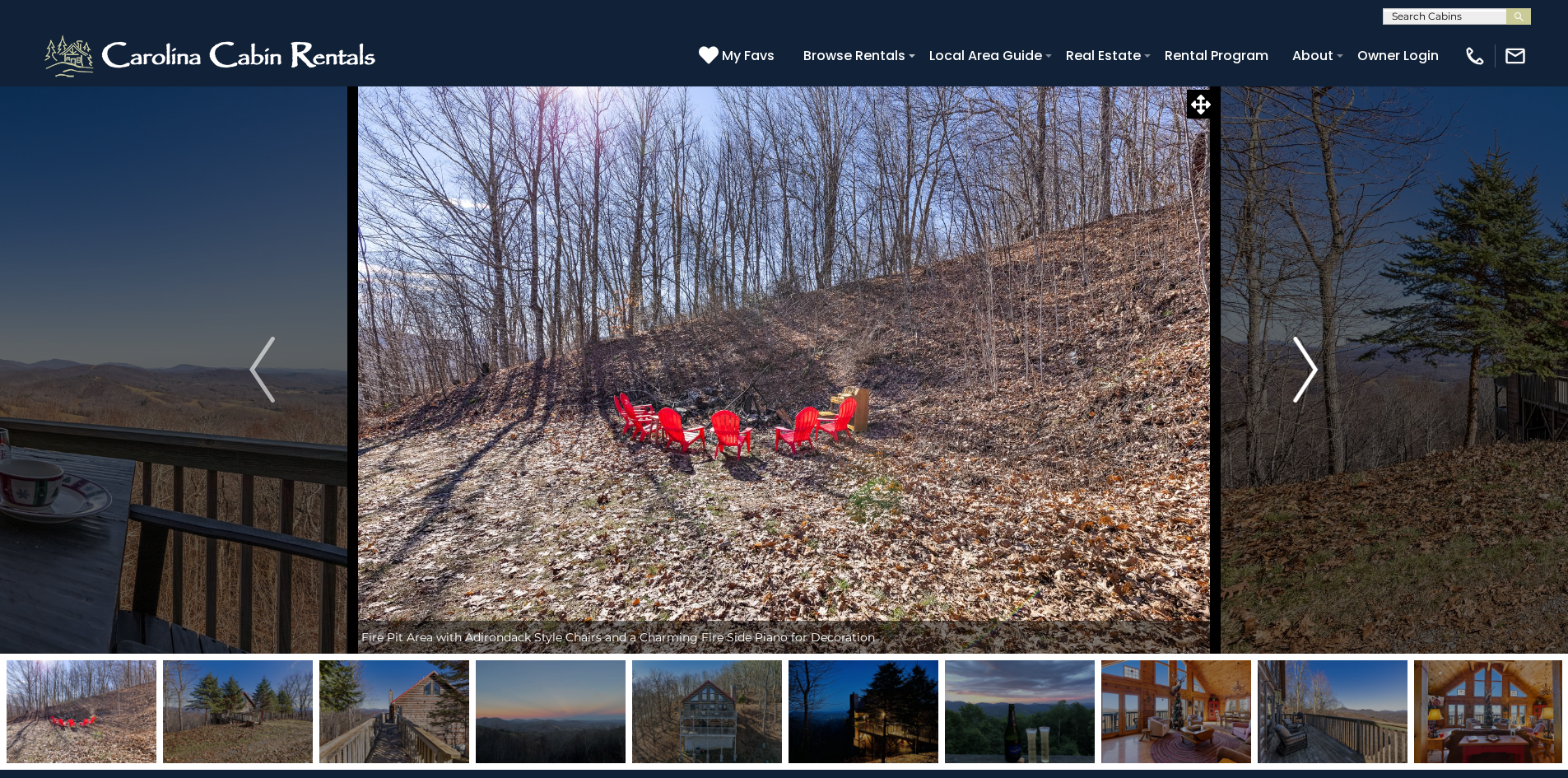
click at [1300, 392] on img "Next" at bounding box center [1305, 369] width 25 height 66
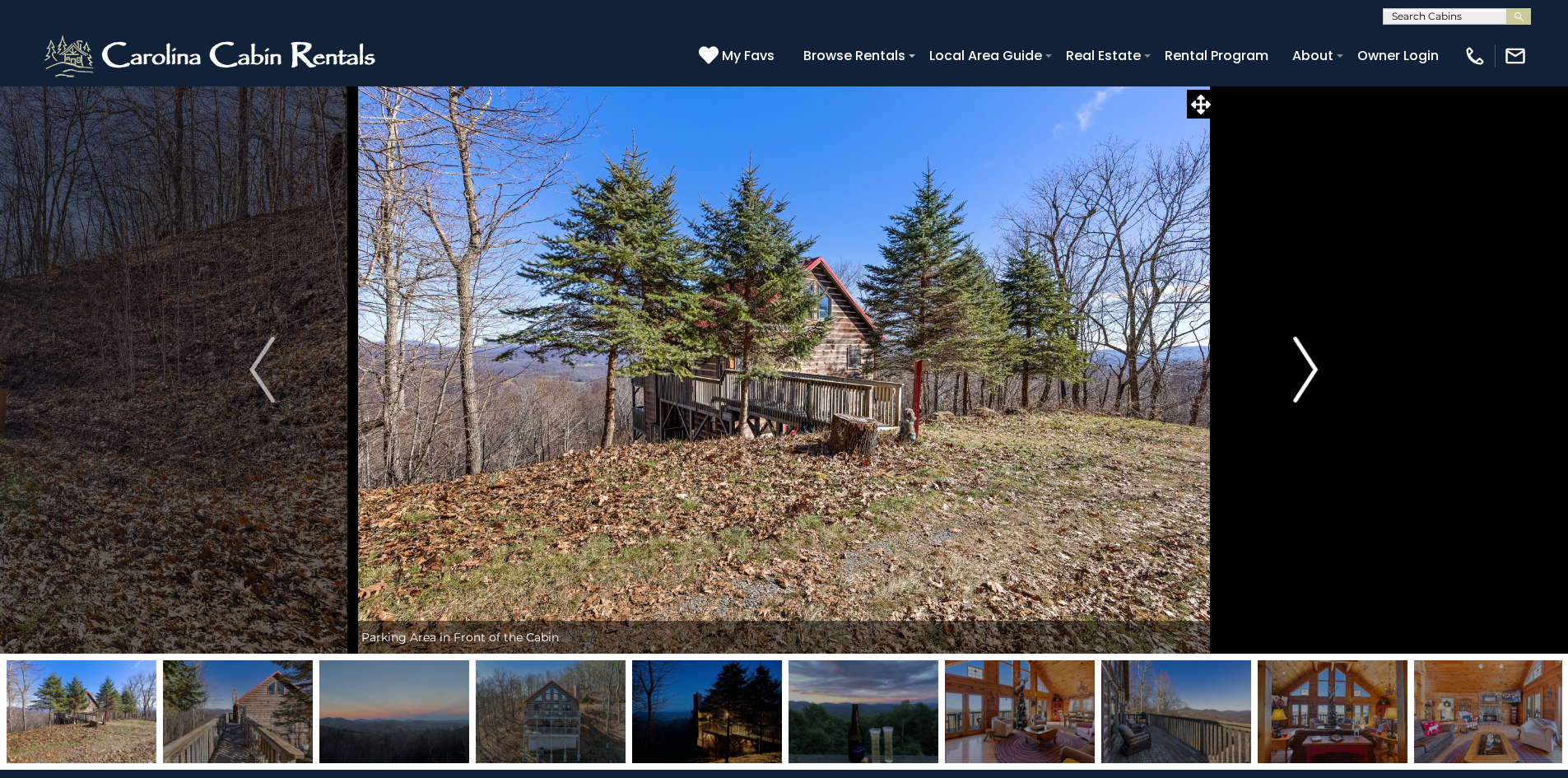
click at [1306, 368] on img "Next" at bounding box center [1305, 369] width 25 height 66
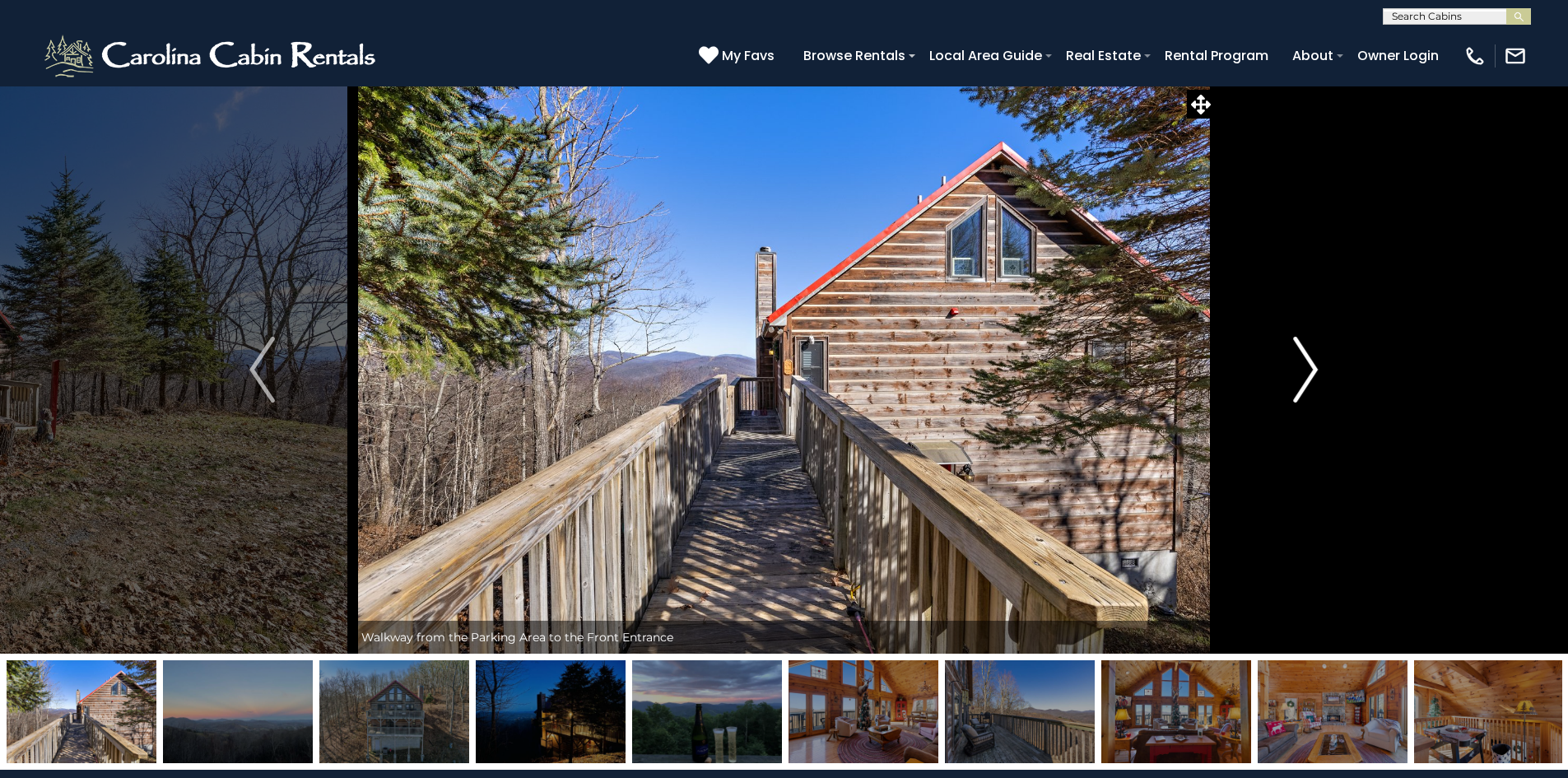
click at [1308, 368] on img "Next" at bounding box center [1305, 369] width 25 height 66
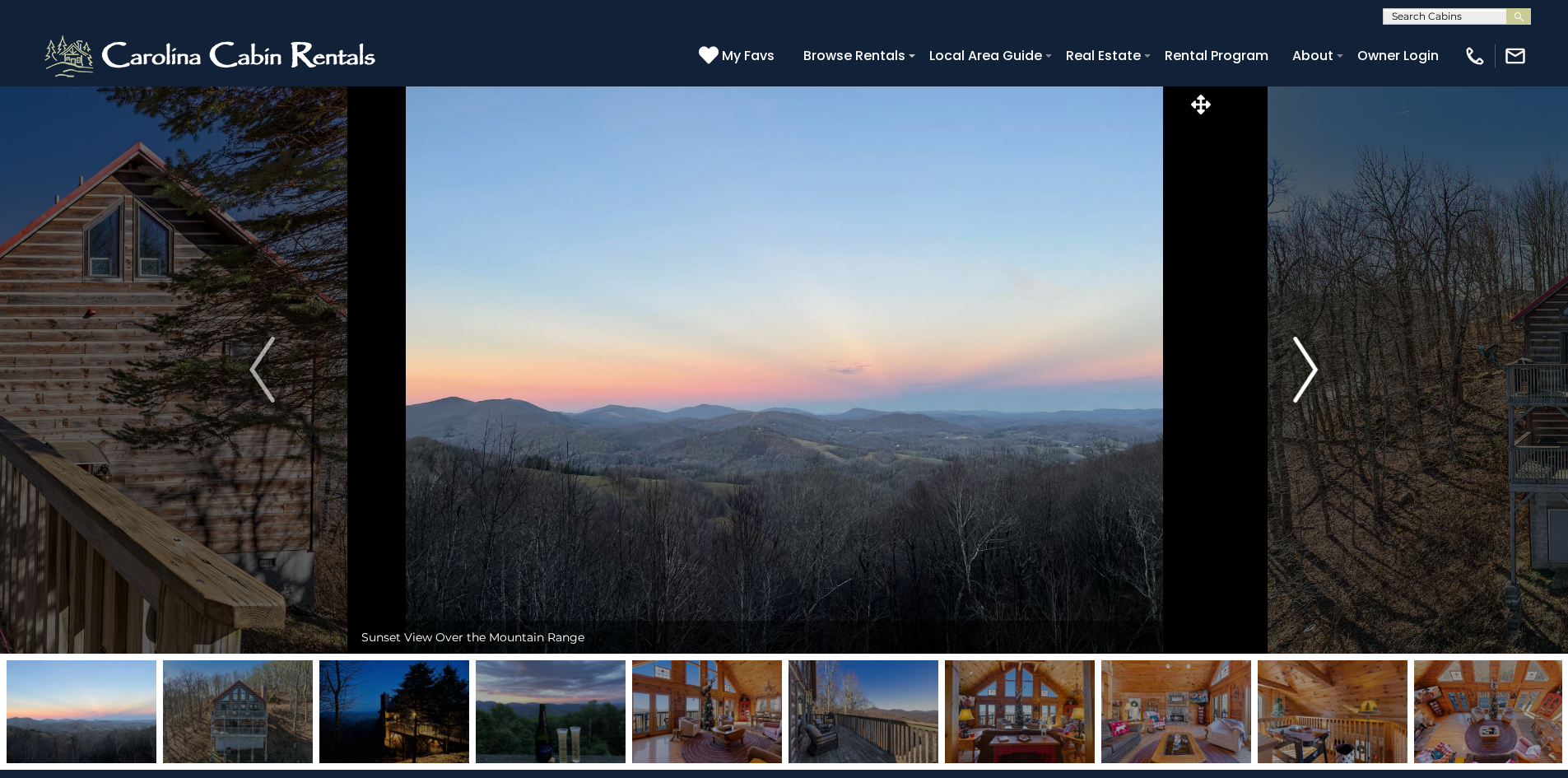
click at [1320, 363] on button "Next" at bounding box center [1306, 369] width 181 height 568
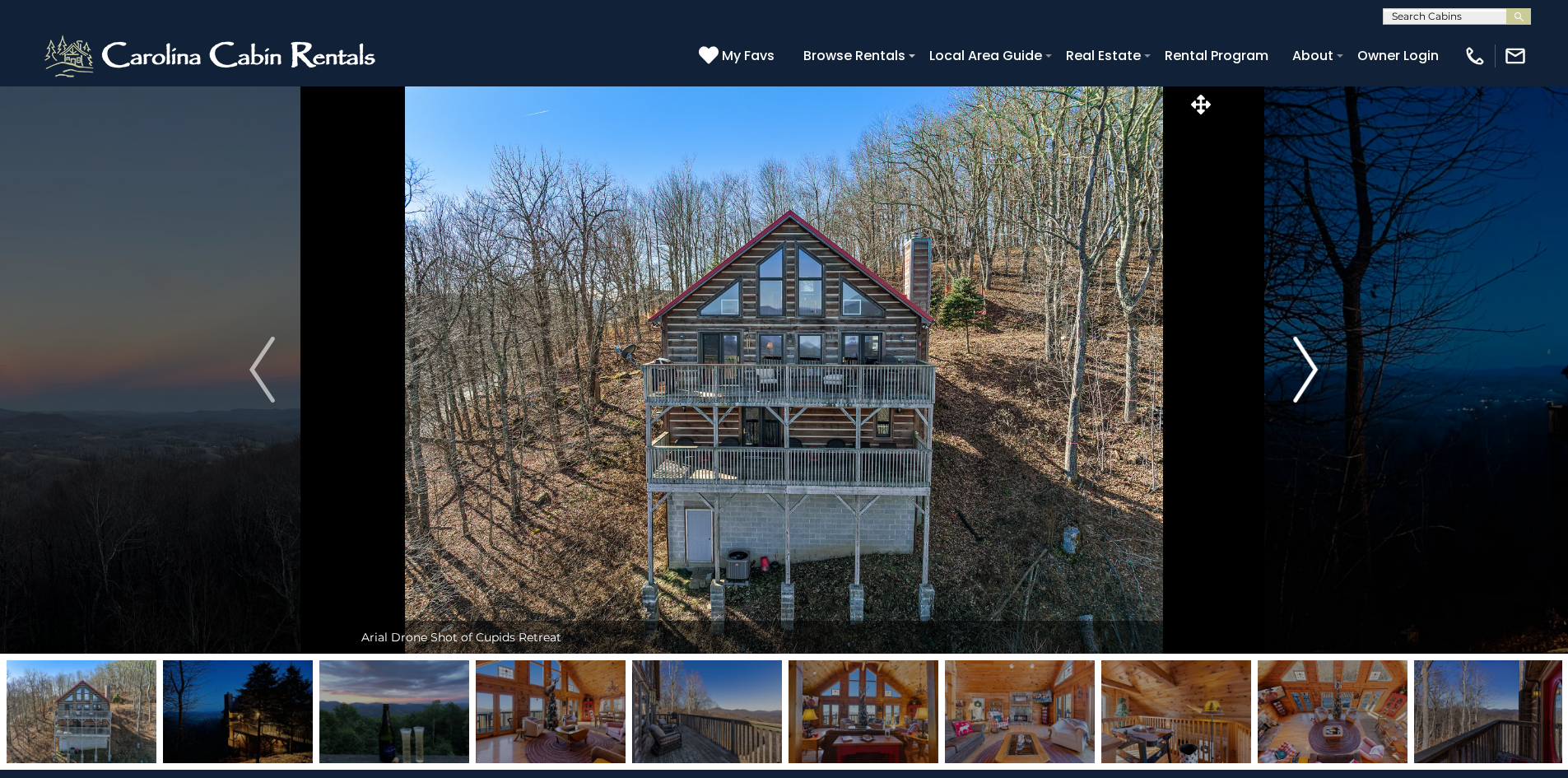
click at [1320, 363] on button "Next" at bounding box center [1306, 369] width 181 height 568
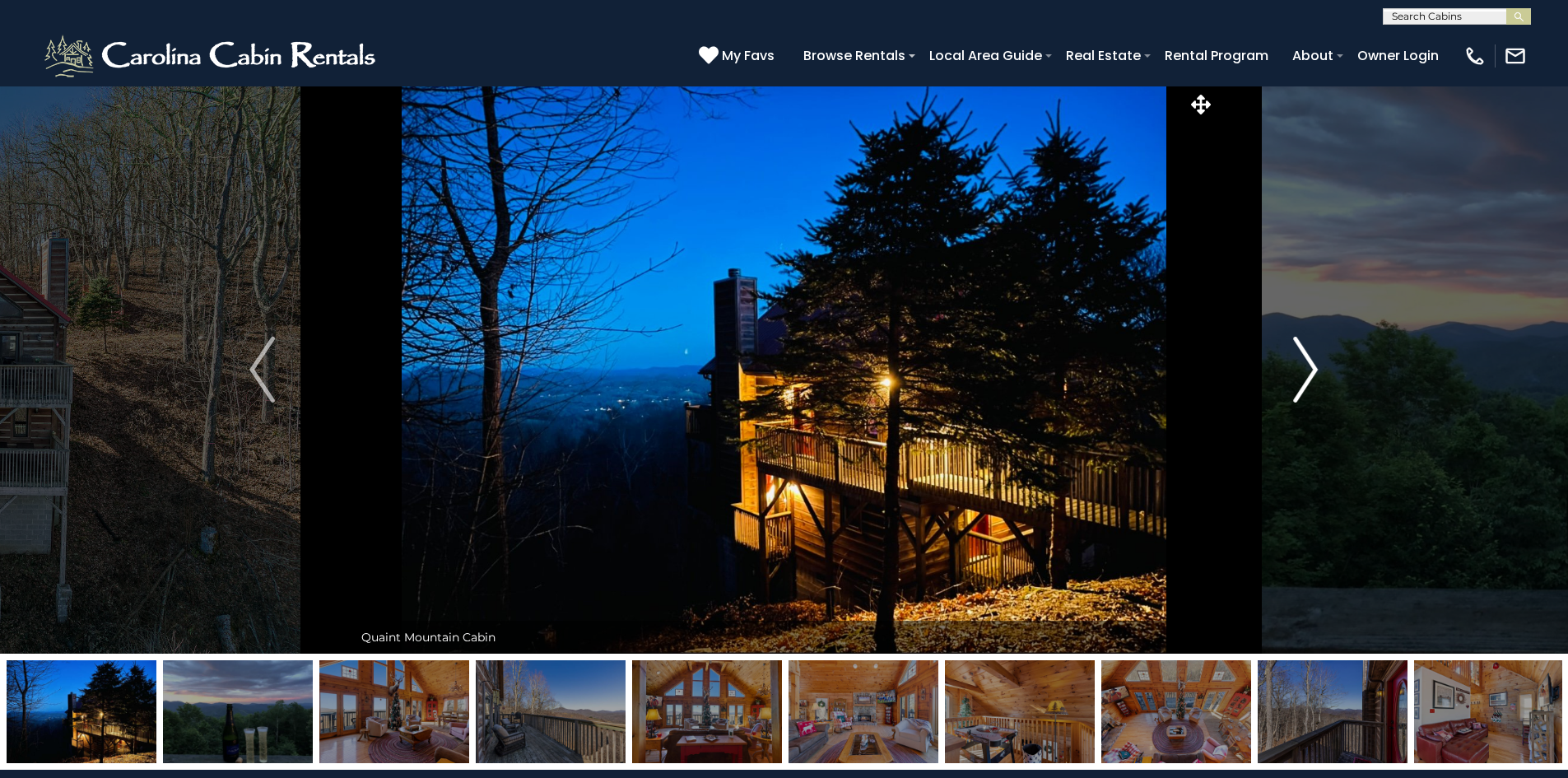
click at [1320, 363] on button "Next" at bounding box center [1306, 369] width 181 height 568
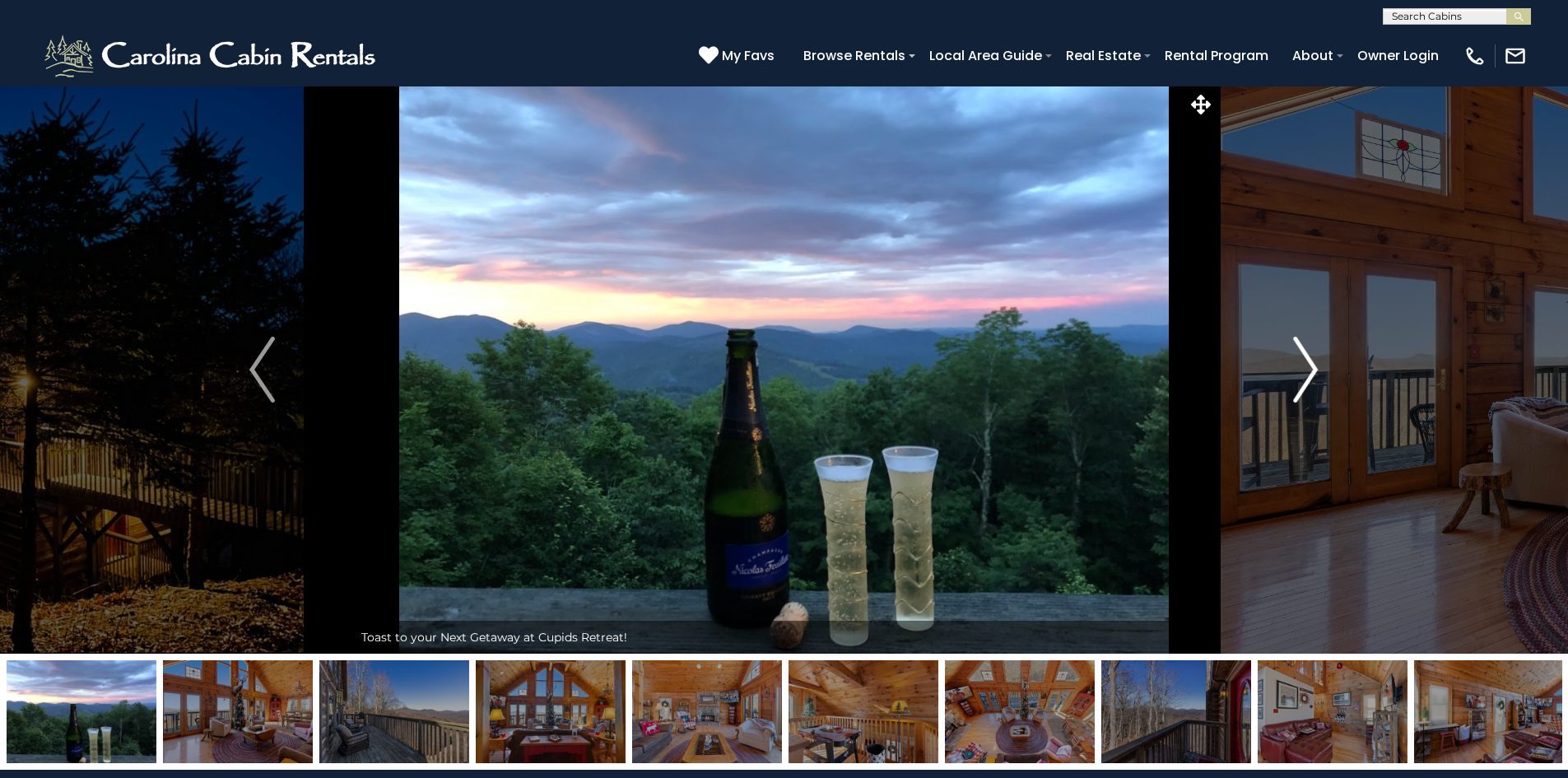
click at [1320, 363] on button "Next" at bounding box center [1306, 369] width 181 height 568
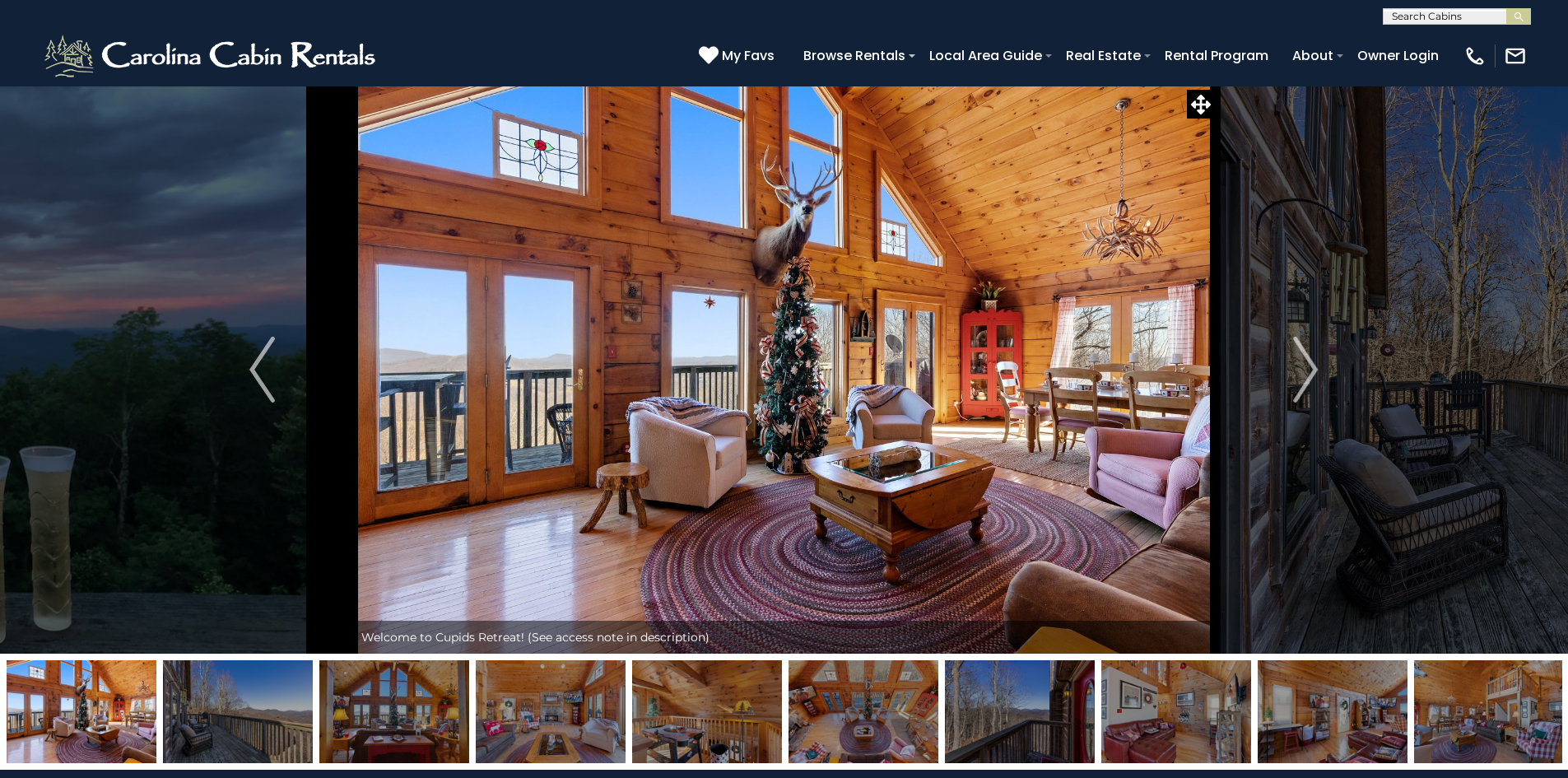
click at [1196, 112] on icon at bounding box center [1201, 104] width 20 height 20
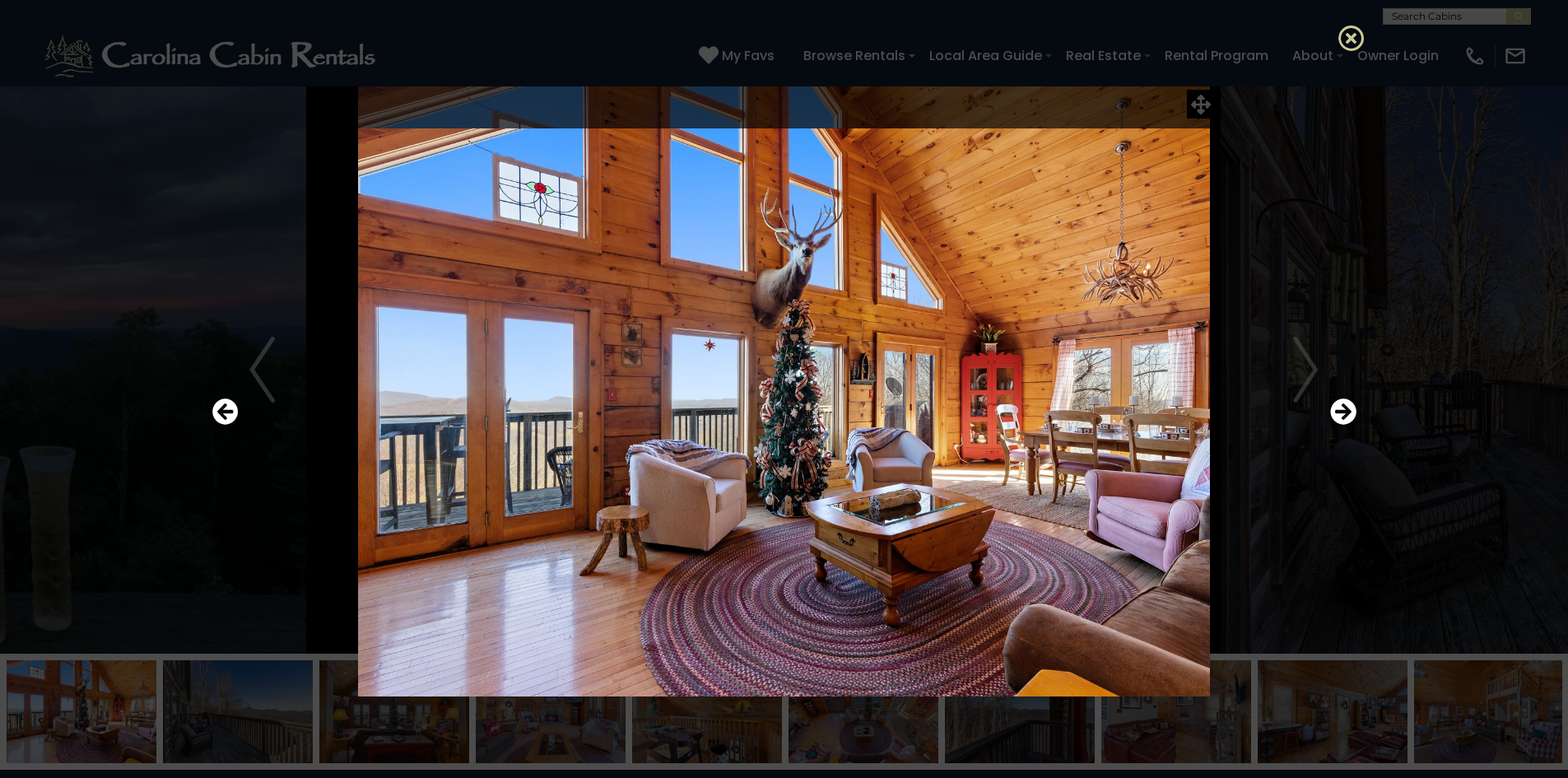
click at [1361, 44] on icon at bounding box center [1351, 37] width 27 height 27
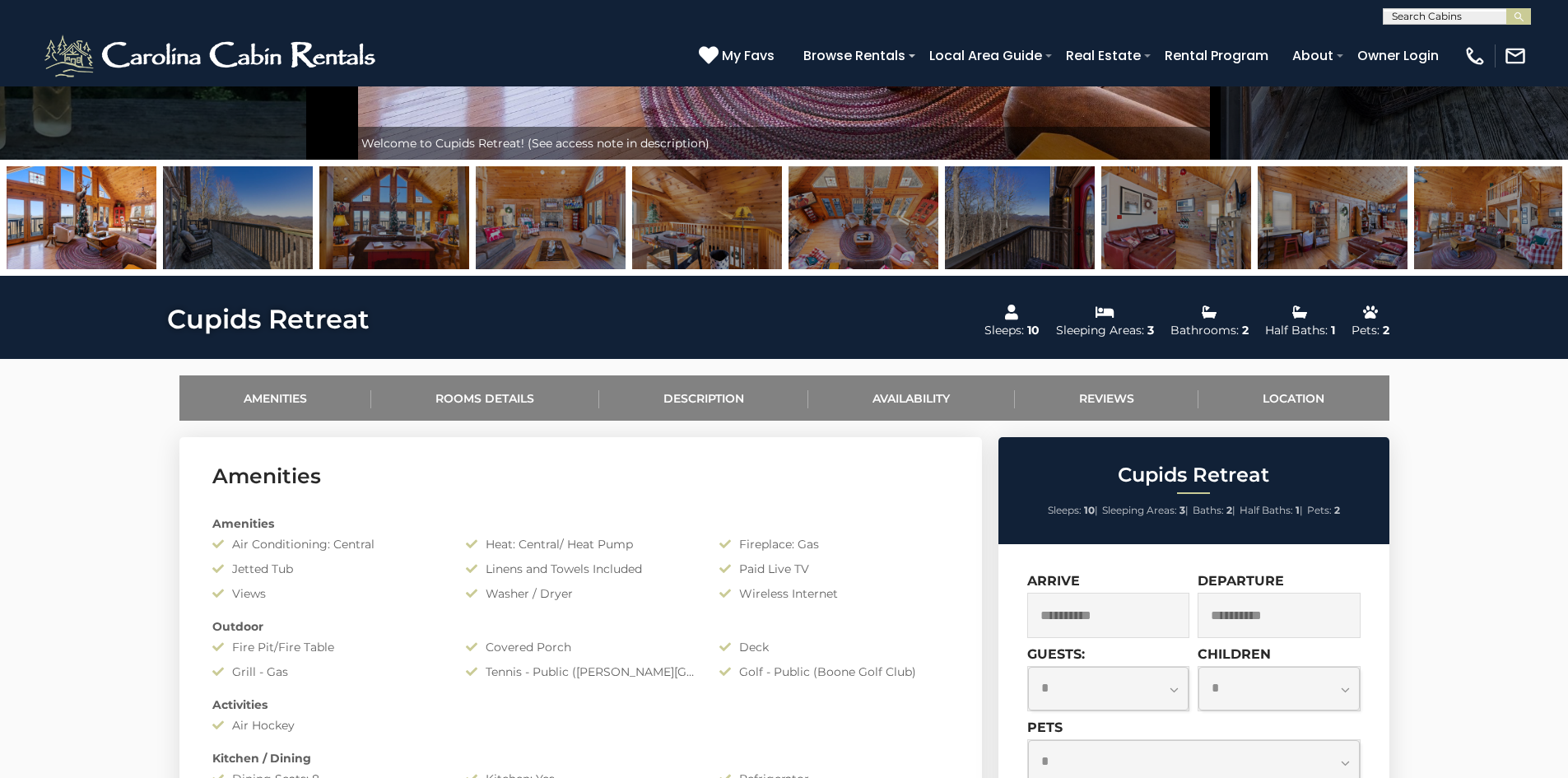
scroll to position [741, 0]
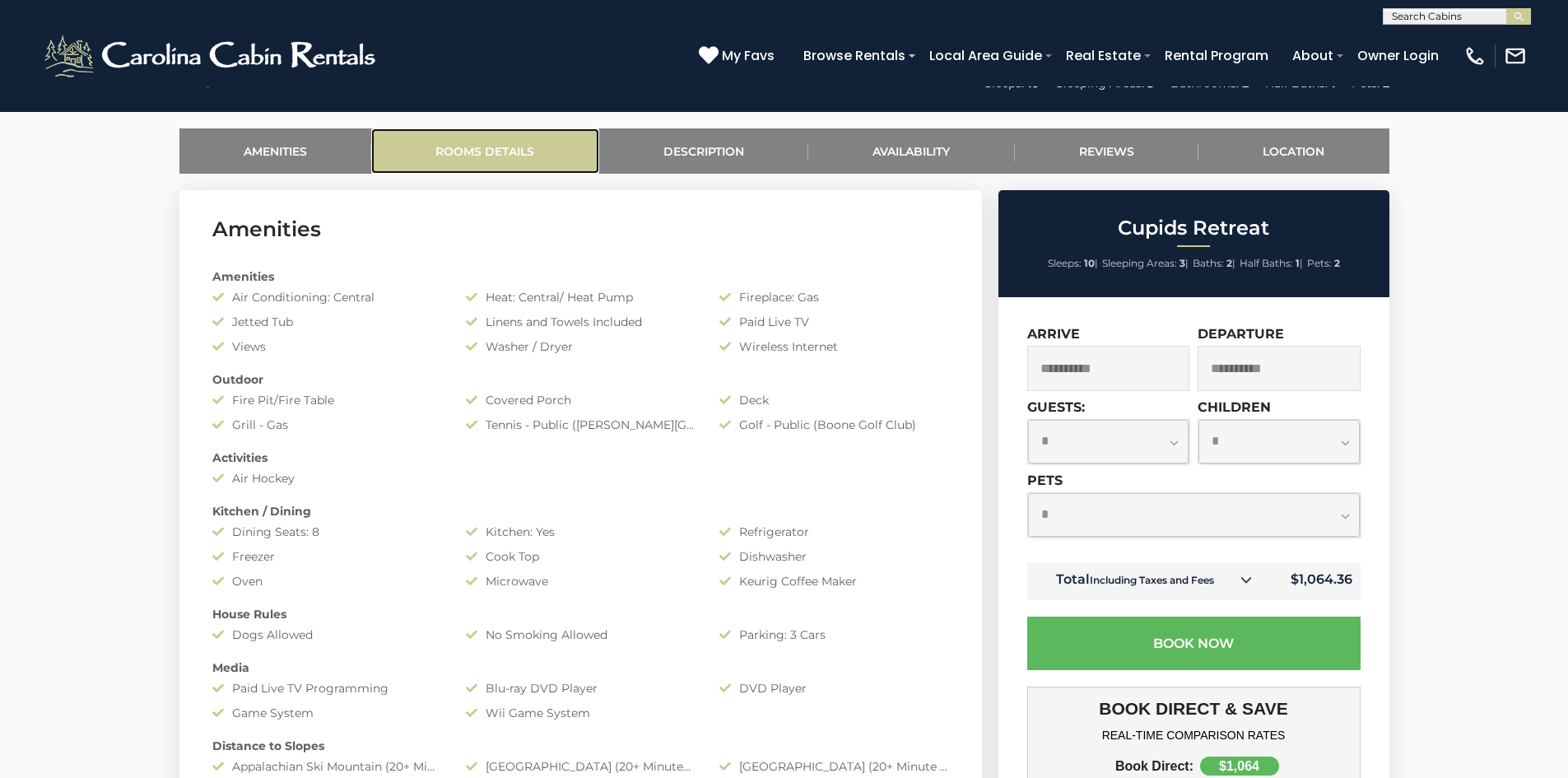
click at [473, 162] on link "Rooms Details" at bounding box center [485, 151] width 228 height 45
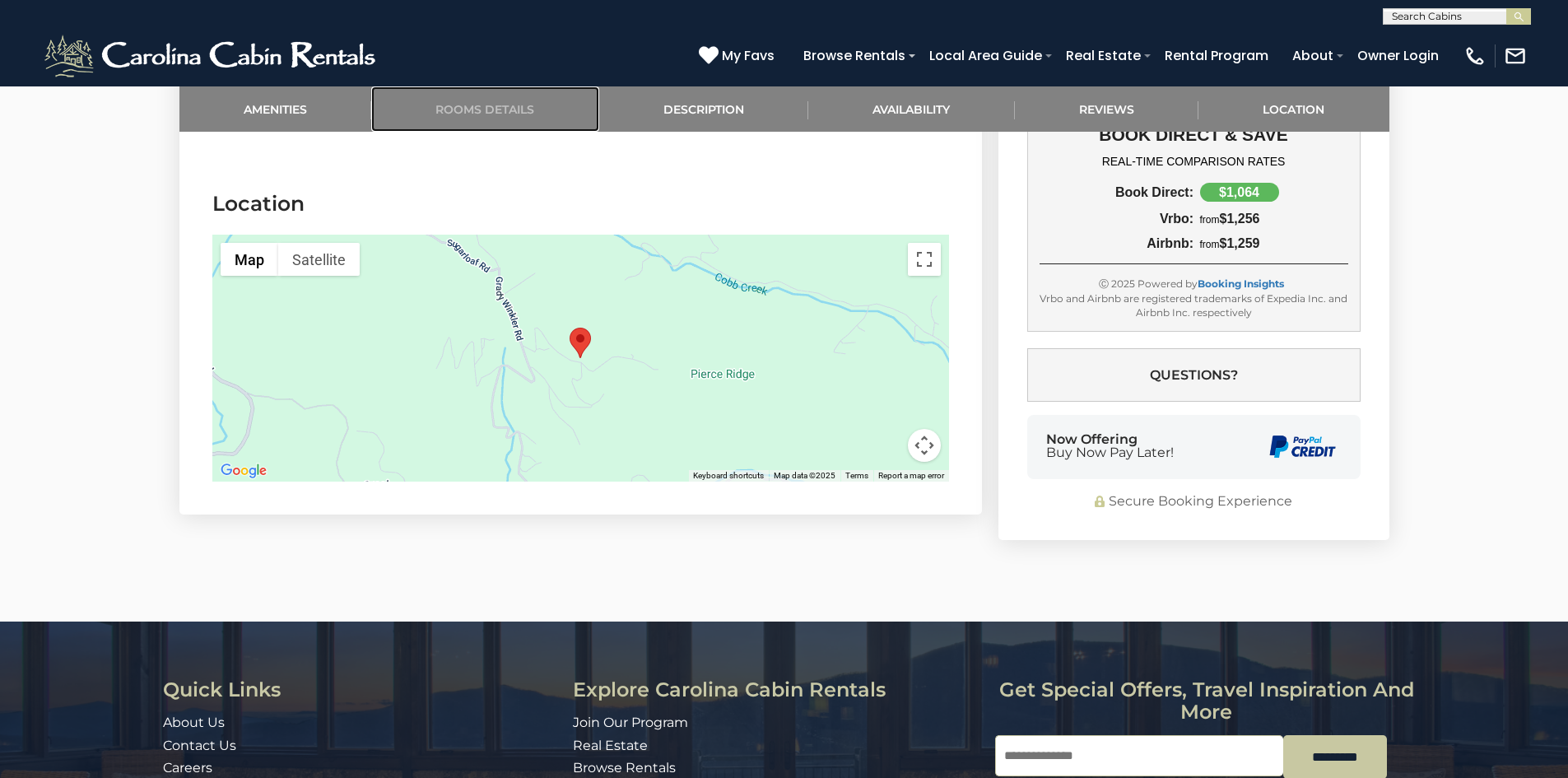
scroll to position [3489, 0]
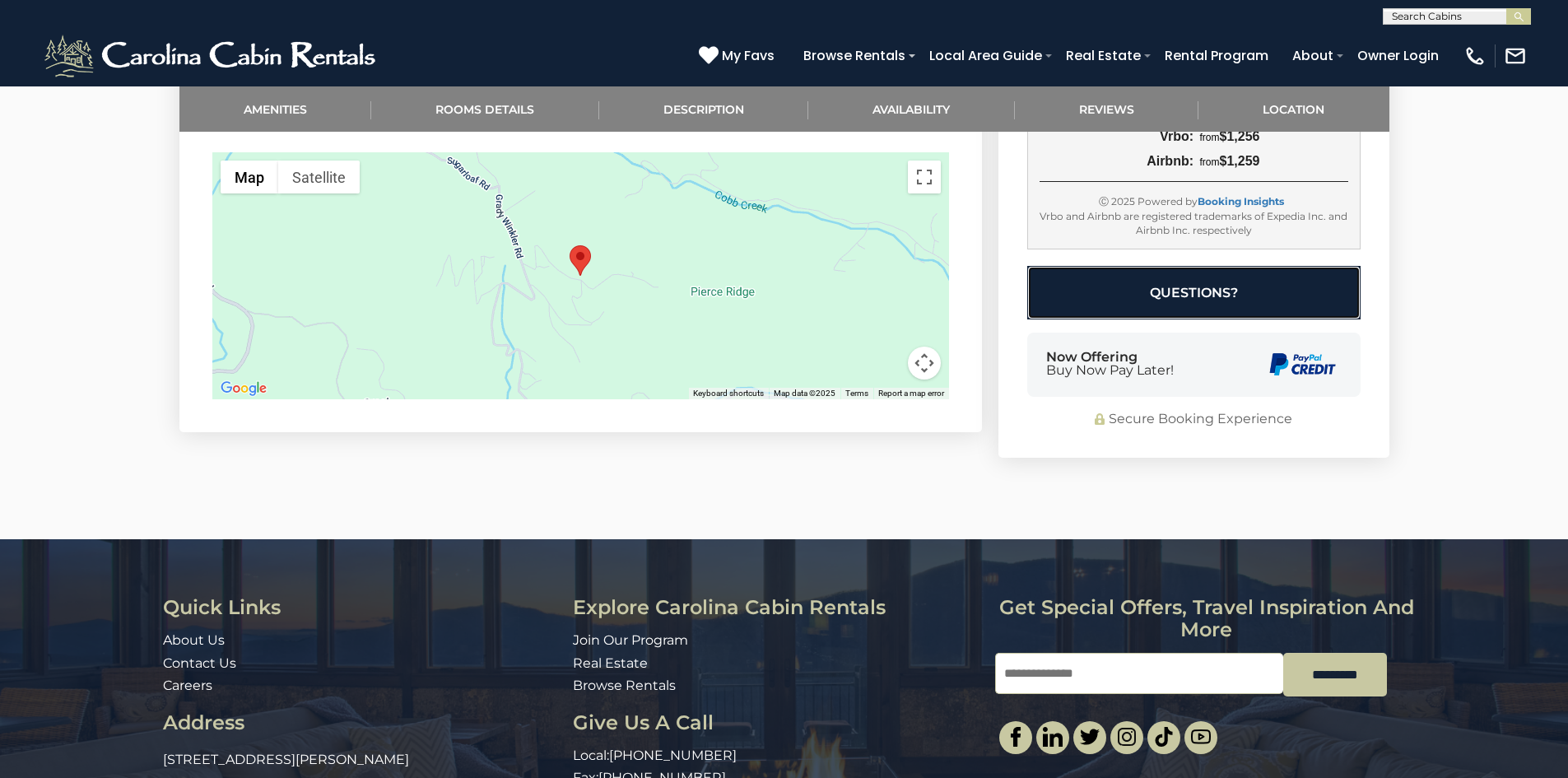
click at [1155, 271] on button "Questions?" at bounding box center [1194, 292] width 333 height 53
select select "*"
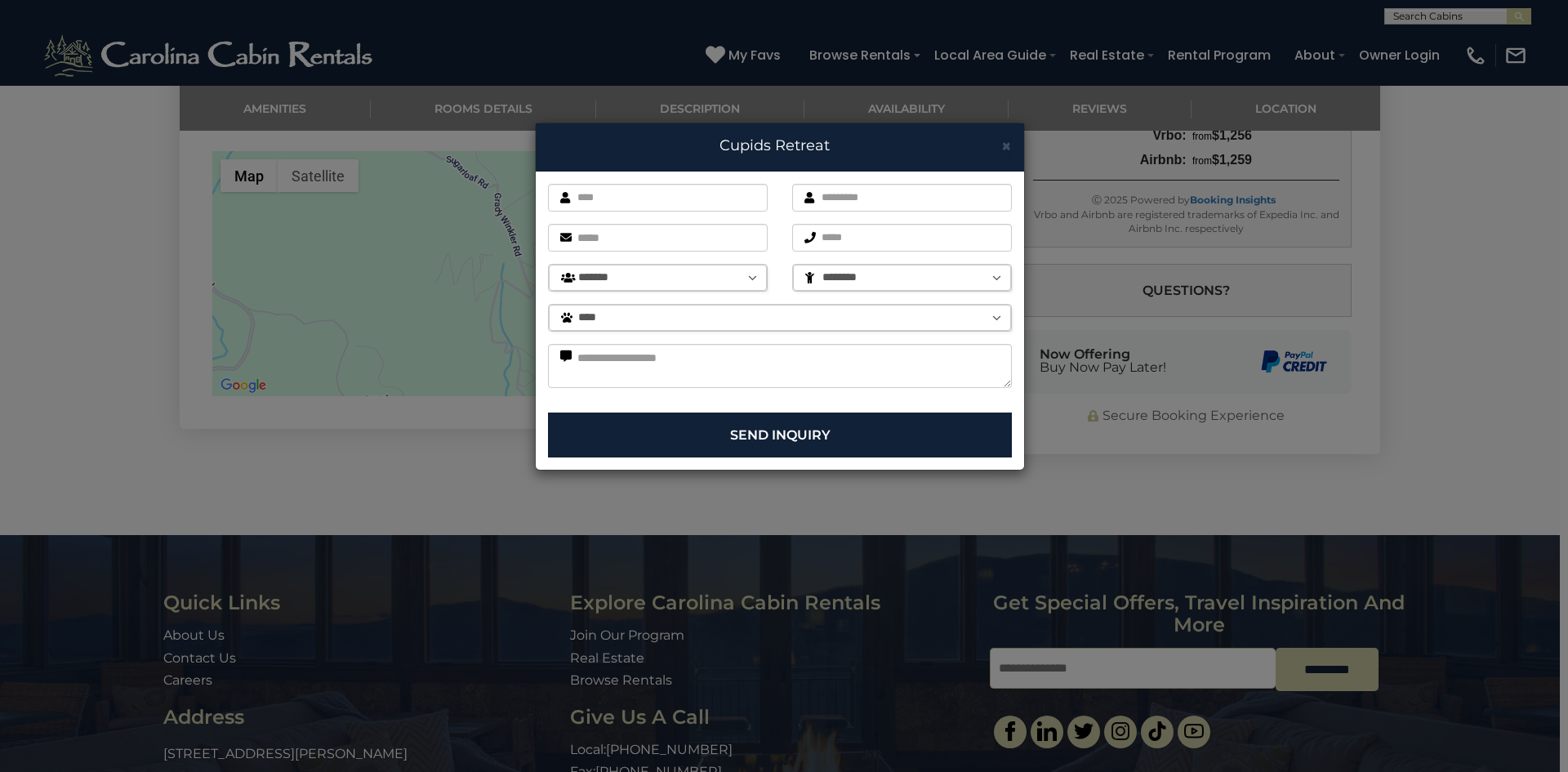
click at [1315, 527] on div "× Cupids Retreat First name is required. Last name is required. Email is requir…" at bounding box center [784, 386] width 1568 height 772
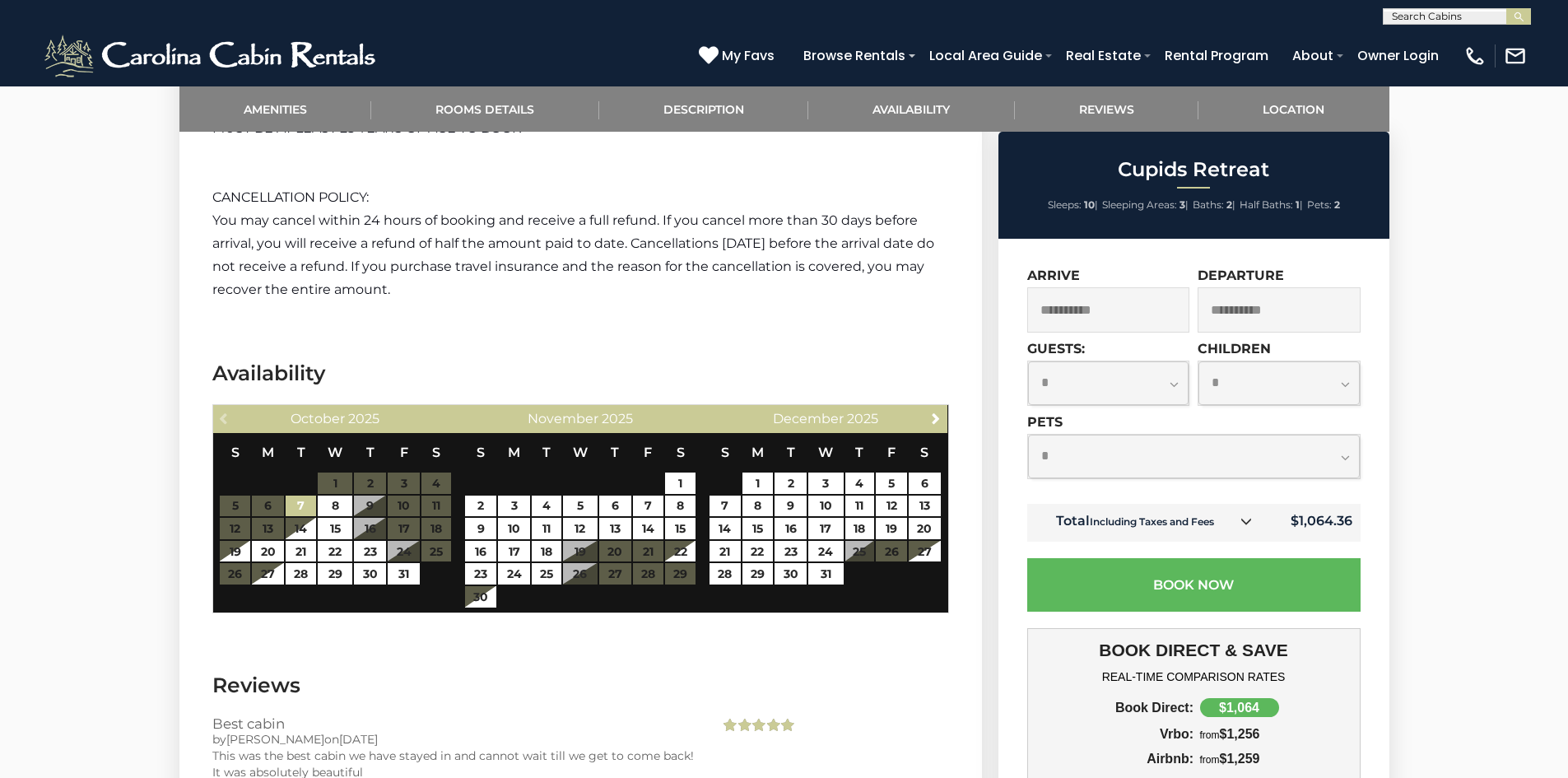
scroll to position [2337, 0]
